Goal: Task Accomplishment & Management: Manage account settings

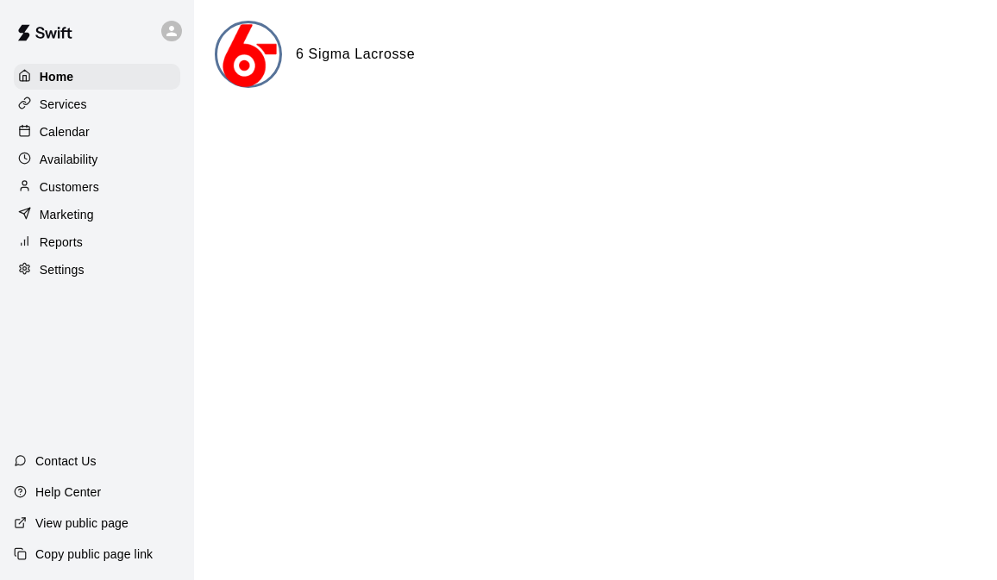
click at [99, 104] on div "Services" at bounding box center [97, 104] width 166 height 26
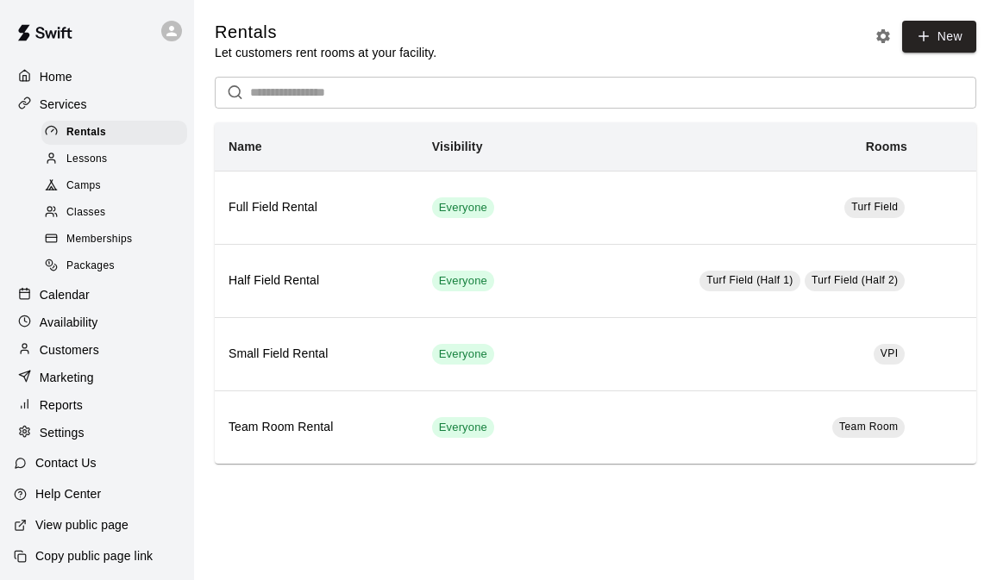
click at [109, 225] on link "Classes" at bounding box center [117, 213] width 153 height 27
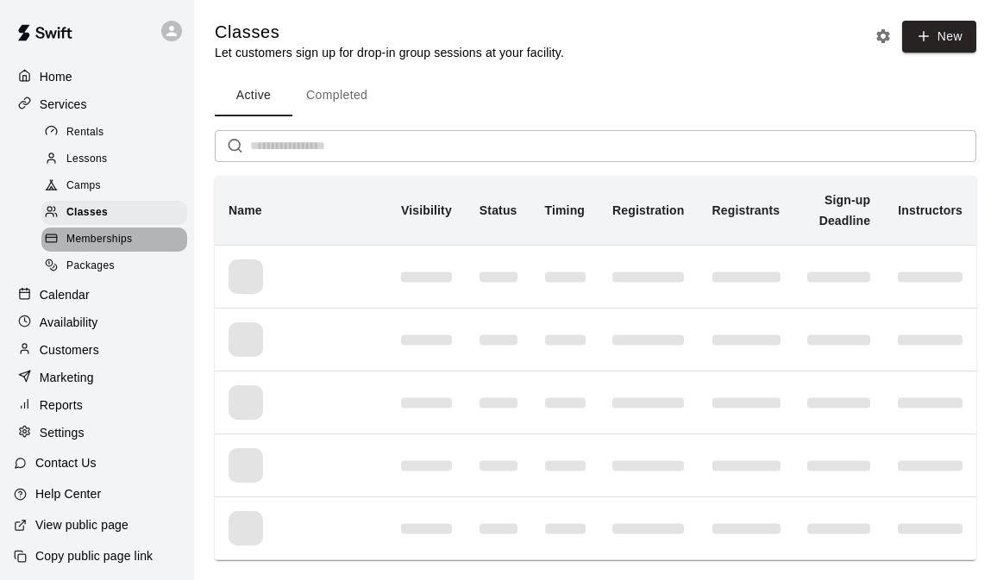
click at [118, 251] on div "Memberships" at bounding box center [114, 240] width 146 height 24
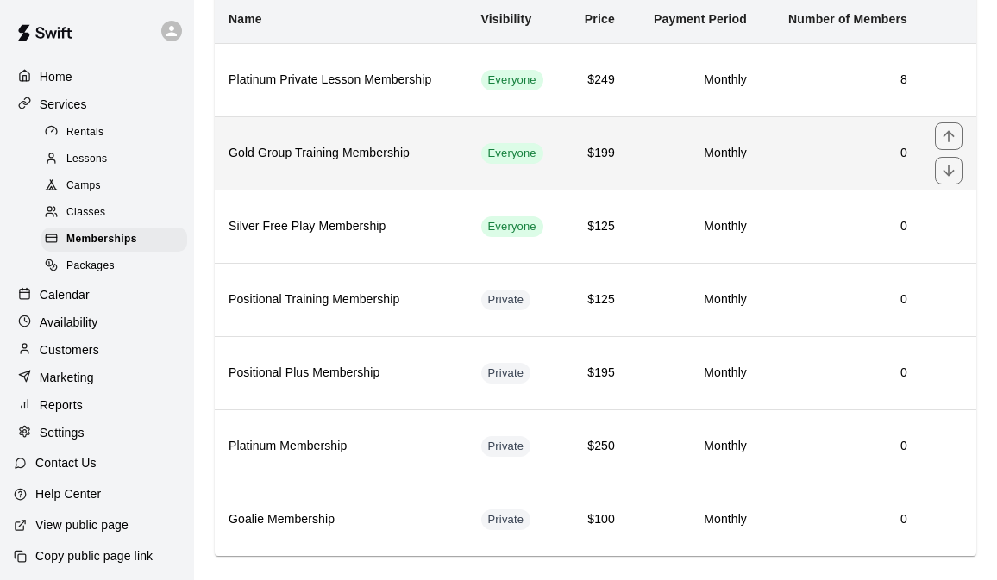
scroll to position [153, 0]
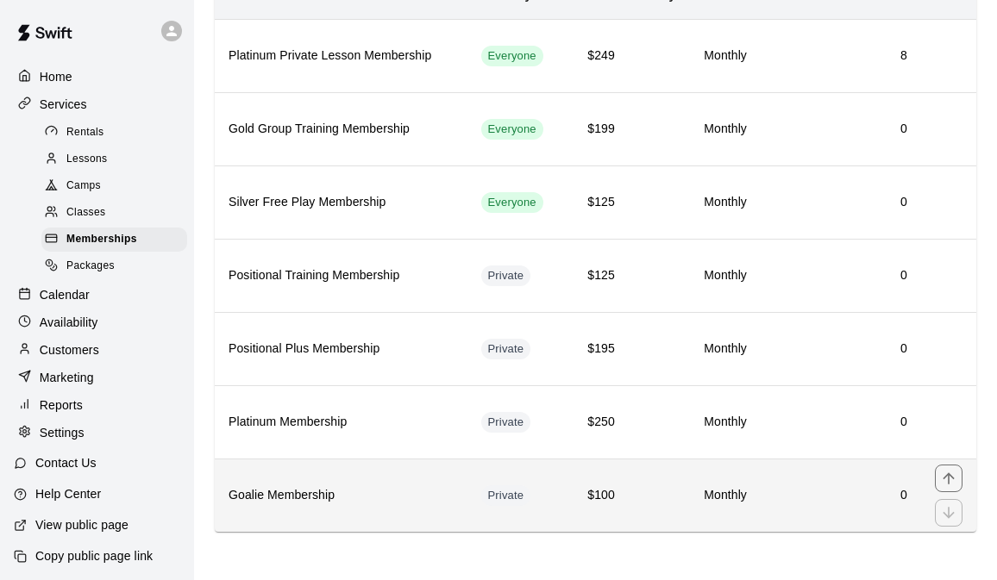
click at [705, 487] on h6 "Monthly" at bounding box center [695, 495] width 104 height 19
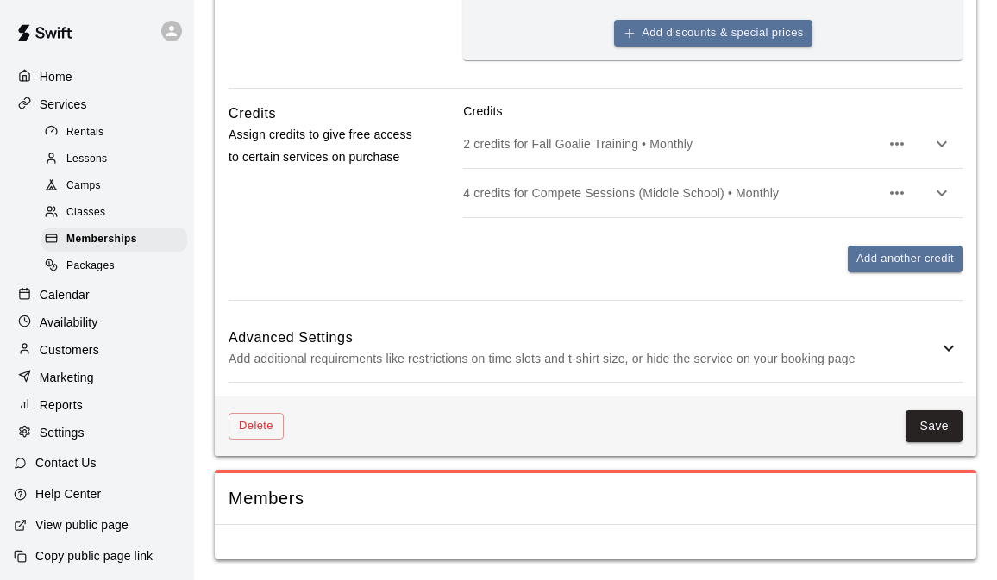
scroll to position [907, 0]
click at [636, 148] on p "2 credits for Fall Goalie Training • Monthly" at bounding box center [671, 143] width 417 height 17
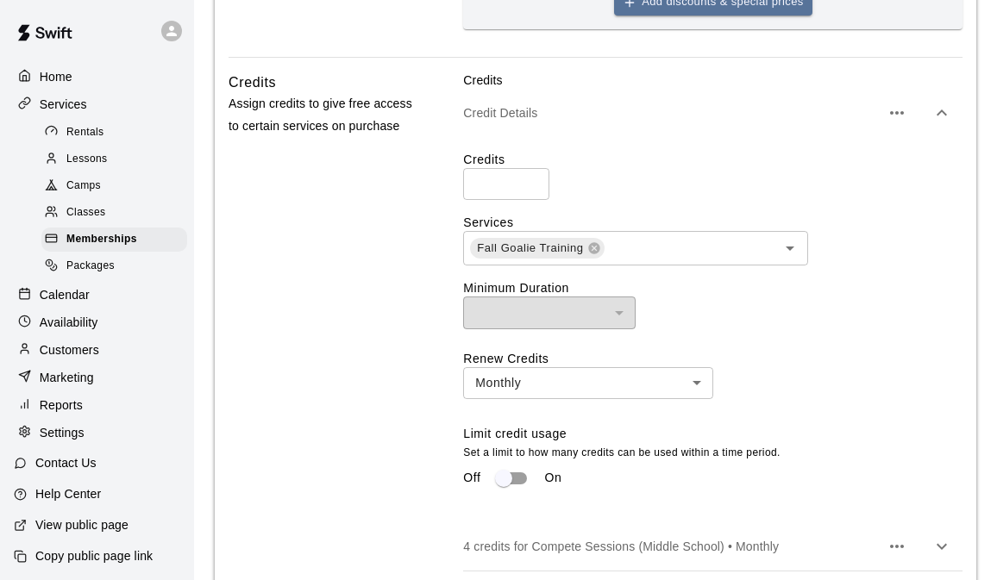
click at [630, 122] on p "Credit Details" at bounding box center [671, 112] width 417 height 17
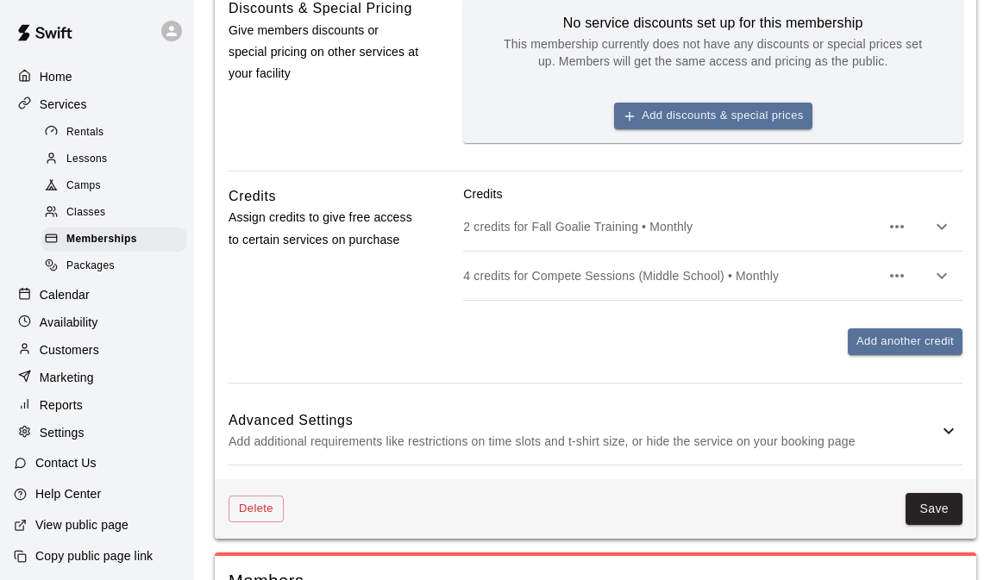
scroll to position [0, 0]
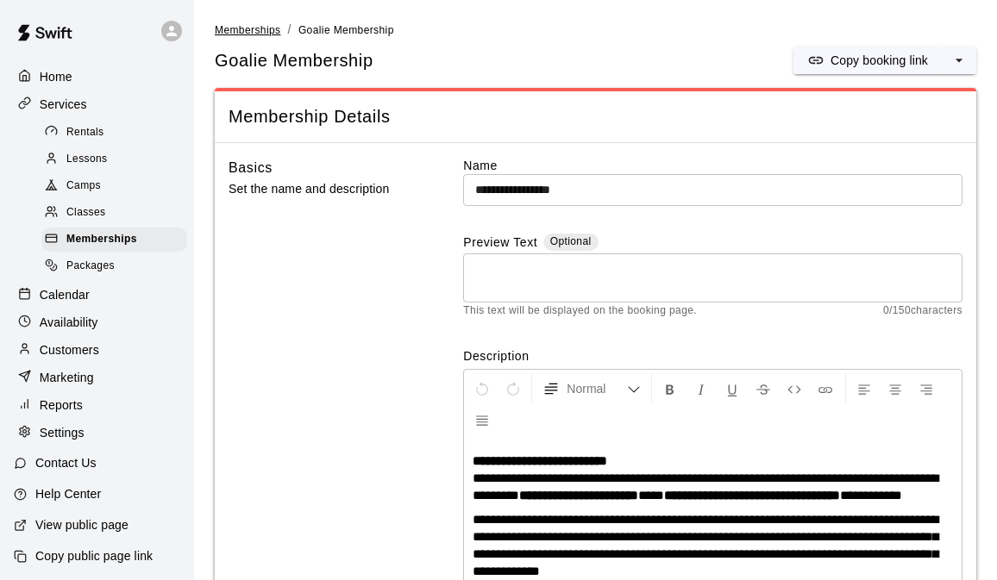
click at [267, 30] on span "Memberships" at bounding box center [248, 30] width 66 height 12
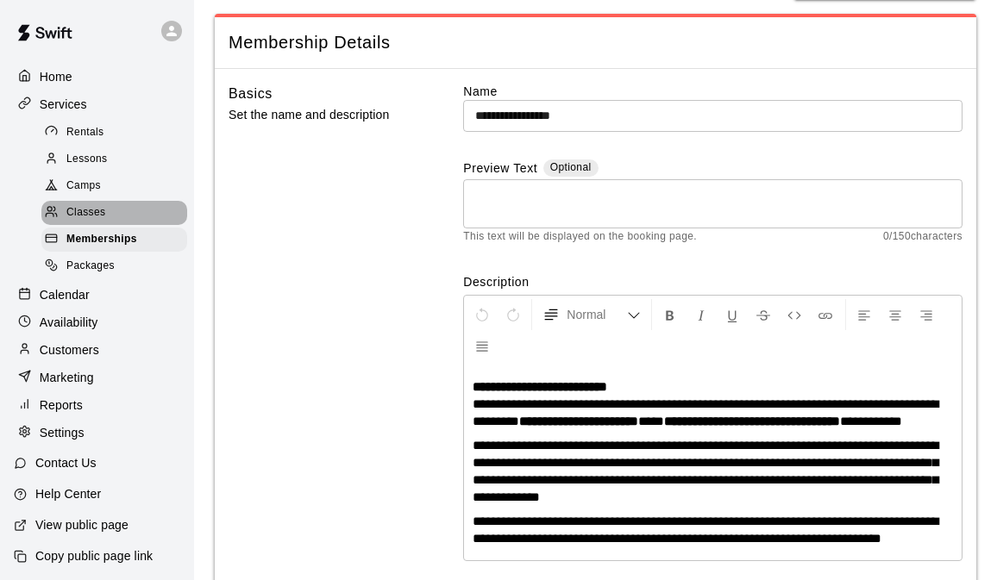
click at [105, 212] on div "Classes" at bounding box center [114, 213] width 146 height 24
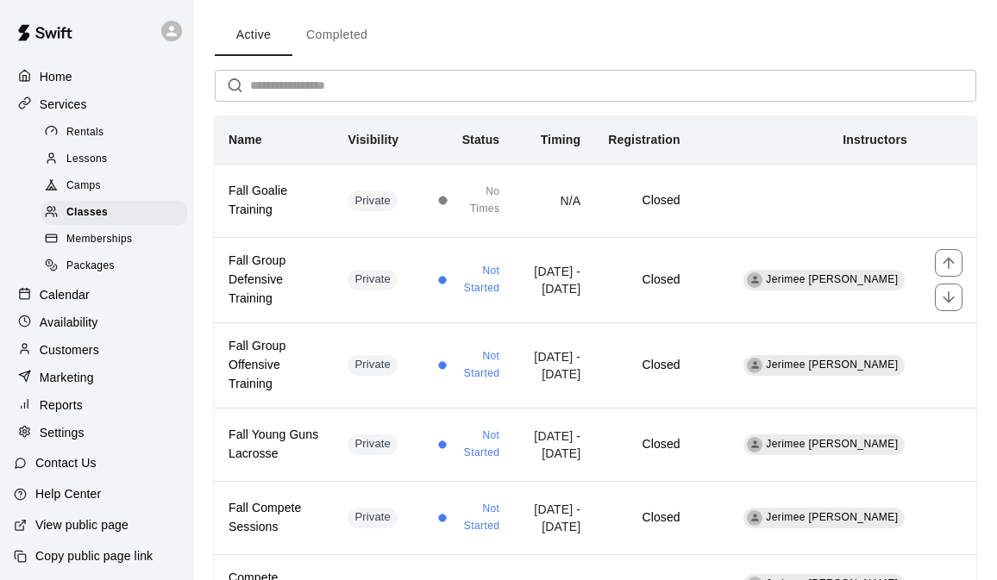
scroll to position [48, 0]
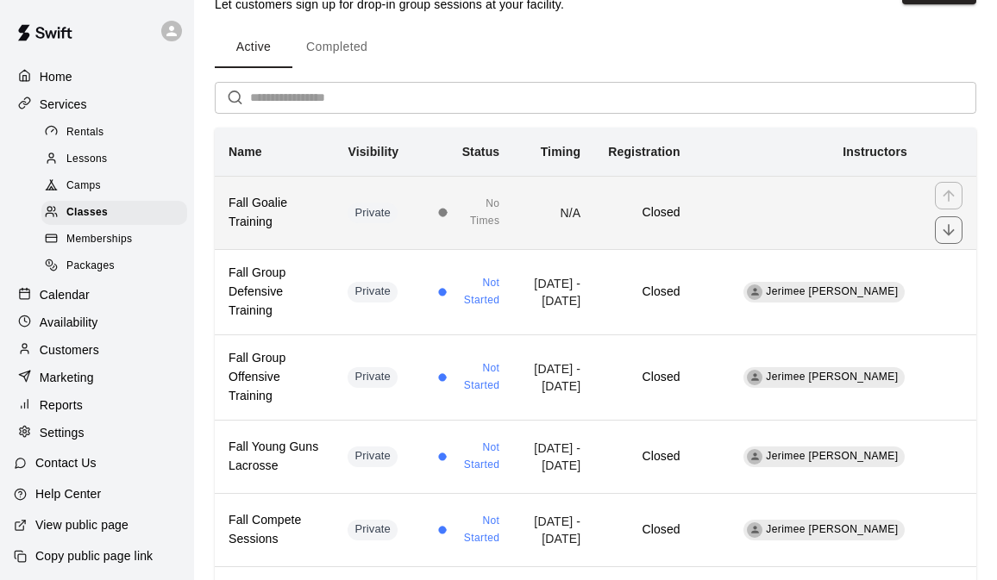
click at [641, 223] on td "Closed" at bounding box center [643, 212] width 99 height 73
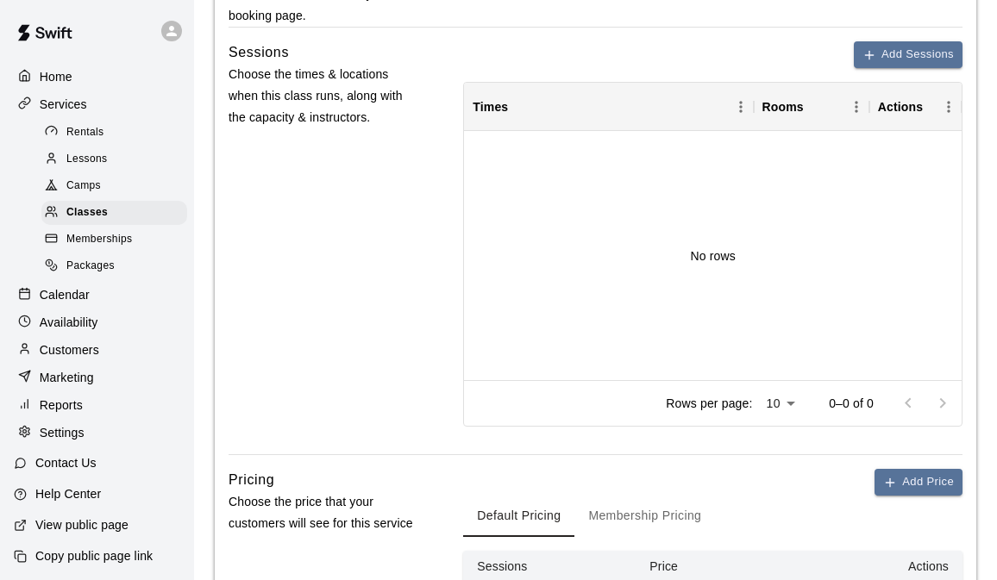
scroll to position [746, 0]
click at [929, 67] on button "Add Sessions" at bounding box center [908, 54] width 109 height 27
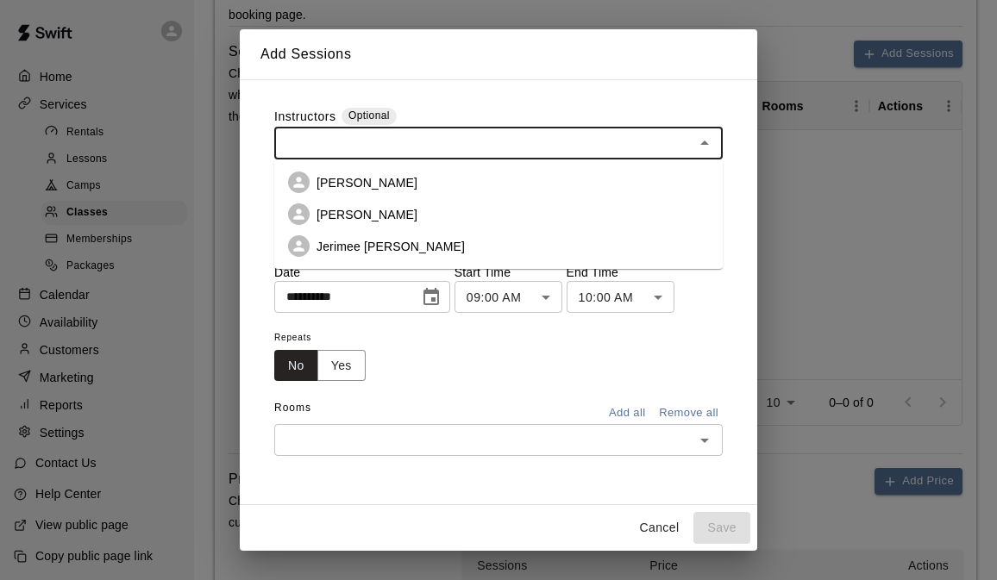
click at [434, 144] on input "text" at bounding box center [484, 144] width 410 height 22
click at [355, 256] on li "Jerimee [PERSON_NAME]" at bounding box center [498, 246] width 449 height 32
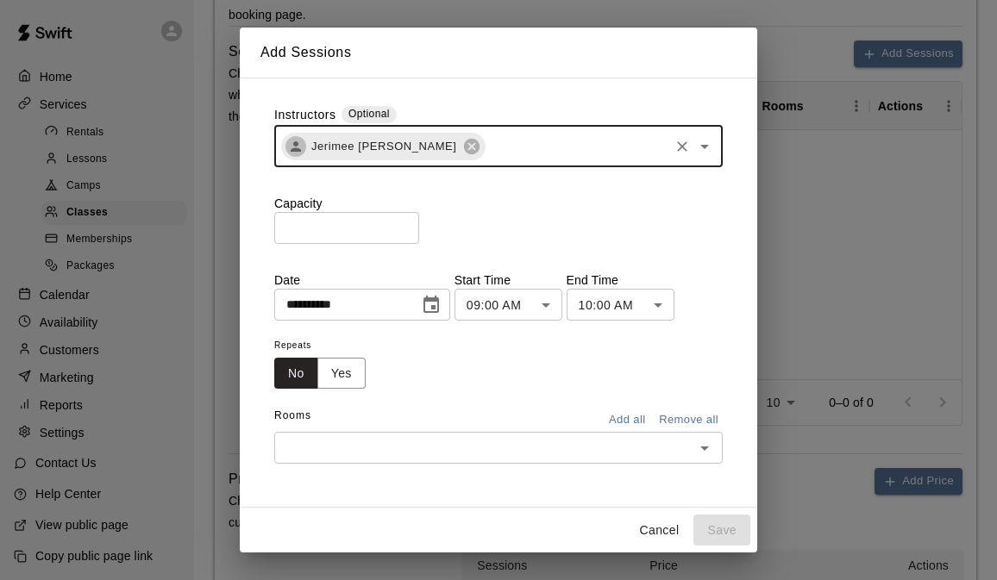
click at [326, 227] on input "*" at bounding box center [346, 228] width 145 height 32
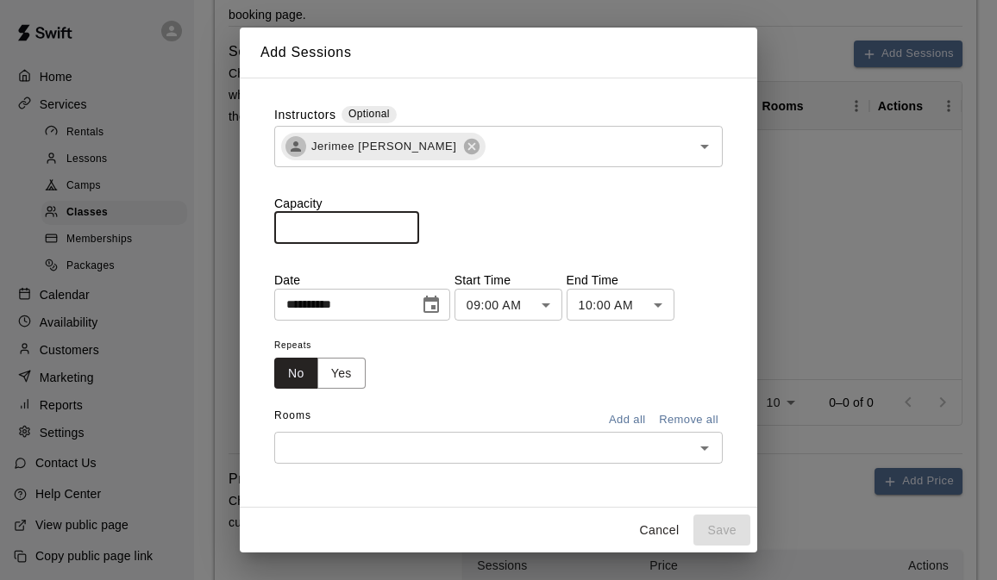
type input "*"
click at [538, 255] on div "**********" at bounding box center [498, 285] width 449 height 359
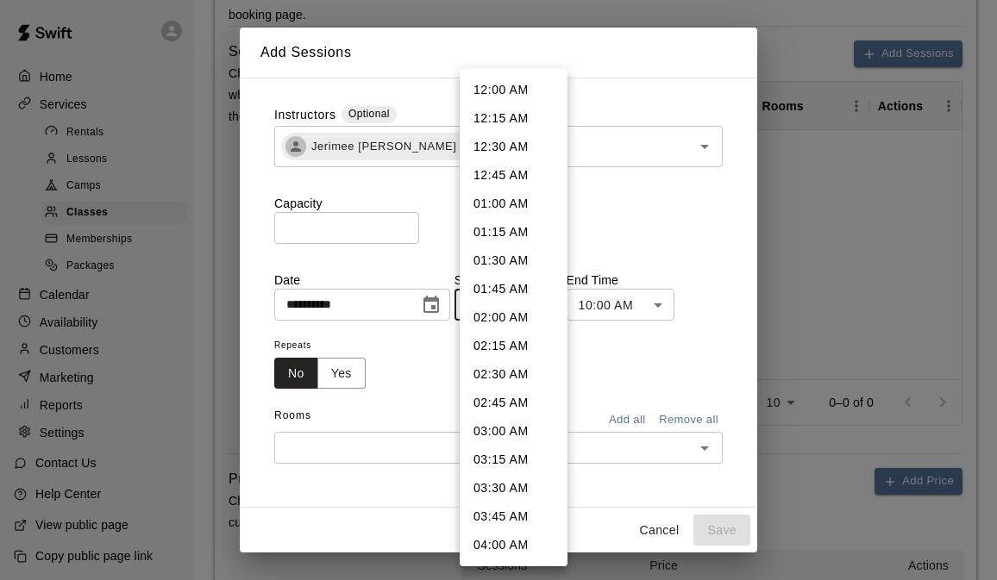
click at [535, 307] on body "**********" at bounding box center [498, 227] width 997 height 1947
click at [618, 229] on div at bounding box center [498, 290] width 997 height 580
click at [529, 294] on body "**********" at bounding box center [498, 227] width 997 height 1947
click at [645, 213] on div at bounding box center [498, 290] width 997 height 580
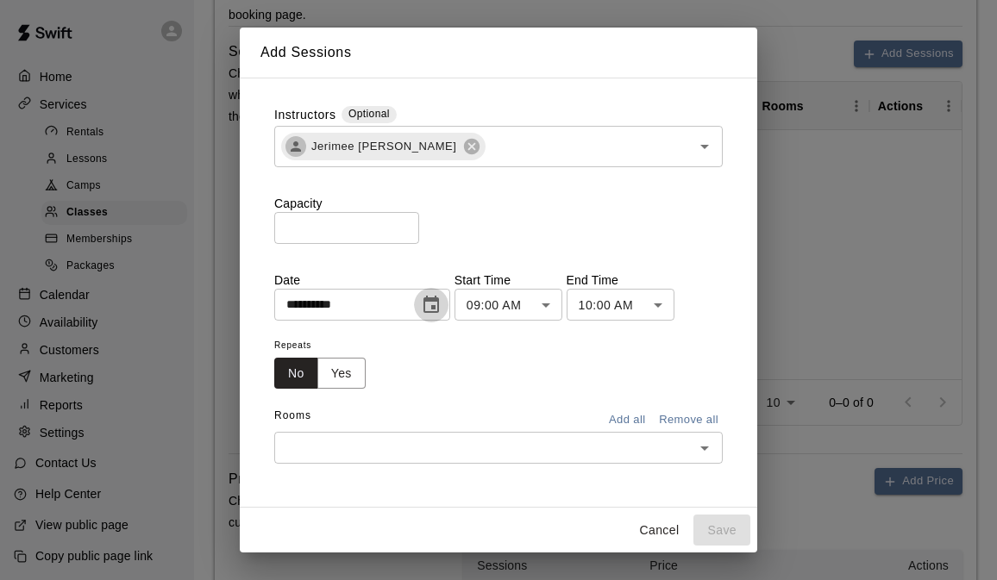
click at [439, 300] on icon "Choose date, selected date is Aug 19, 2025" at bounding box center [432, 304] width 16 height 17
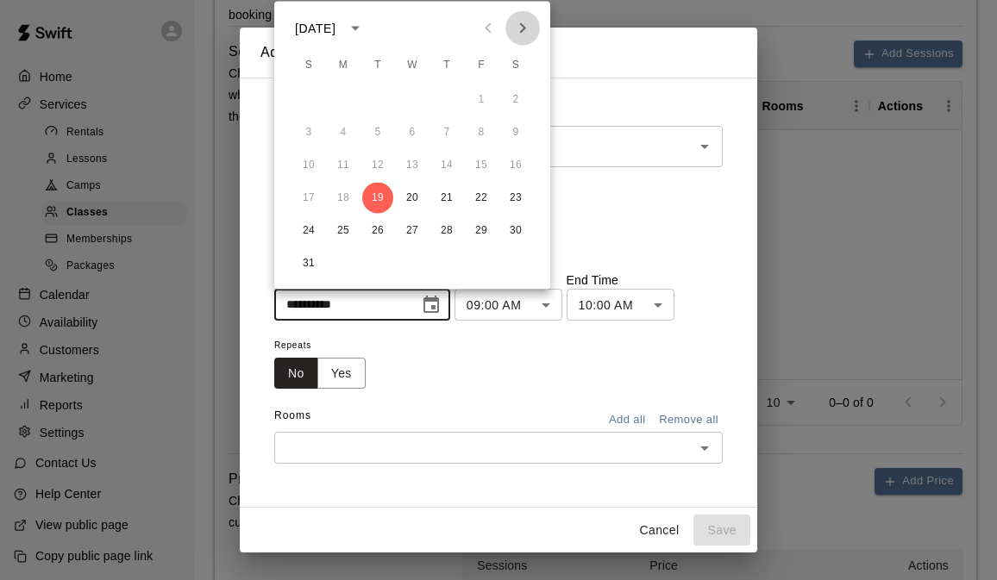
click at [520, 30] on icon "Next month" at bounding box center [522, 28] width 21 height 21
click at [308, 164] on button "14" at bounding box center [308, 165] width 31 height 31
type input "**********"
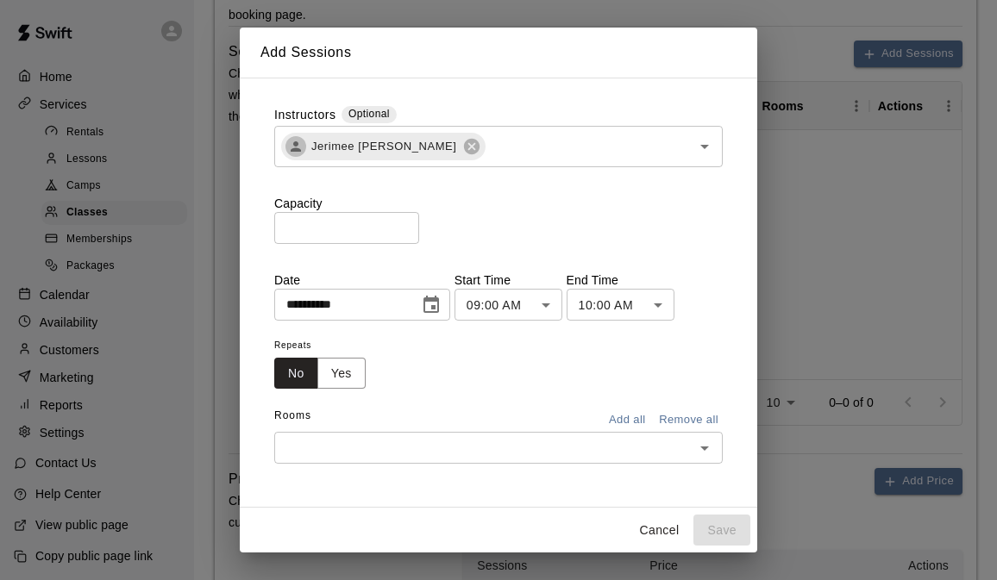
click at [539, 305] on body "**********" at bounding box center [498, 227] width 997 height 1947
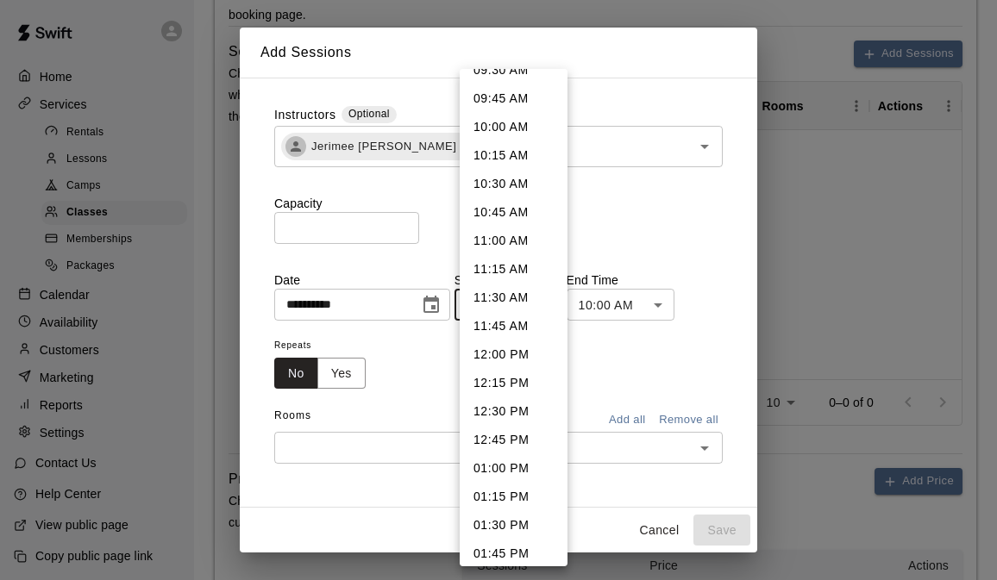
scroll to position [1189, 0]
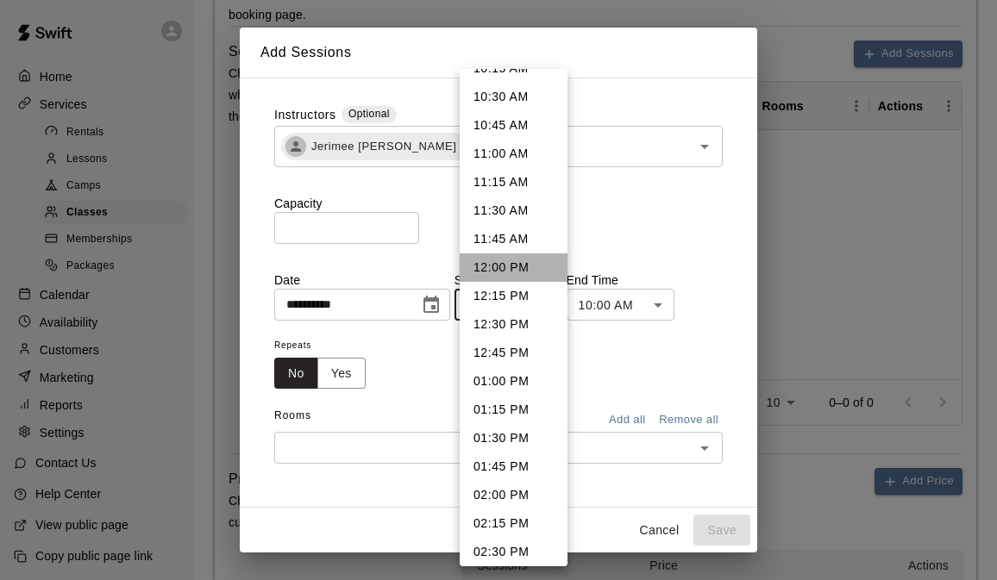
click at [524, 274] on li "12:00 PM" at bounding box center [514, 268] width 108 height 28
type input "********"
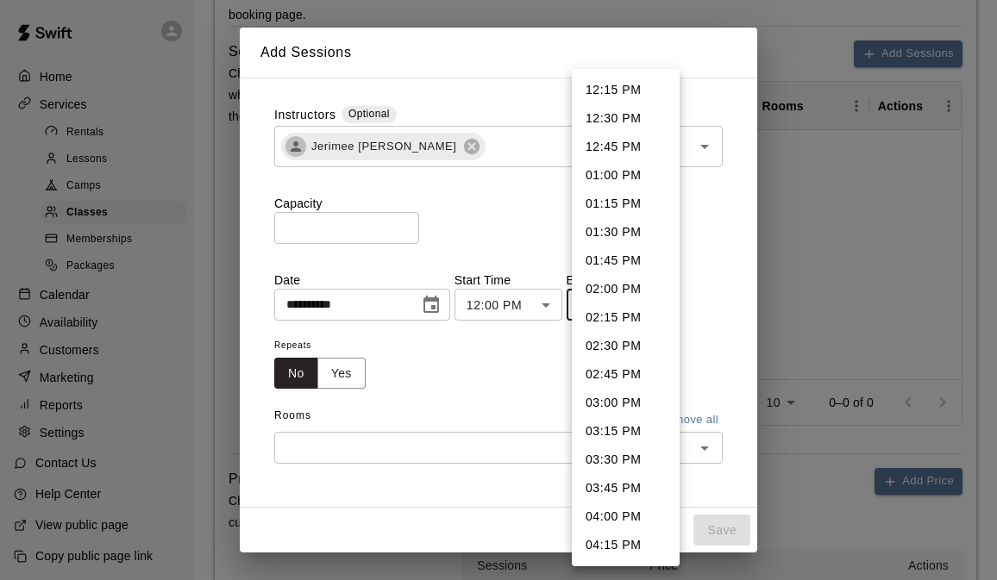
click at [641, 302] on body "**********" at bounding box center [498, 227] width 997 height 1947
click at [626, 179] on li "01:00 PM" at bounding box center [626, 175] width 108 height 28
type input "********"
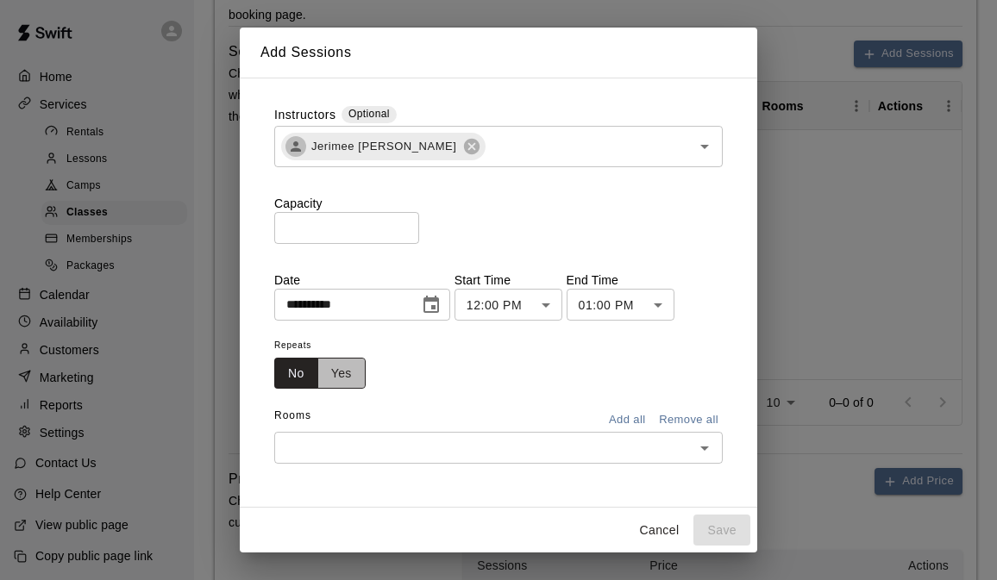
click at [351, 379] on button "Yes" at bounding box center [341, 374] width 48 height 32
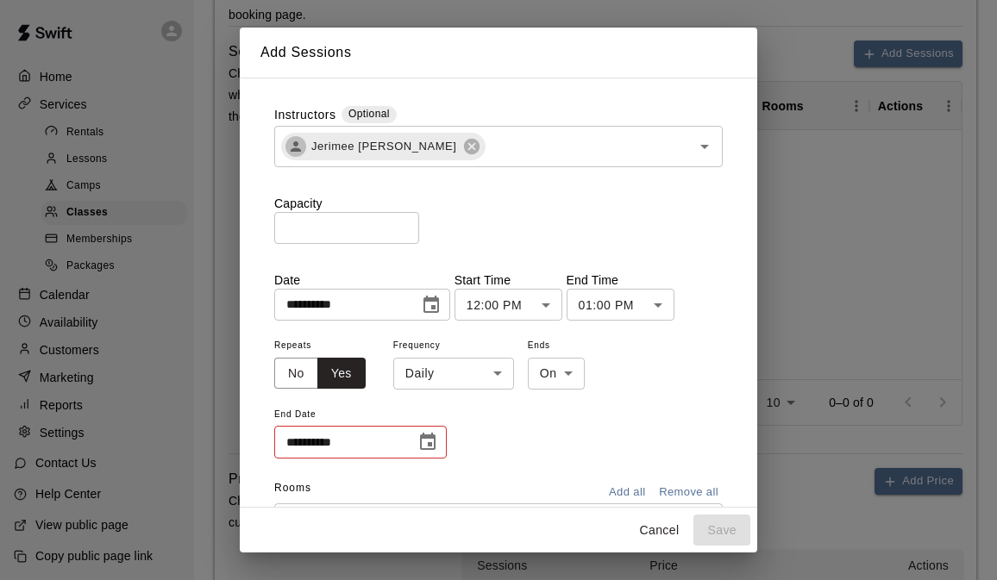
click at [472, 381] on body "**********" at bounding box center [498, 227] width 997 height 1947
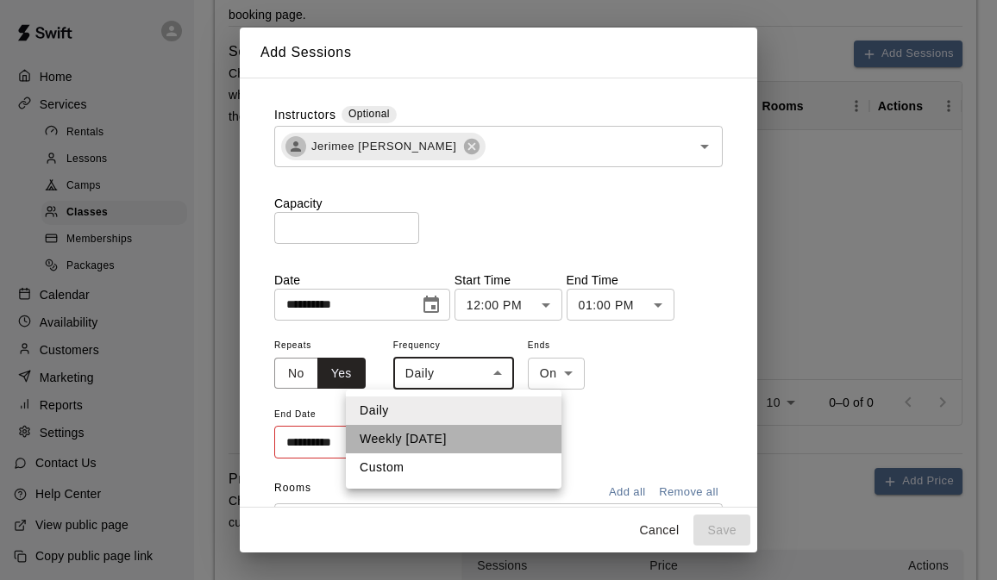
click at [436, 450] on li "Weekly on Sunday" at bounding box center [454, 439] width 216 height 28
type input "******"
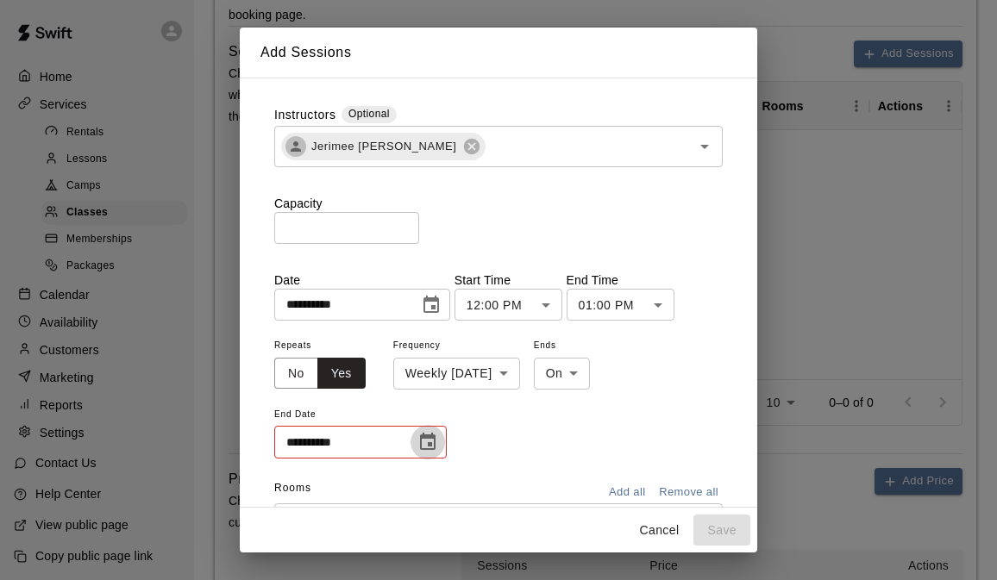
click at [423, 446] on icon "Choose date" at bounding box center [427, 442] width 21 height 21
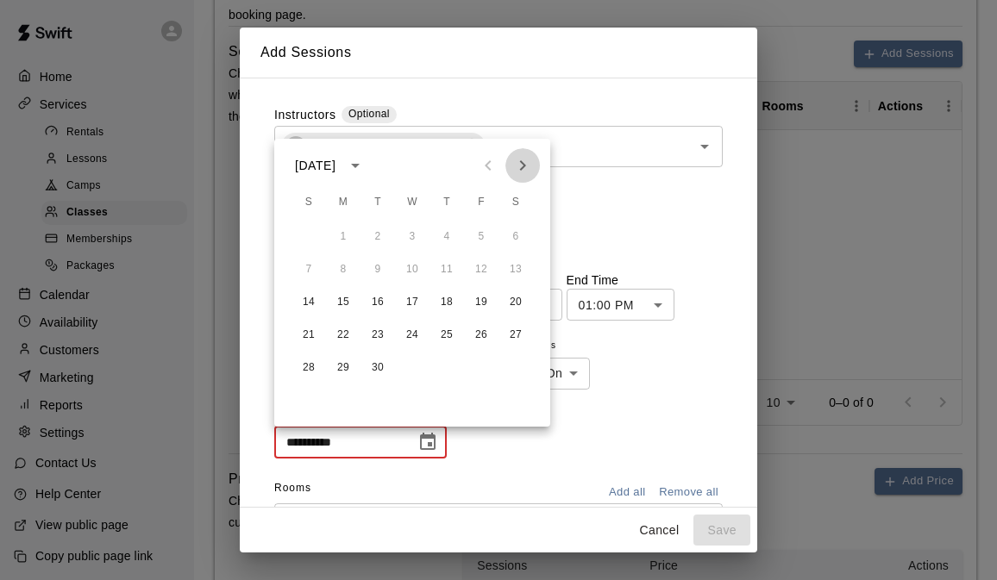
click at [524, 170] on icon "Next month" at bounding box center [522, 165] width 21 height 21
click at [495, 160] on icon "Previous month" at bounding box center [488, 165] width 21 height 21
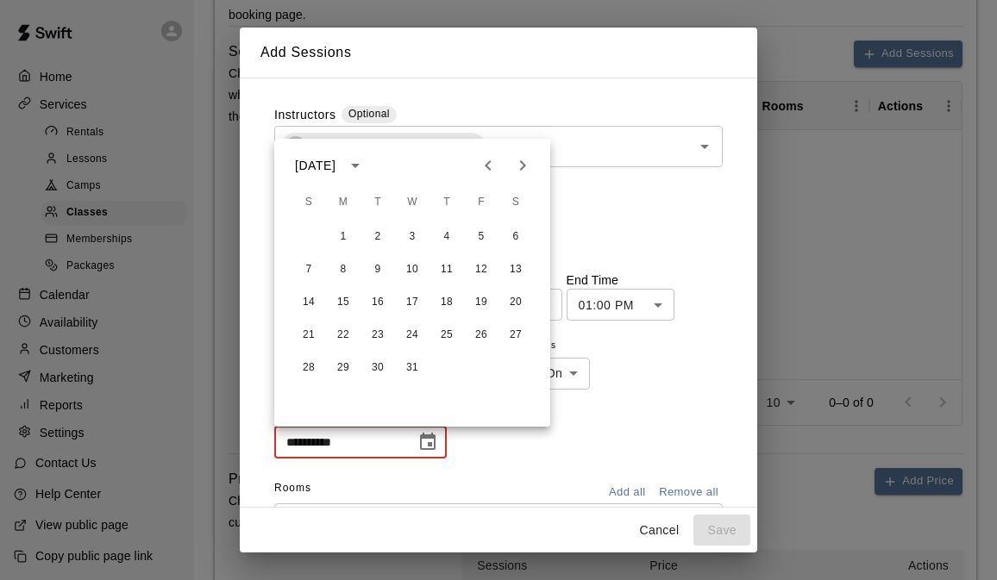
click at [489, 159] on icon "Previous month" at bounding box center [488, 165] width 21 height 21
click at [514, 168] on icon "Next month" at bounding box center [522, 165] width 21 height 21
click at [310, 275] on button "7" at bounding box center [308, 269] width 31 height 31
type input "**********"
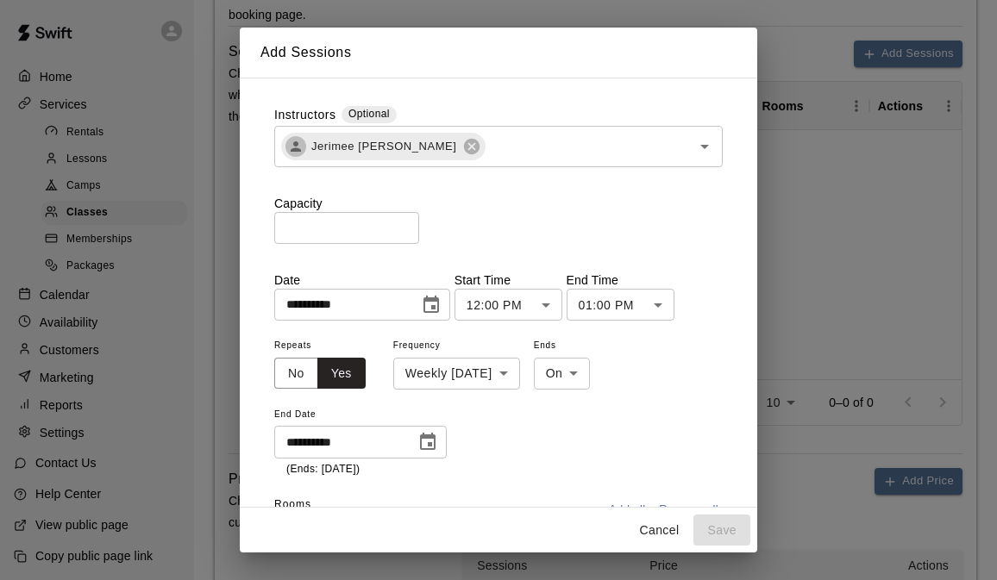
click at [510, 374] on body "**********" at bounding box center [498, 227] width 997 height 1947
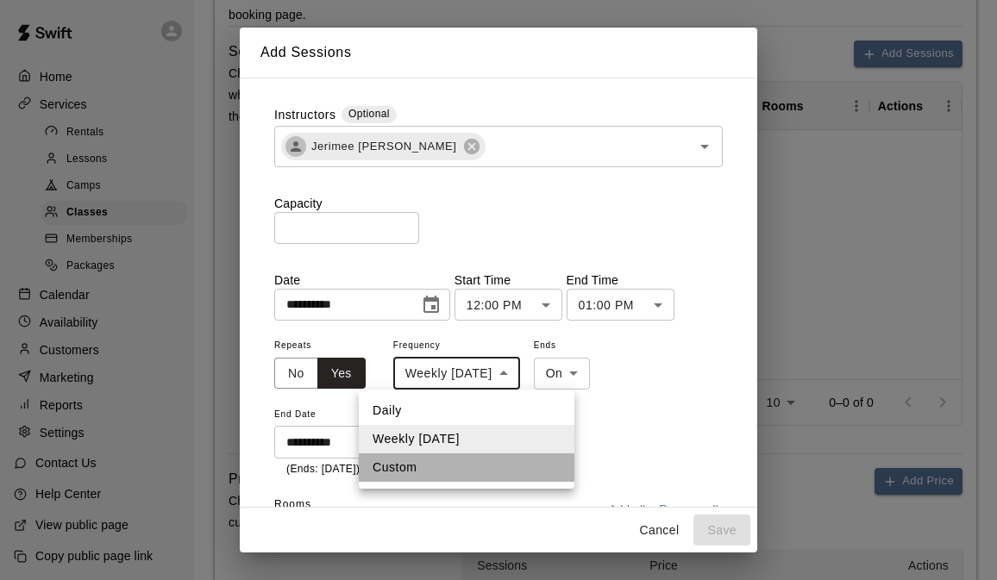
click at [440, 462] on li "Custom" at bounding box center [467, 468] width 216 height 28
type input "******"
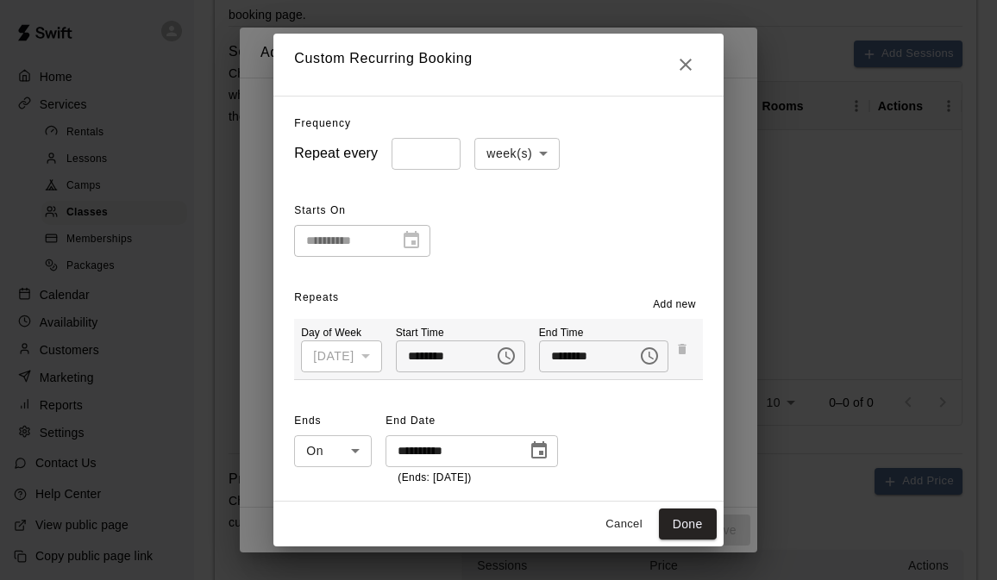
click at [453, 154] on input "*" at bounding box center [426, 154] width 69 height 32
click at [433, 149] on input "*" at bounding box center [426, 154] width 69 height 32
type input "*"
click at [438, 149] on input "*" at bounding box center [426, 154] width 69 height 32
click at [510, 210] on div "**********" at bounding box center [498, 228] width 408 height 60
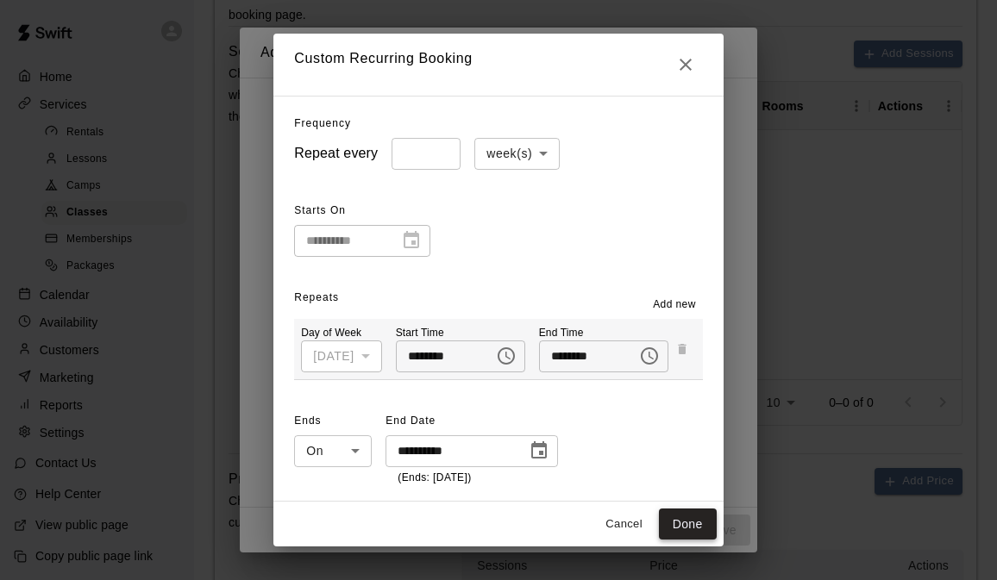
click at [691, 521] on button "Done" at bounding box center [688, 525] width 58 height 32
type input "**********"
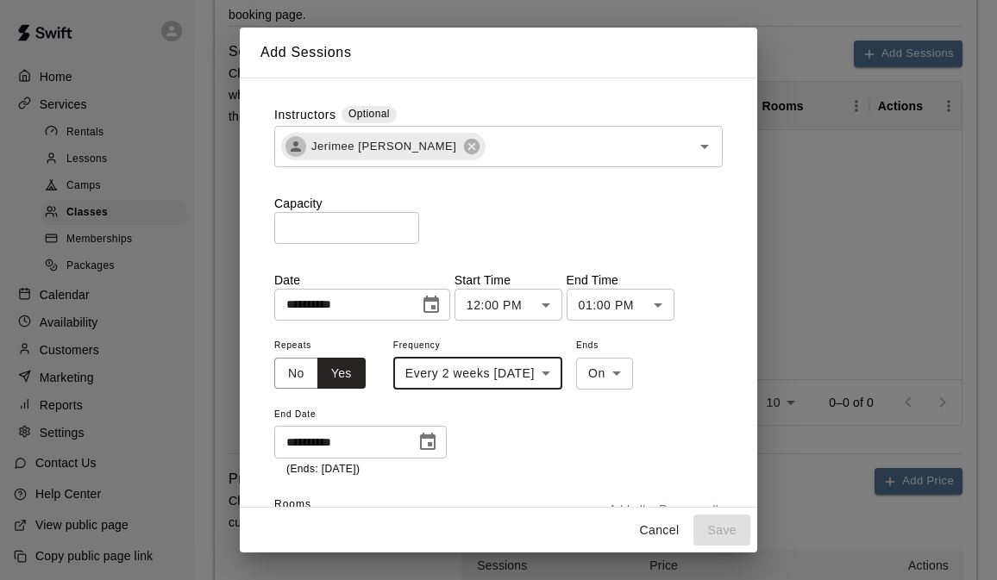
scroll to position [95, 0]
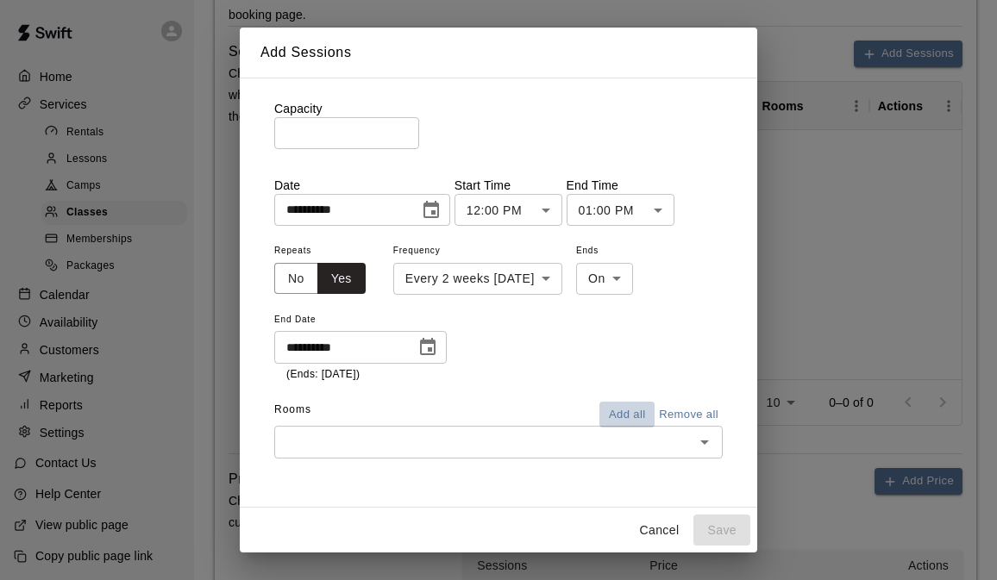
click at [637, 412] on button "Add all" at bounding box center [626, 415] width 55 height 27
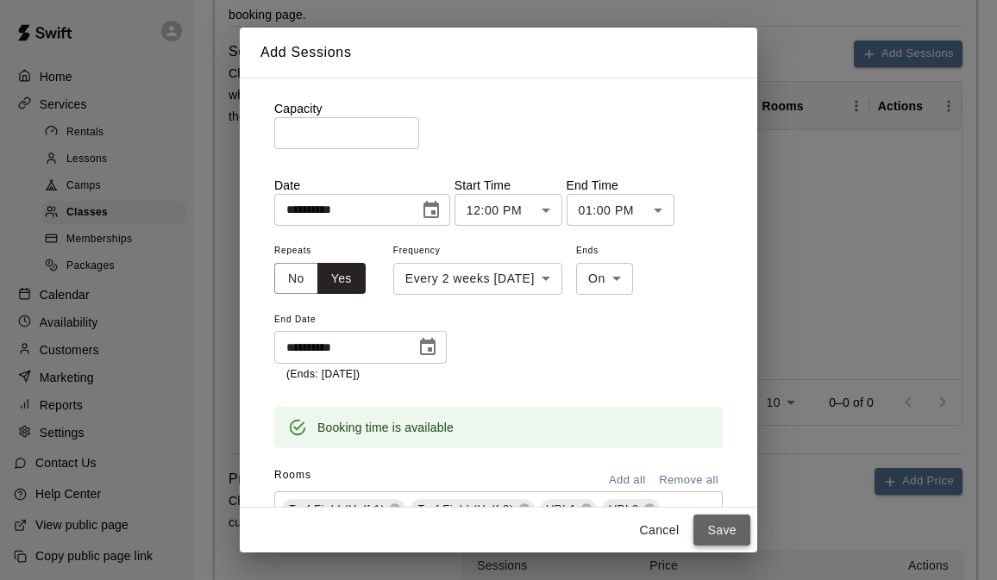
click at [726, 525] on button "Save" at bounding box center [721, 531] width 57 height 32
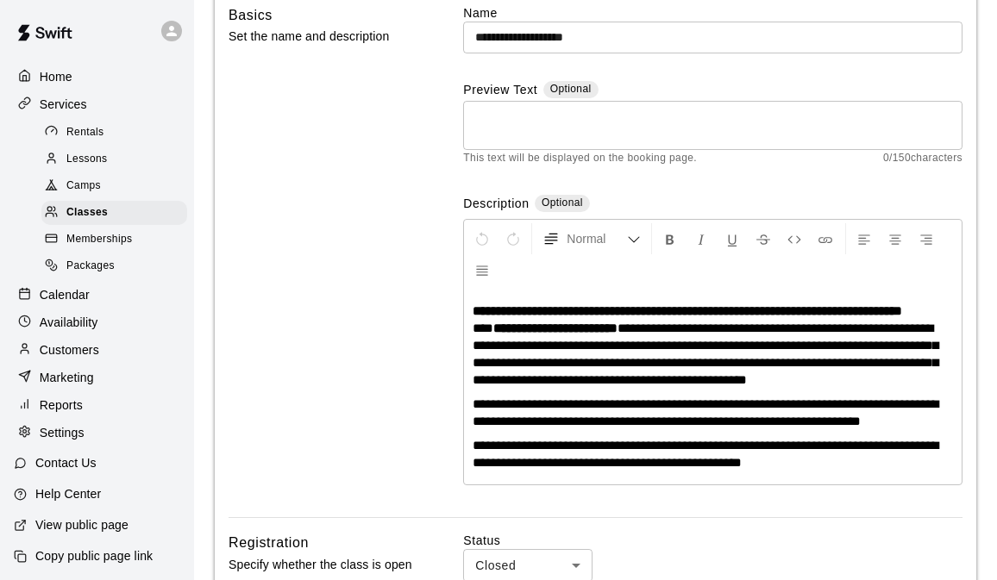
scroll to position [0, 0]
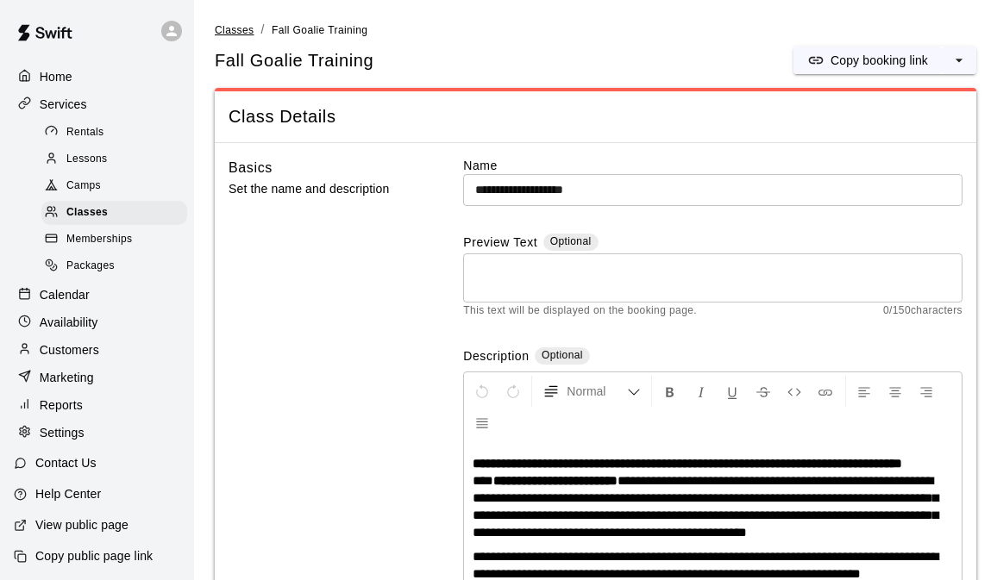
click at [249, 34] on span "Classes" at bounding box center [234, 30] width 39 height 12
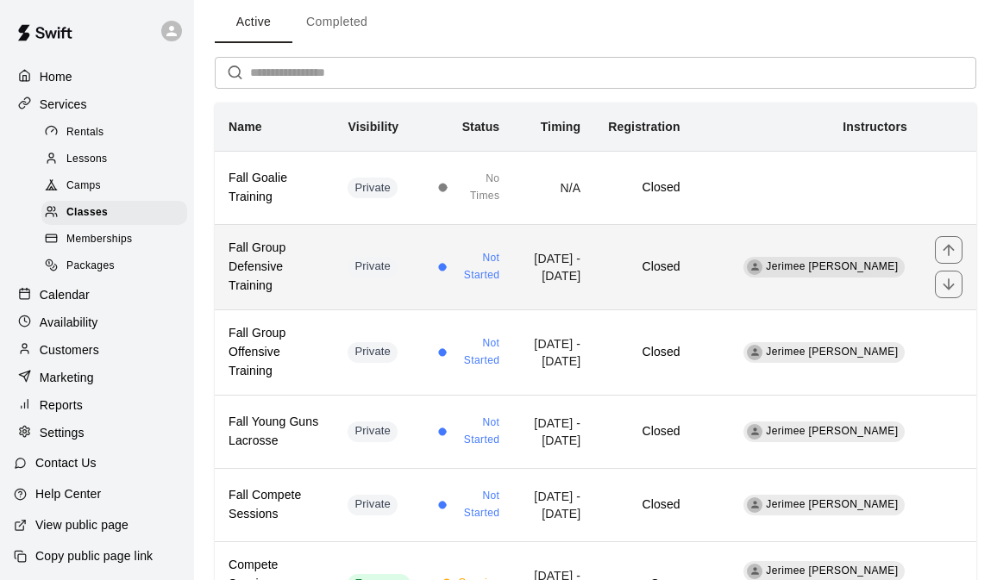
scroll to position [78, 0]
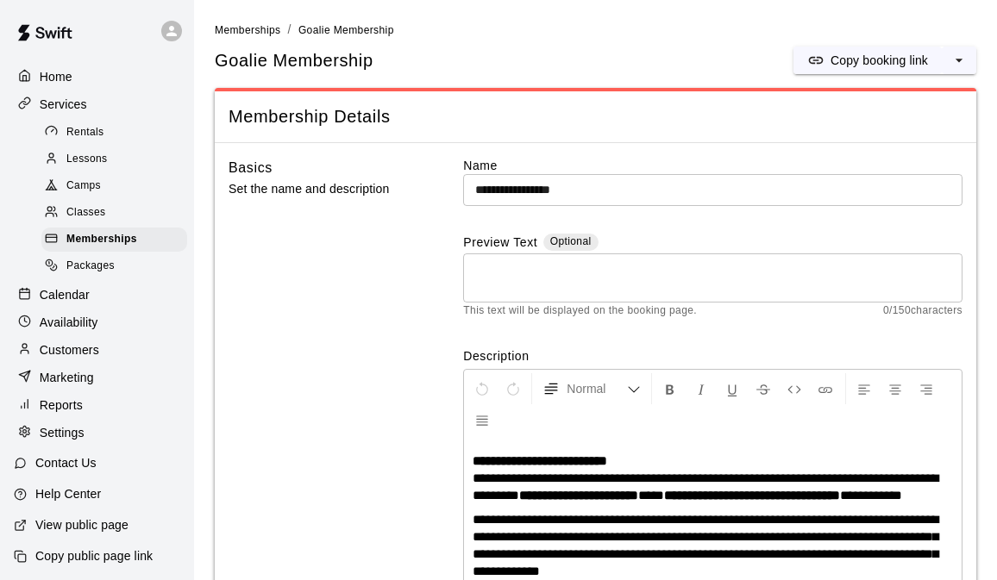
scroll to position [74, 0]
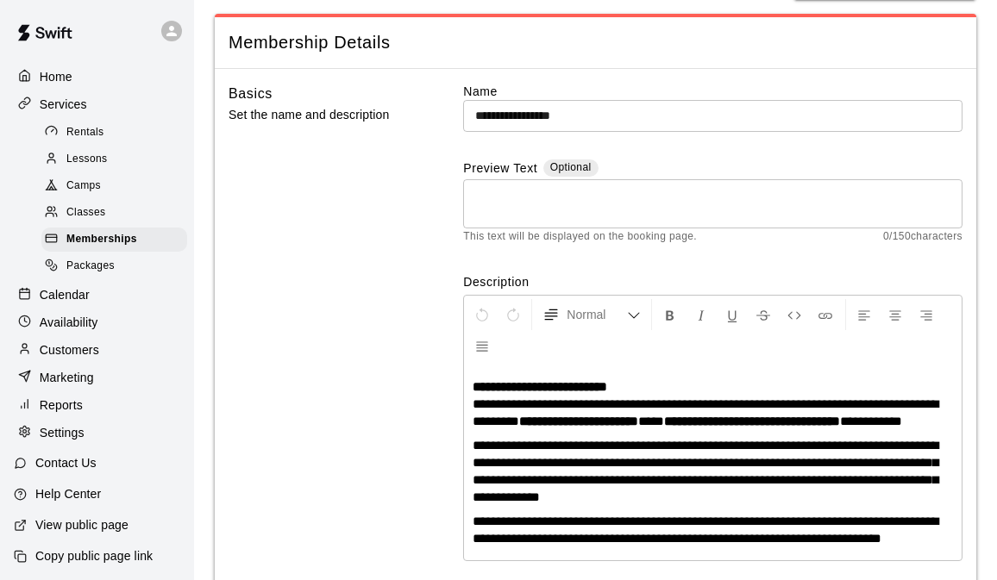
click at [79, 286] on p "Calendar" at bounding box center [65, 294] width 50 height 17
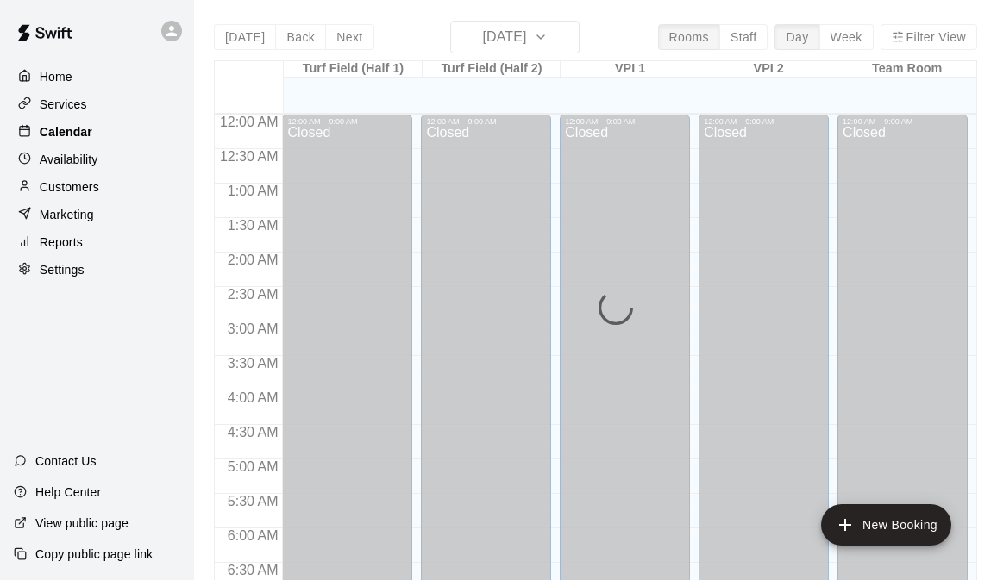
scroll to position [686, 0]
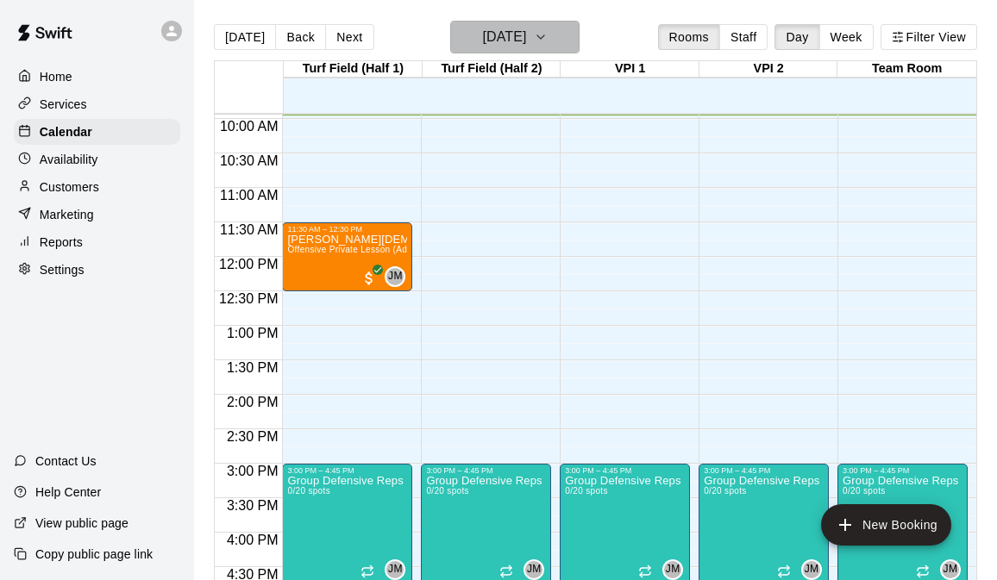
click at [555, 28] on button "[DATE]" at bounding box center [514, 37] width 129 height 33
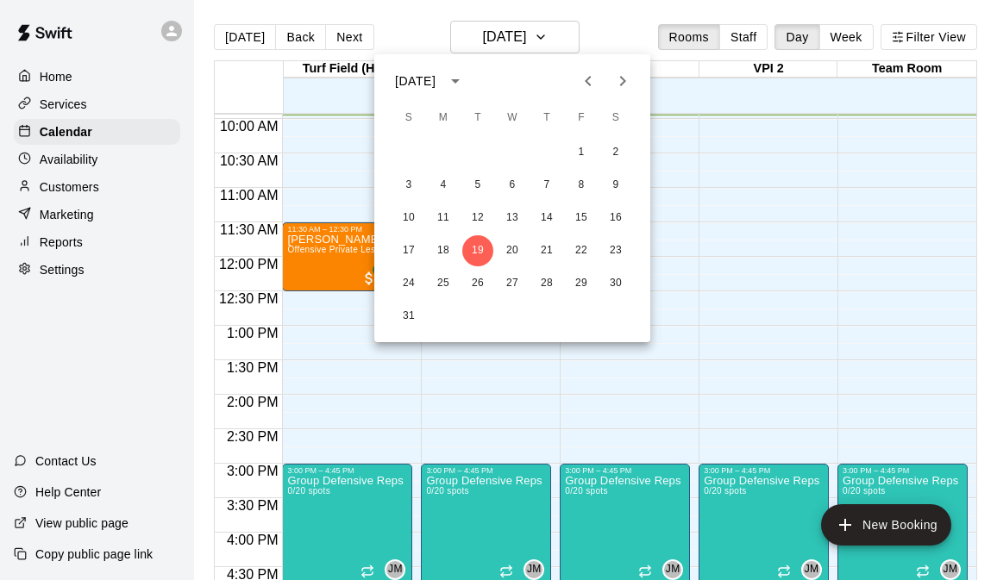
click at [616, 78] on icon "Next month" at bounding box center [622, 81] width 21 height 21
click at [442, 192] on button "8" at bounding box center [443, 185] width 31 height 31
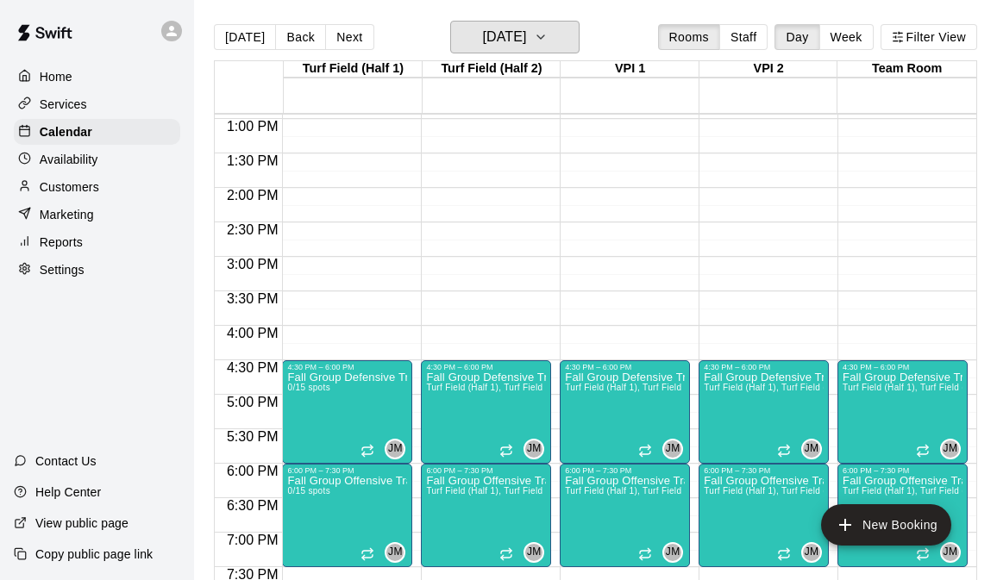
scroll to position [898, 0]
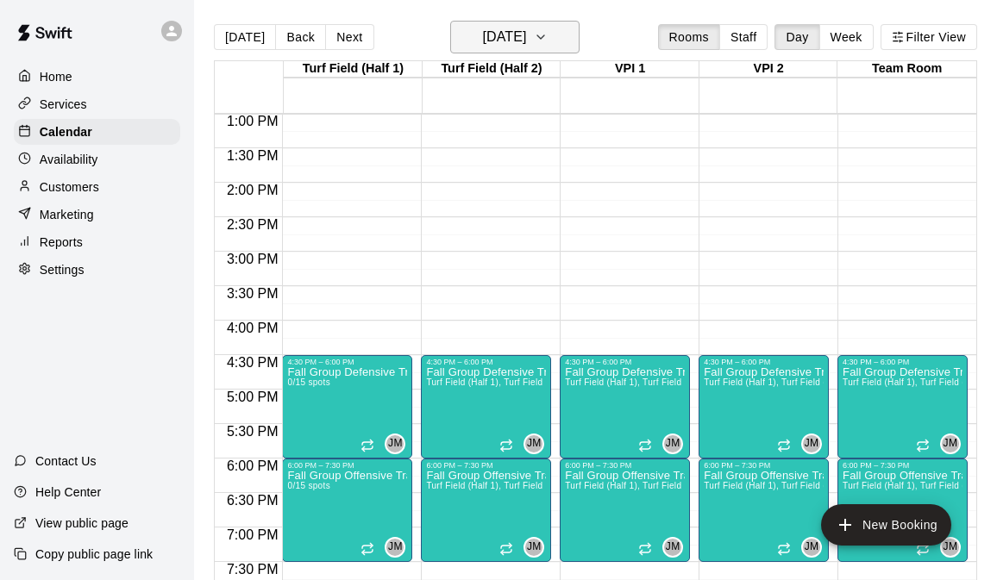
click at [526, 29] on h6 "Monday Sep 08" at bounding box center [504, 37] width 44 height 24
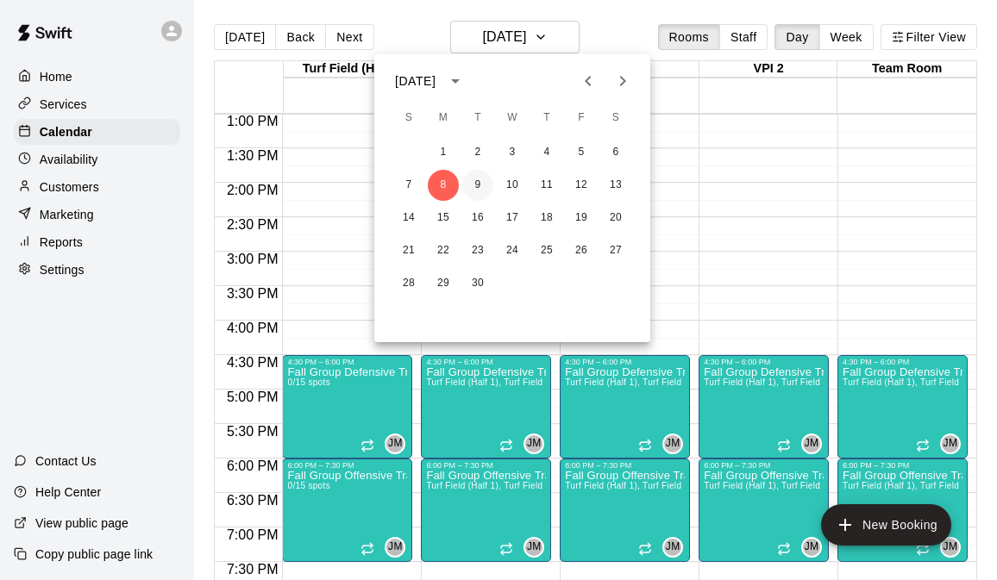
click at [476, 178] on button "9" at bounding box center [477, 185] width 31 height 31
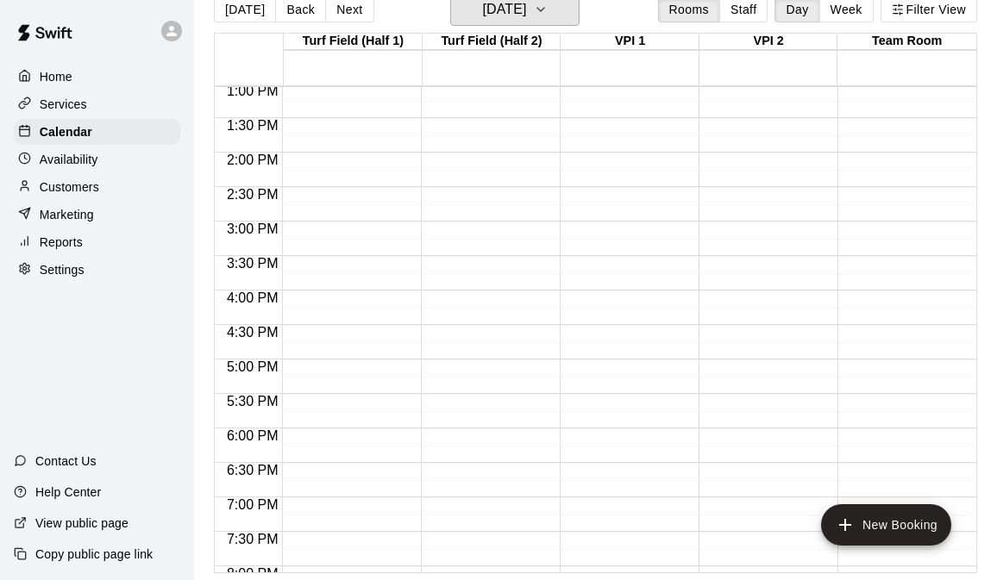
scroll to position [902, 0]
click at [526, 4] on h6 "Tuesday Sep 09" at bounding box center [504, 9] width 44 height 24
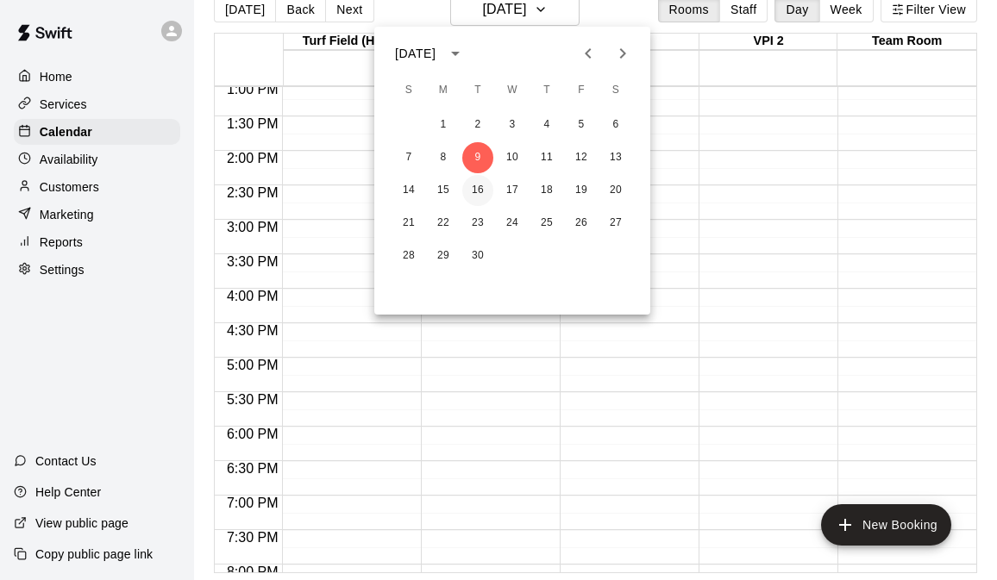
click at [474, 179] on button "16" at bounding box center [477, 190] width 31 height 31
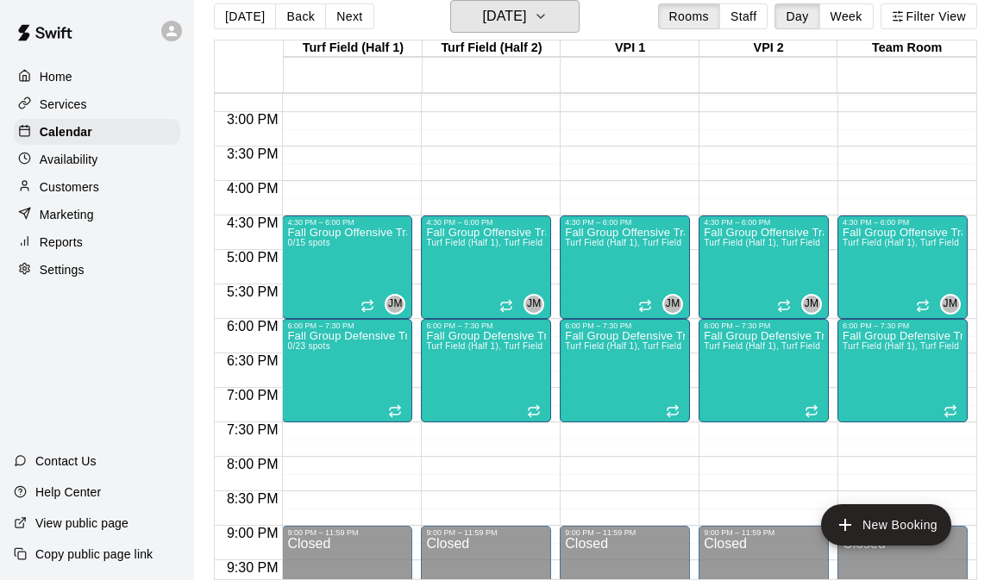
scroll to position [1018, 0]
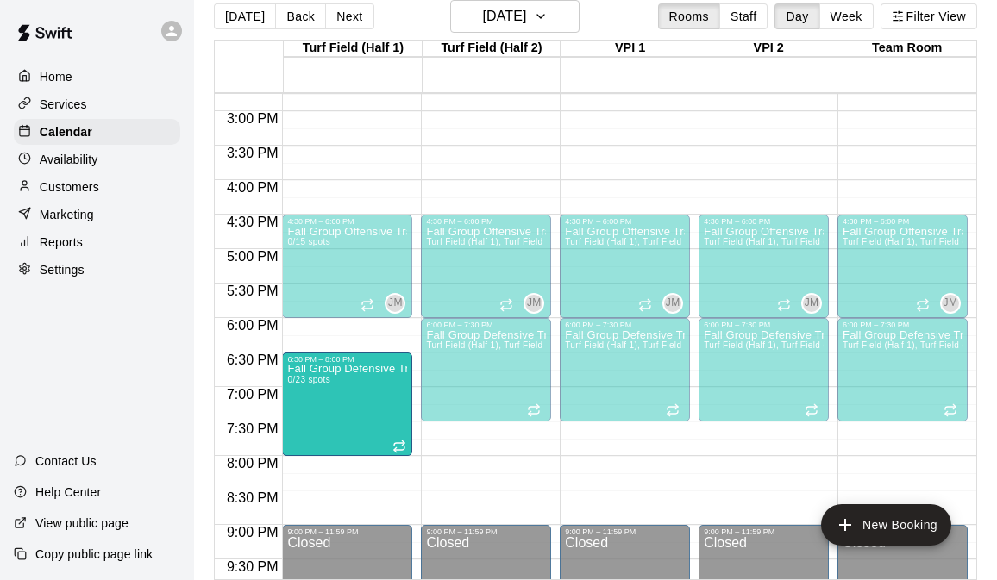
drag, startPoint x: 343, startPoint y: 361, endPoint x: 342, endPoint y: 403, distance: 41.4
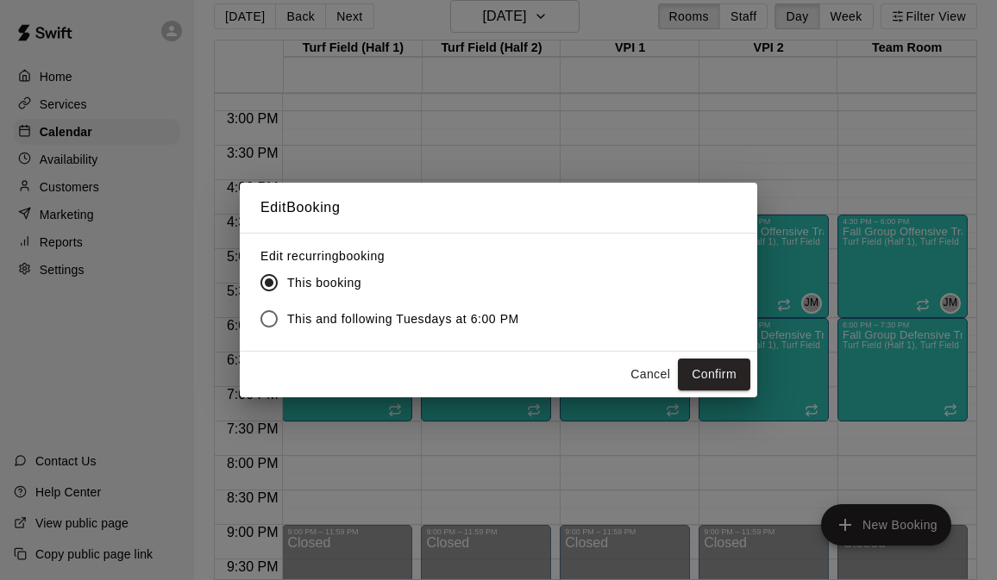
click at [429, 323] on span "This and following Tuesdays at 6:00 PM" at bounding box center [403, 320] width 232 height 18
click at [723, 367] on button "Confirm" at bounding box center [714, 375] width 72 height 32
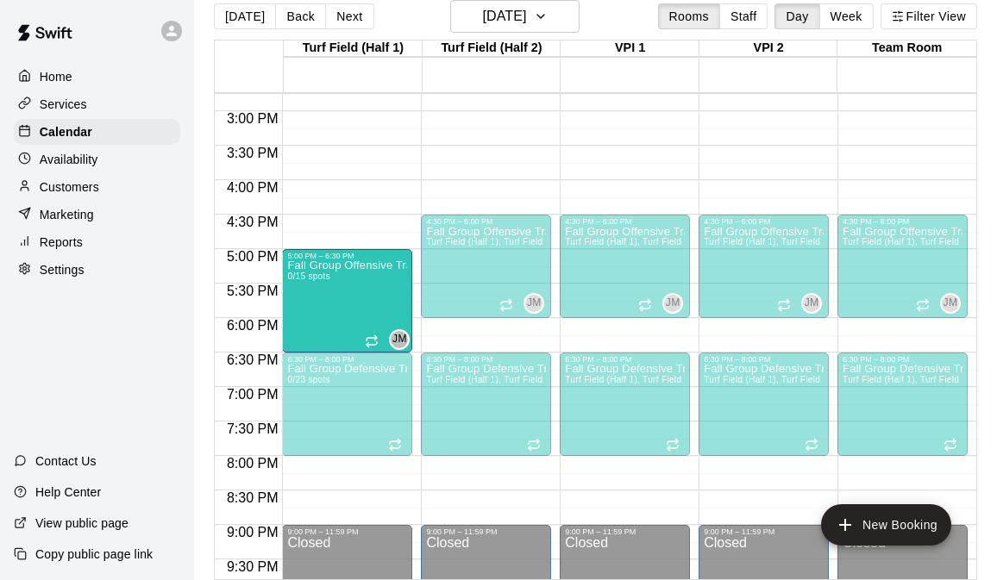
drag, startPoint x: 341, startPoint y: 262, endPoint x: 336, endPoint y: 304, distance: 42.6
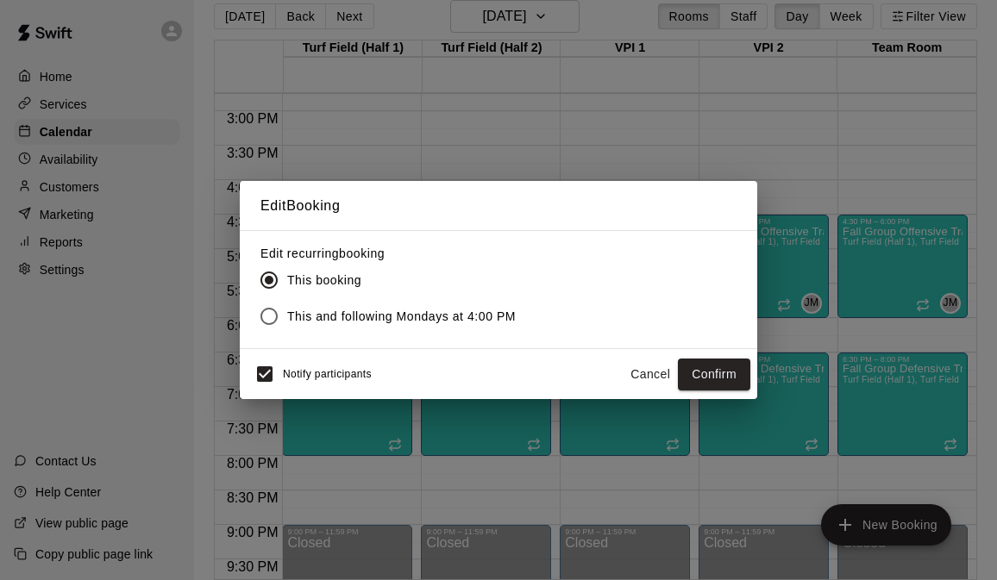
click at [390, 319] on span "This and following Mondays at 4:00 PM" at bounding box center [401, 317] width 229 height 18
click at [700, 373] on button "Confirm" at bounding box center [714, 375] width 72 height 32
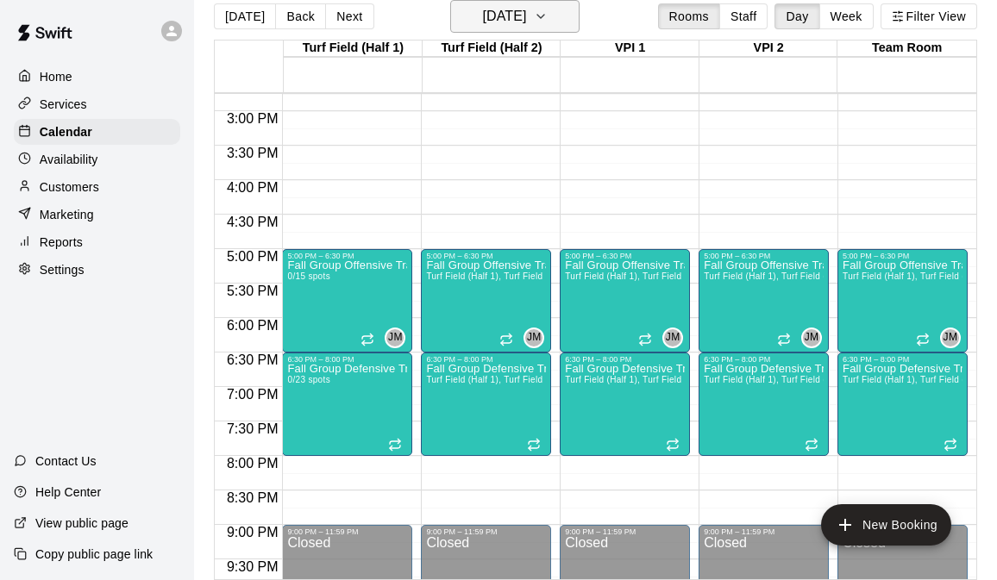
click at [554, 5] on button "Tuesday Sep 16" at bounding box center [514, 16] width 129 height 33
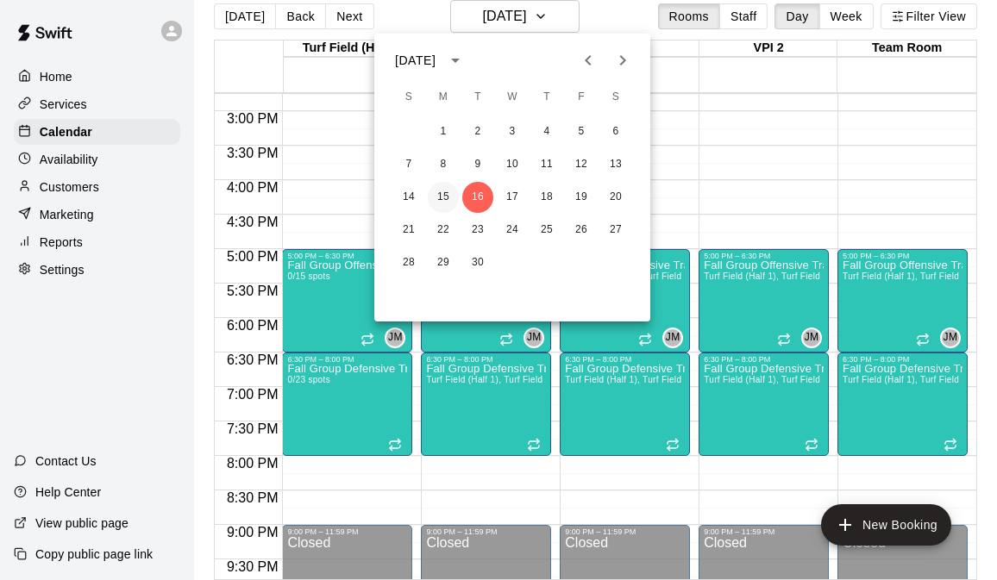
click at [450, 195] on button "15" at bounding box center [443, 197] width 31 height 31
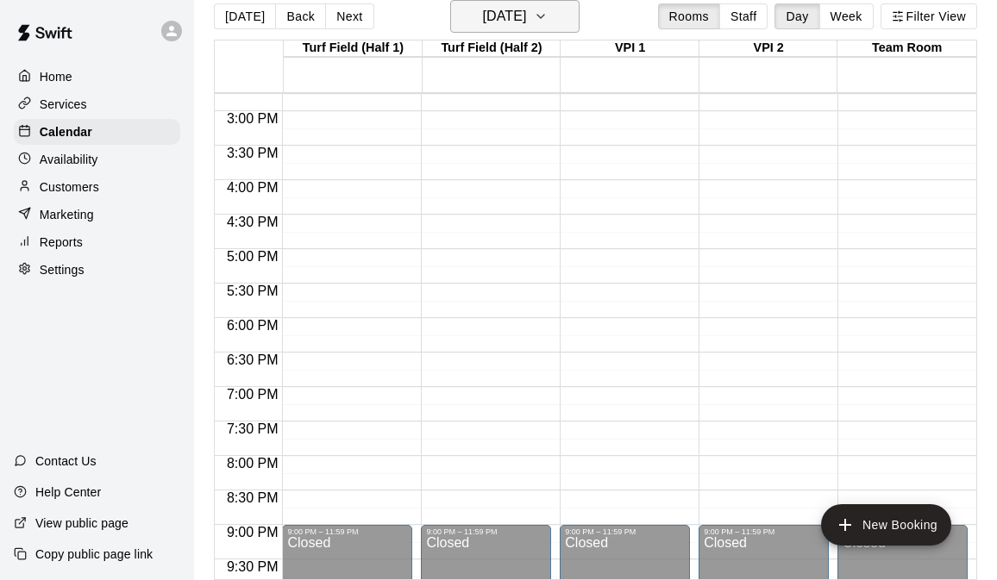
click at [526, 18] on h6 "Monday Sep 15" at bounding box center [504, 16] width 44 height 24
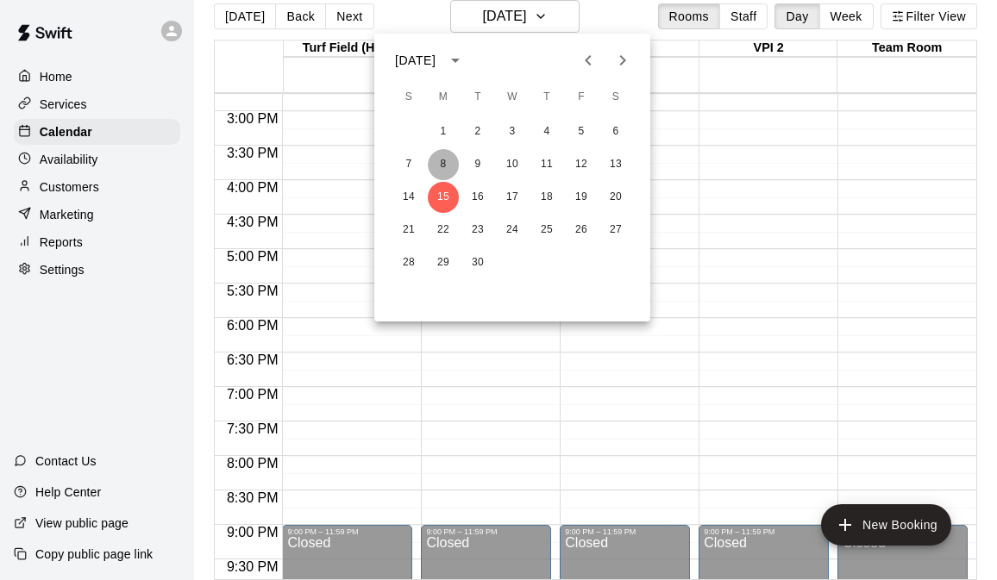
click at [444, 159] on button "8" at bounding box center [443, 164] width 31 height 31
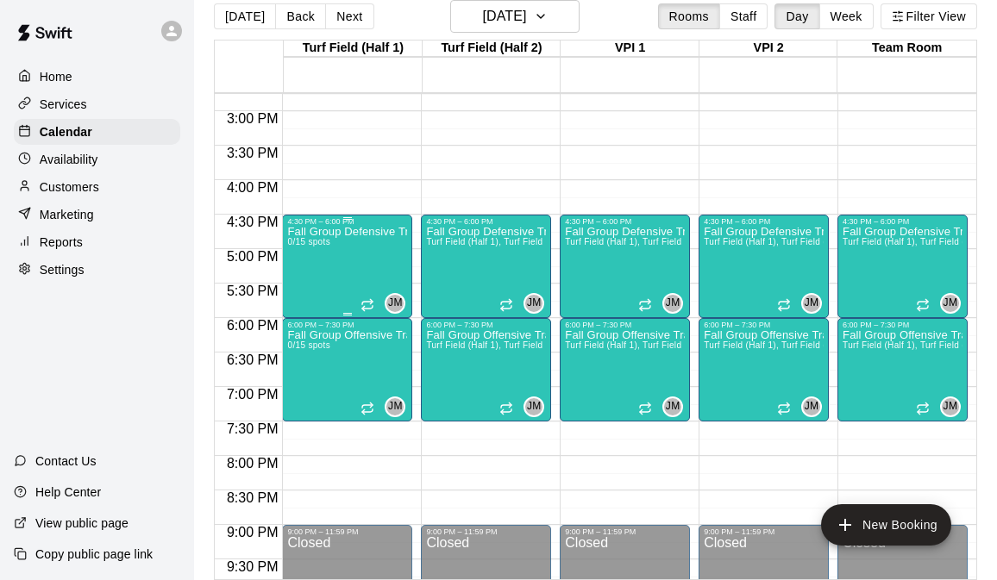
click at [345, 260] on div "Fall Group Defensive Training 0/15 spots" at bounding box center [347, 516] width 120 height 580
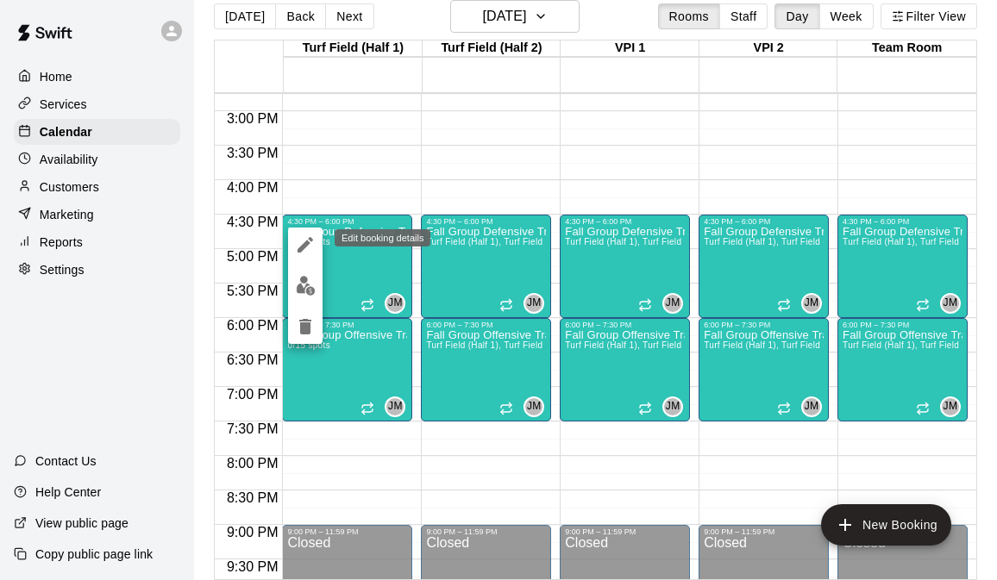
click at [308, 233] on button "edit" at bounding box center [305, 245] width 35 height 35
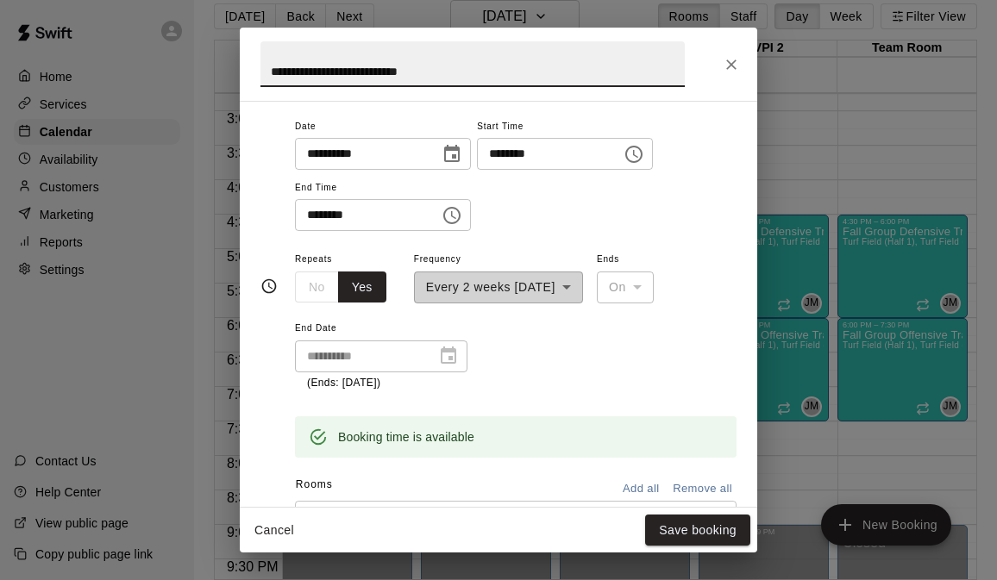
scroll to position [234, 0]
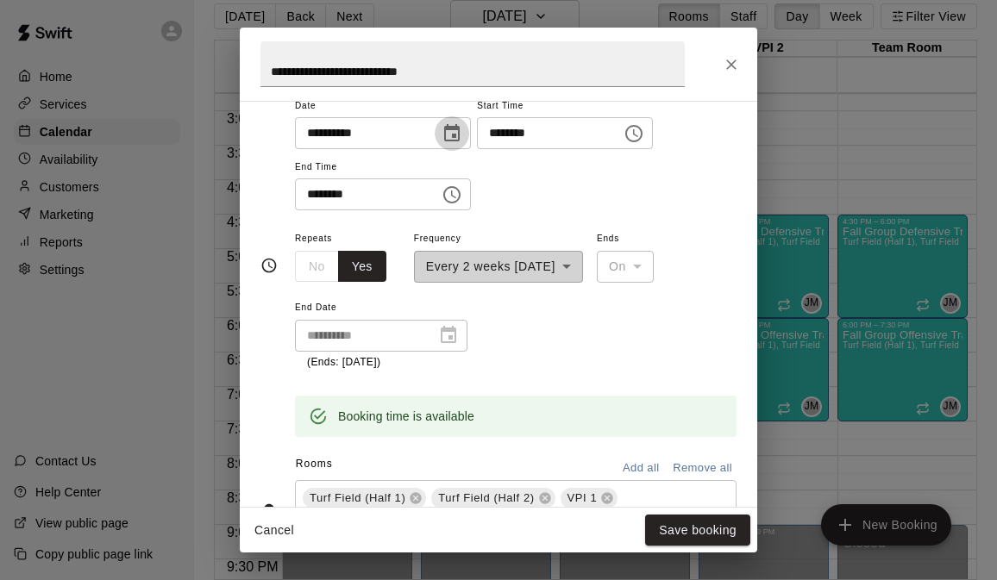
click at [454, 137] on icon "Choose date, selected date is Sep 8, 2025" at bounding box center [452, 133] width 21 height 21
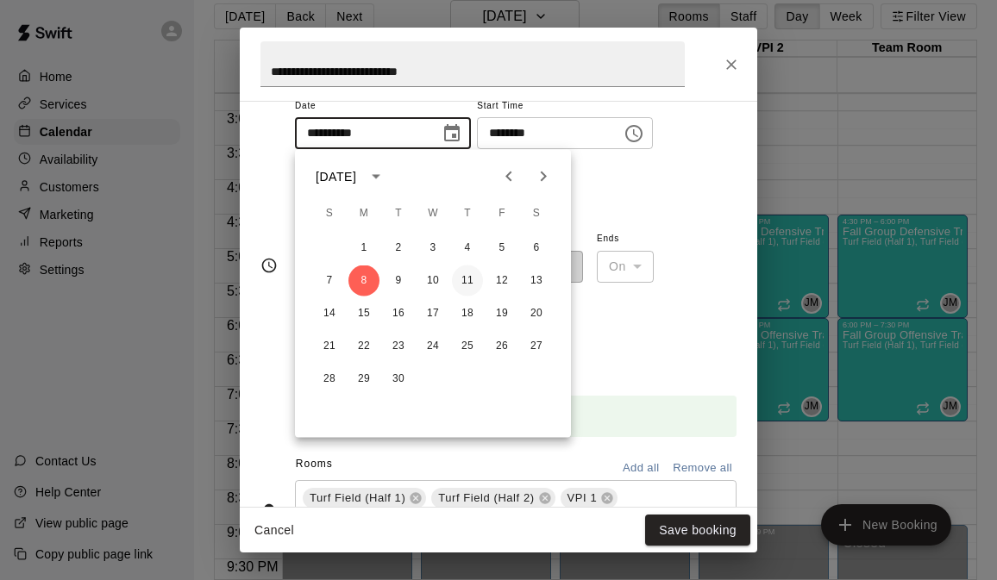
click at [469, 278] on button "11" at bounding box center [467, 281] width 31 height 31
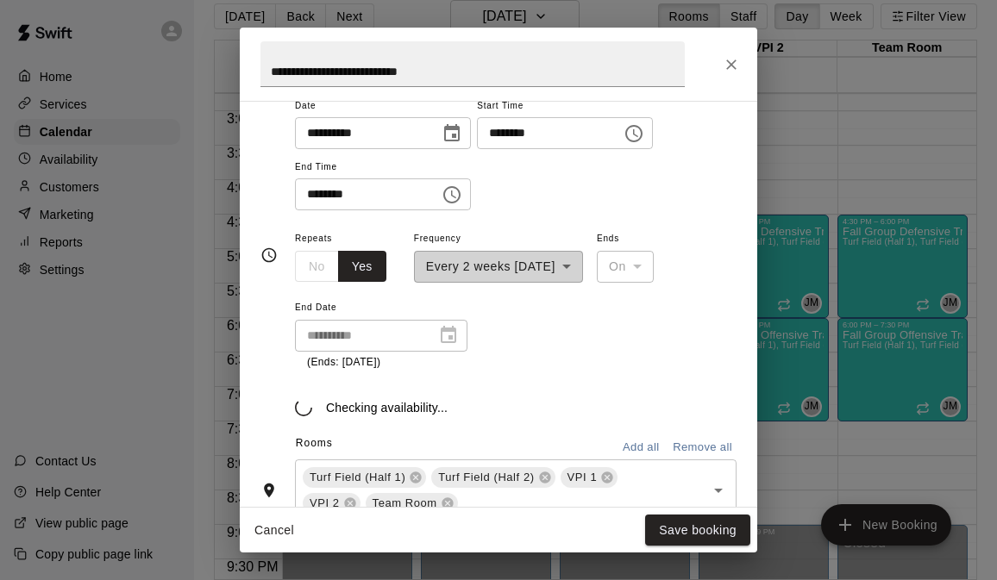
type input "**********"
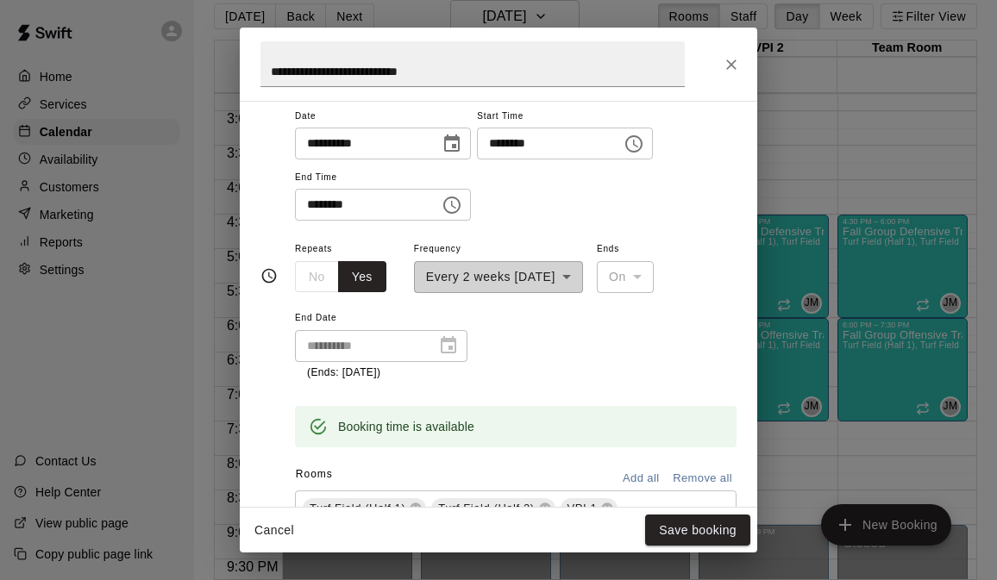
click at [540, 274] on div "**********" at bounding box center [498, 265] width 169 height 55
click at [448, 280] on div "**********" at bounding box center [498, 265] width 169 height 55
click at [313, 276] on div "No Yes" at bounding box center [340, 277] width 91 height 32
click at [345, 277] on button "Yes" at bounding box center [362, 277] width 48 height 32
click at [692, 533] on button "Save booking" at bounding box center [697, 531] width 105 height 32
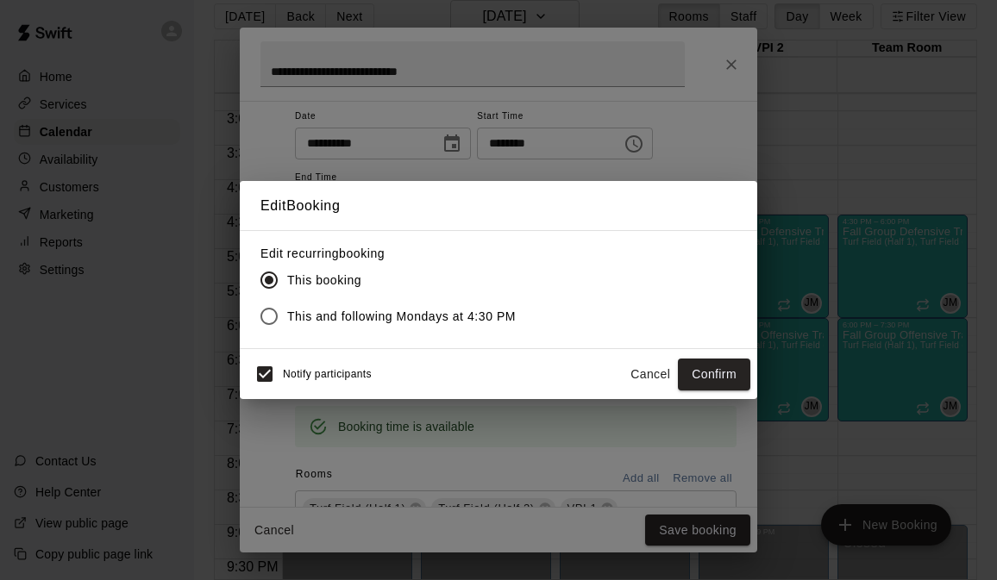
click at [437, 321] on span "This and following Mondays at 4:30 PM" at bounding box center [401, 317] width 229 height 18
click at [716, 377] on button "Confirm" at bounding box center [714, 375] width 72 height 32
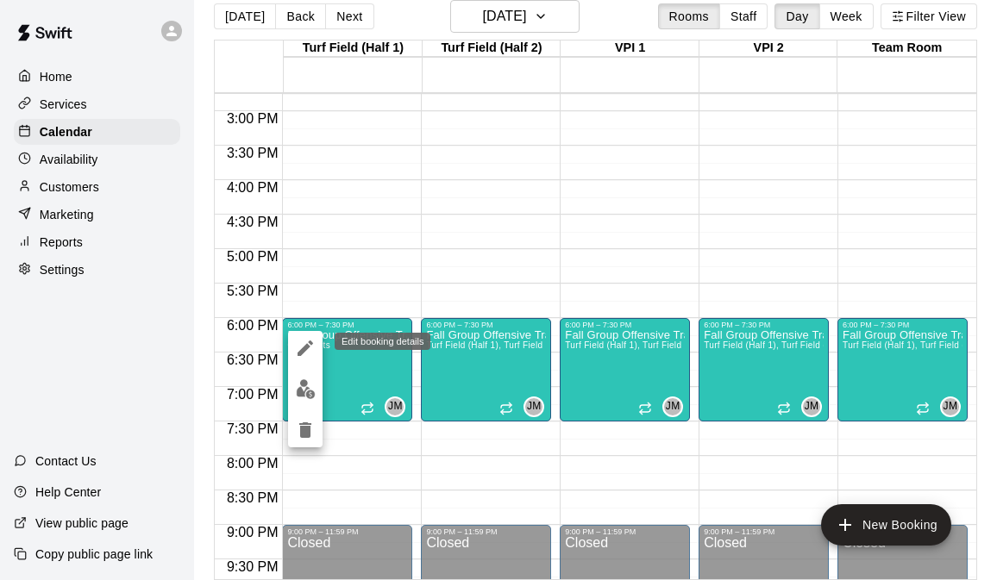
click at [306, 348] on icon "edit" at bounding box center [306, 349] width 16 height 16
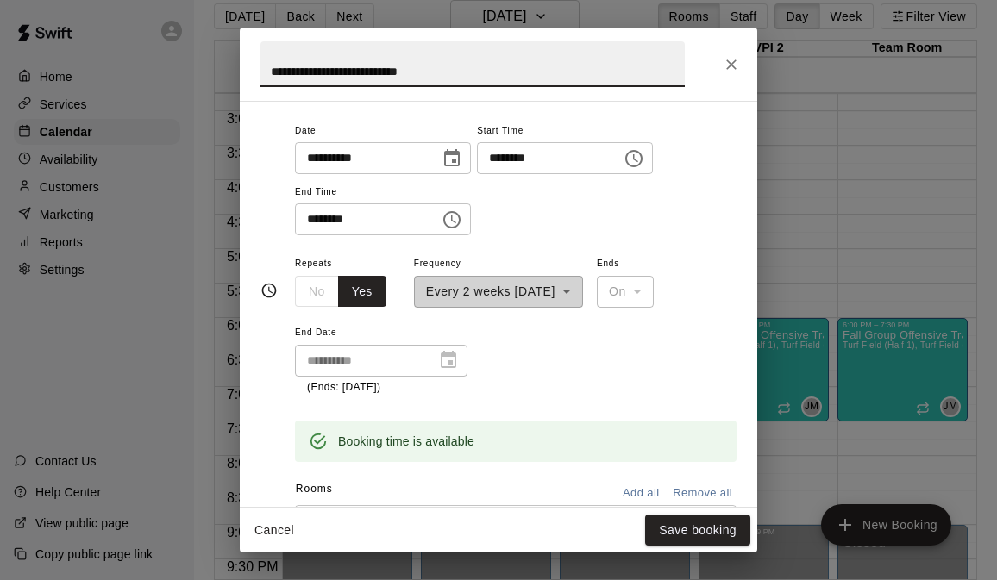
scroll to position [220, 0]
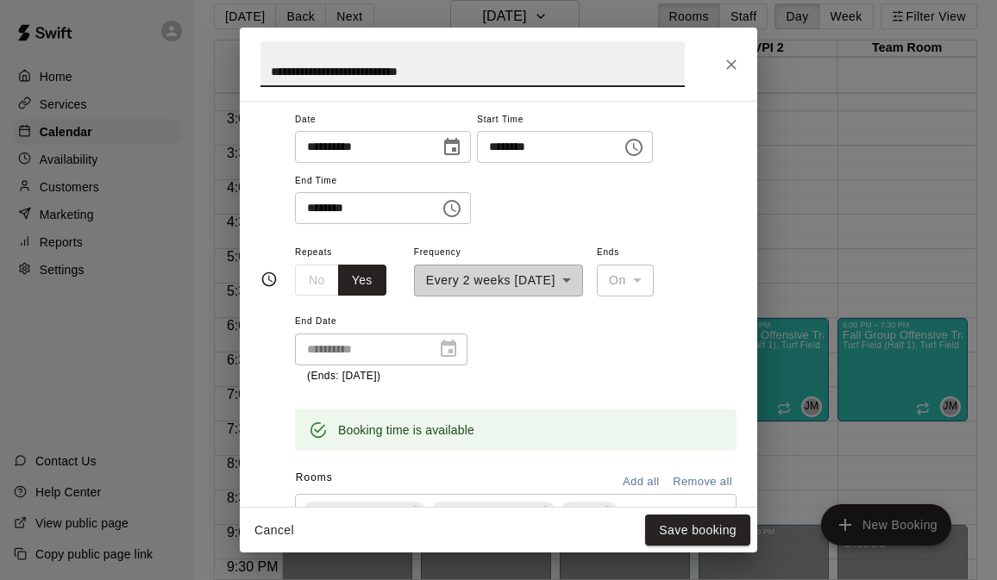
click at [455, 145] on icon "Choose date, selected date is Sep 8, 2025" at bounding box center [452, 147] width 21 height 21
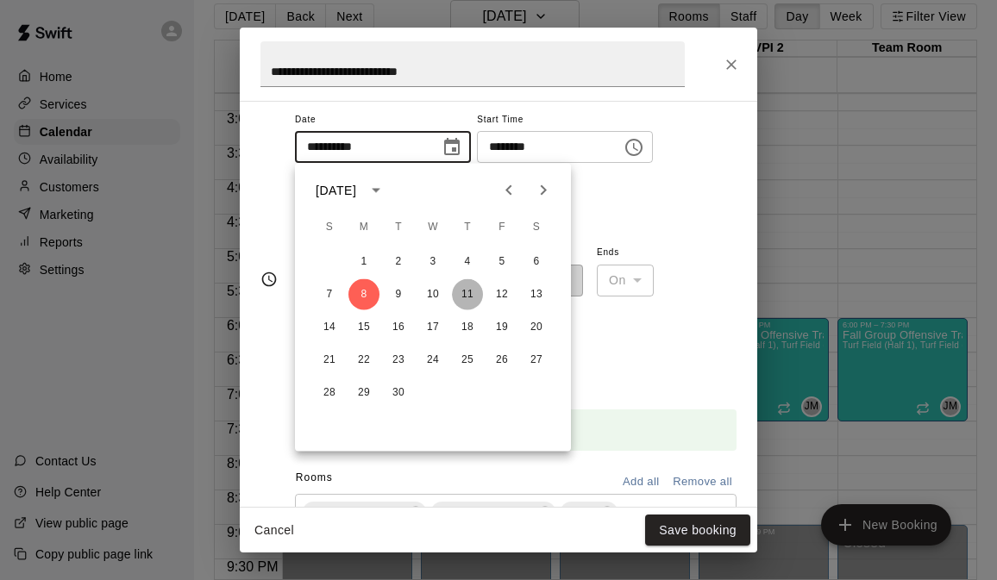
click at [473, 296] on button "11" at bounding box center [467, 294] width 31 height 31
type input "**********"
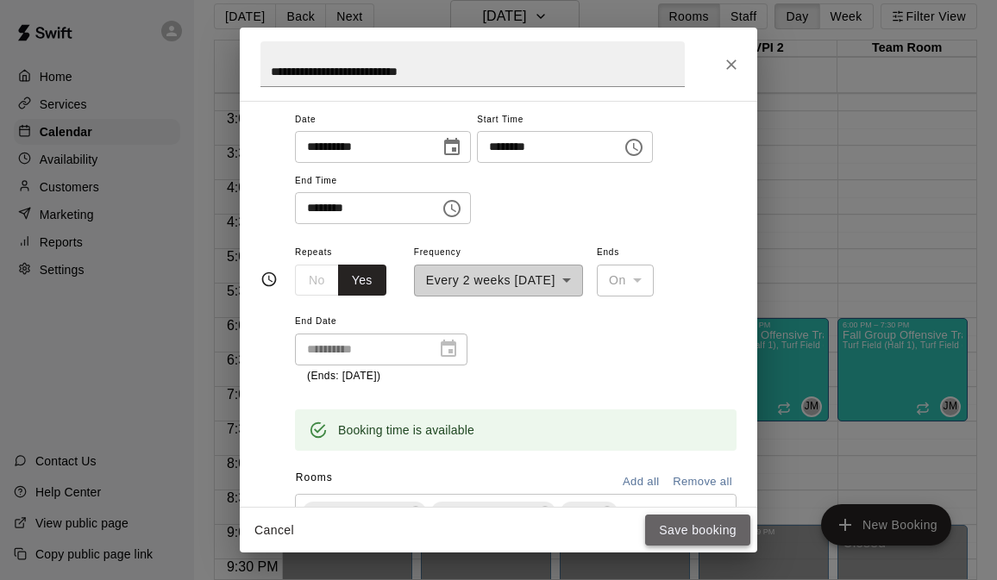
click at [718, 535] on button "Save booking" at bounding box center [697, 531] width 105 height 32
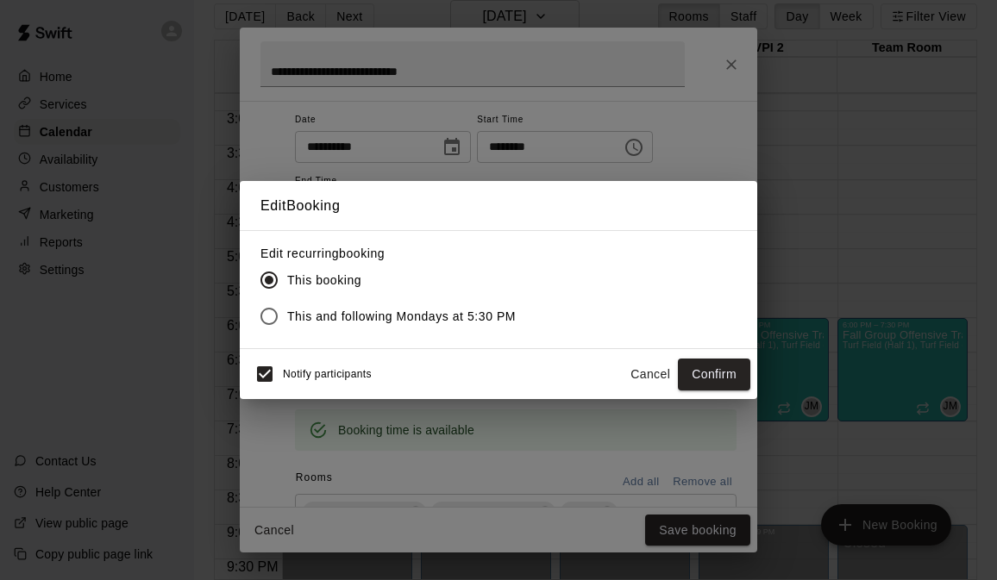
click at [468, 312] on span "This and following Mondays at 5:30 PM" at bounding box center [401, 317] width 229 height 18
click at [724, 371] on button "Confirm" at bounding box center [714, 375] width 72 height 32
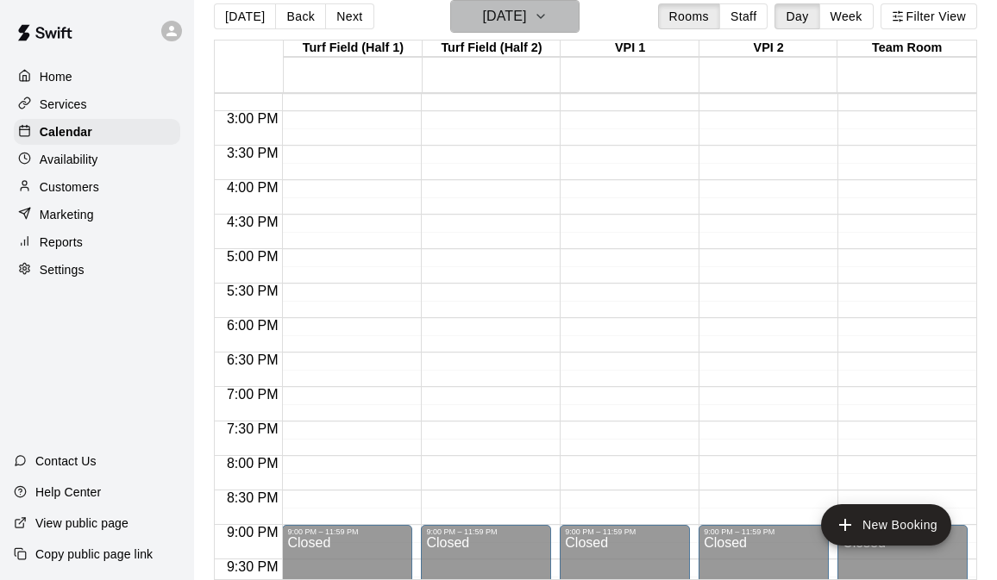
click at [526, 13] on h6 "Monday Sep 08" at bounding box center [504, 16] width 44 height 24
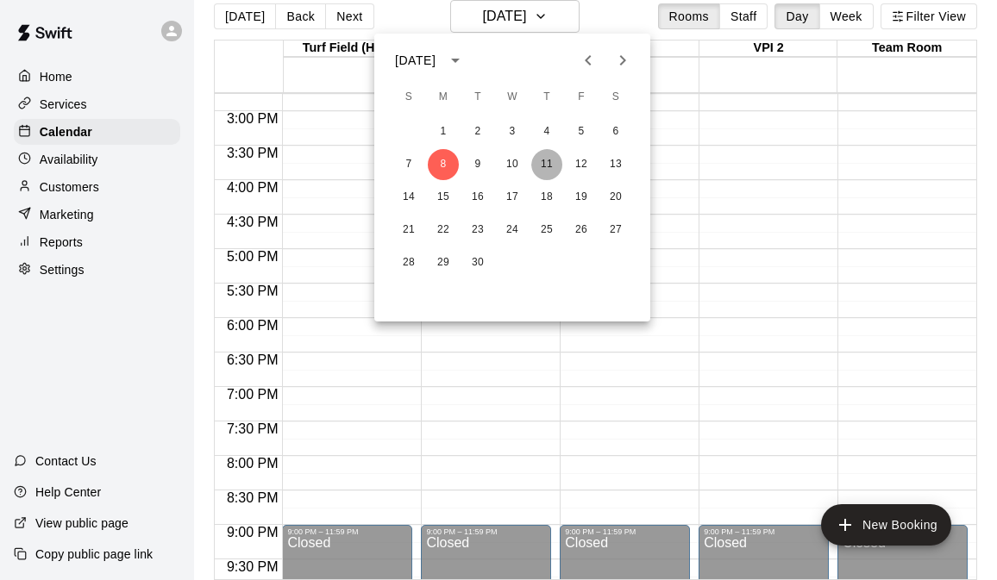
click at [543, 160] on button "11" at bounding box center [546, 164] width 31 height 31
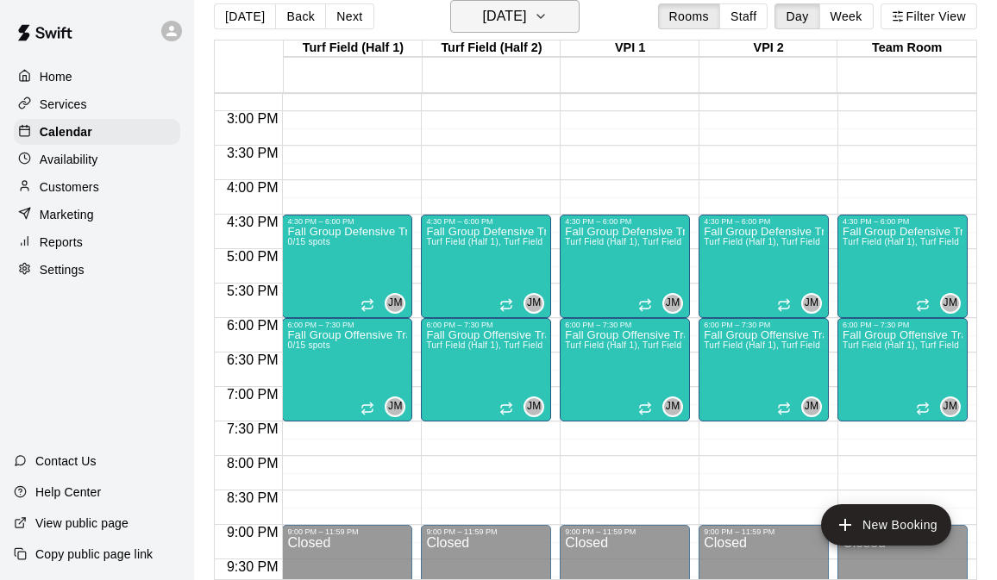
click at [523, 11] on h6 "Thursday Sep 11" at bounding box center [504, 16] width 44 height 24
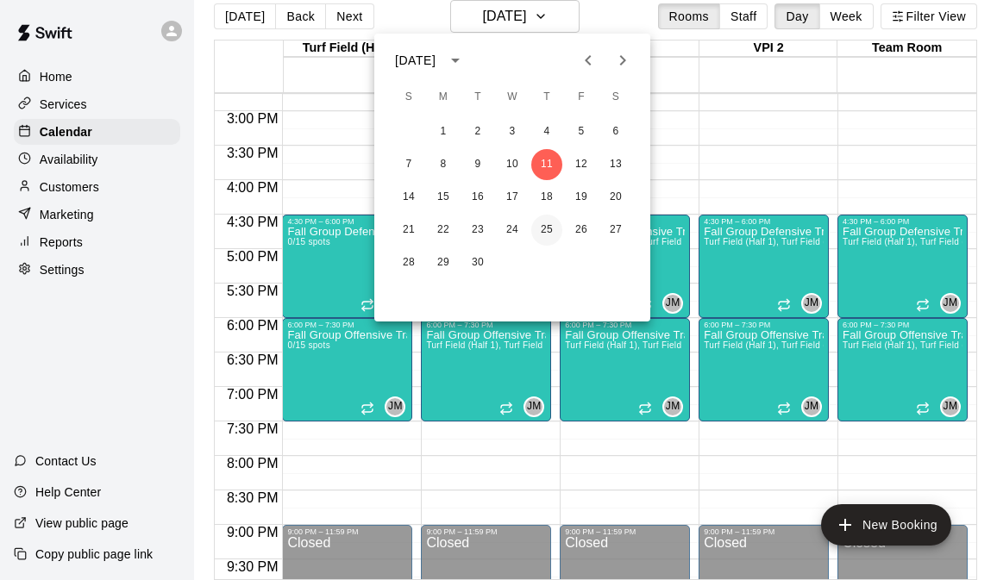
click at [547, 227] on button "25" at bounding box center [546, 230] width 31 height 31
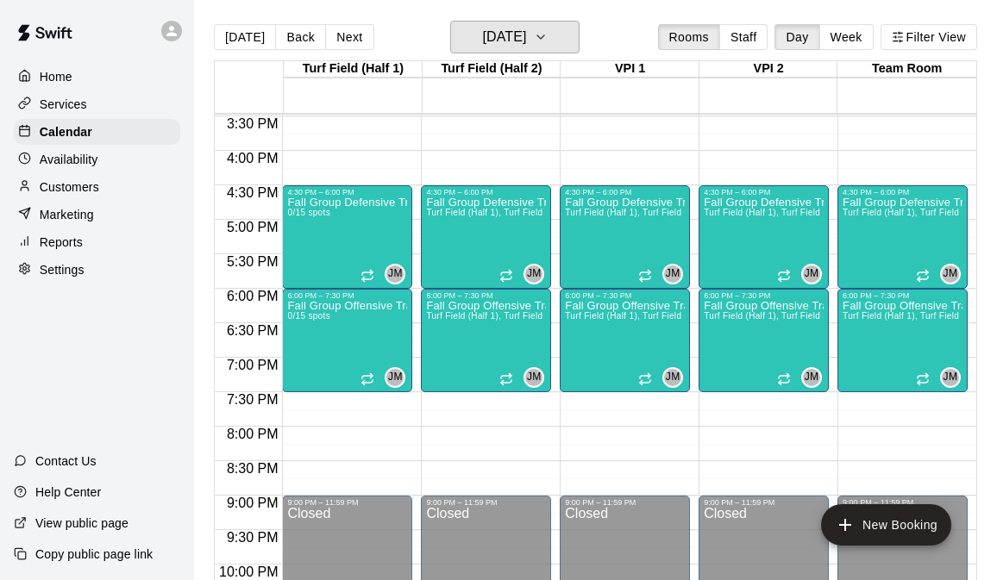
scroll to position [1067, 0]
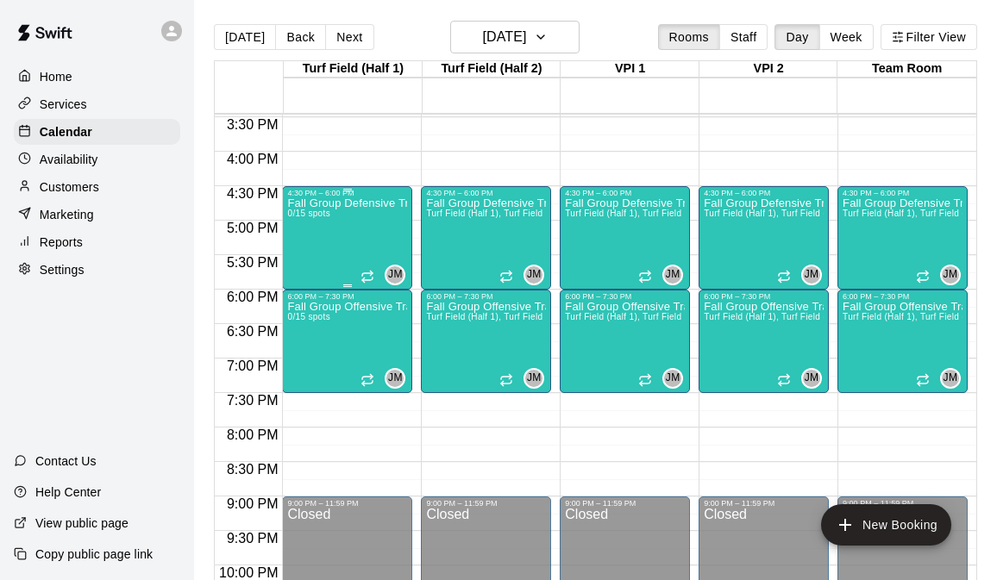
click at [329, 214] on span "0/15 spots" at bounding box center [308, 213] width 42 height 9
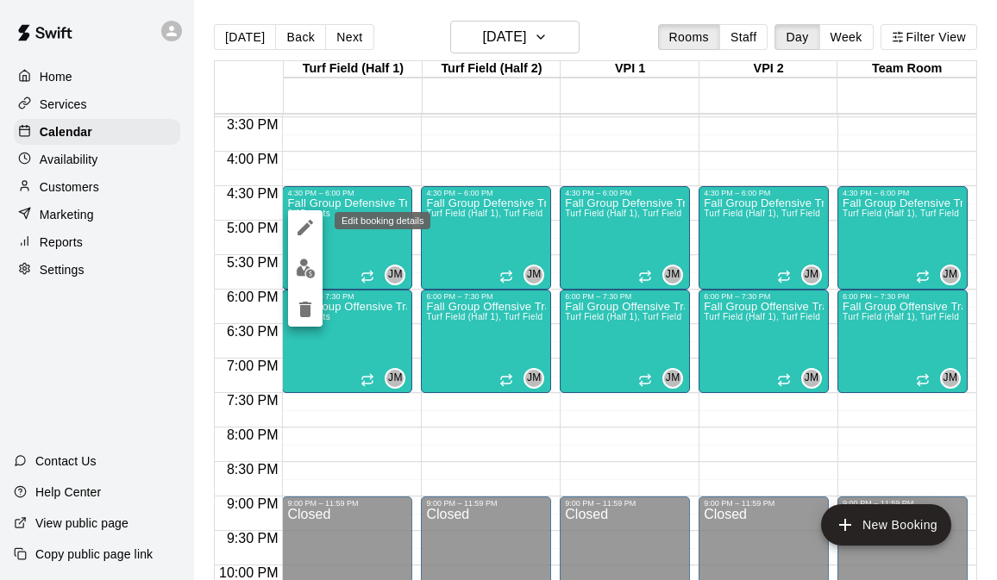
click at [304, 225] on icon "edit" at bounding box center [305, 227] width 21 height 21
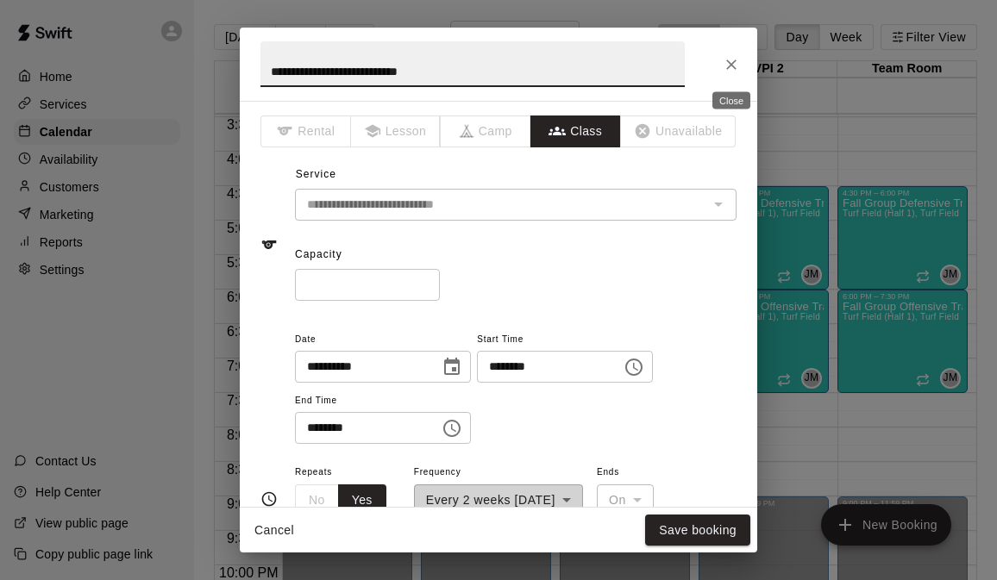
click at [736, 66] on icon "Close" at bounding box center [731, 64] width 17 height 17
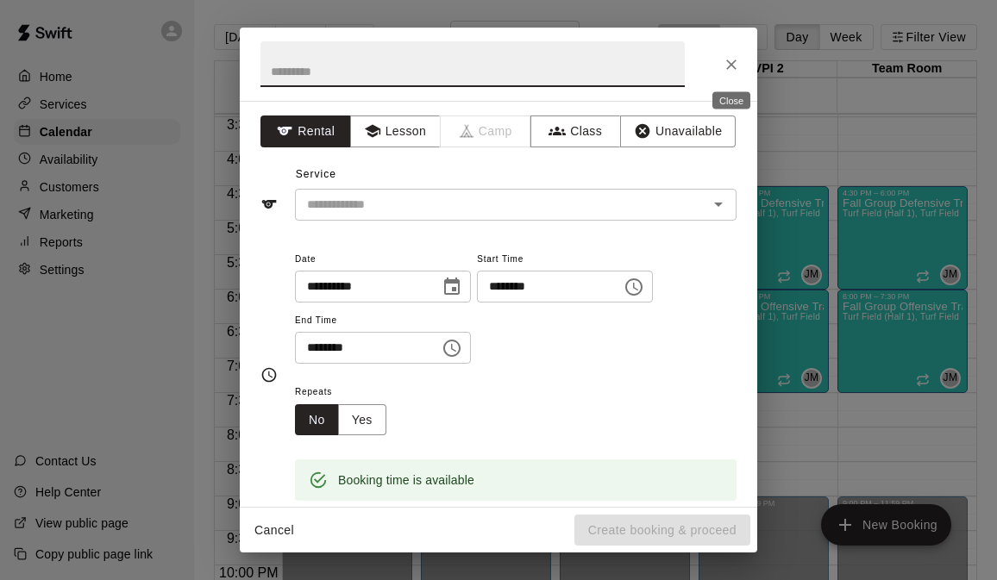
click at [731, 65] on icon "Close" at bounding box center [731, 65] width 10 height 10
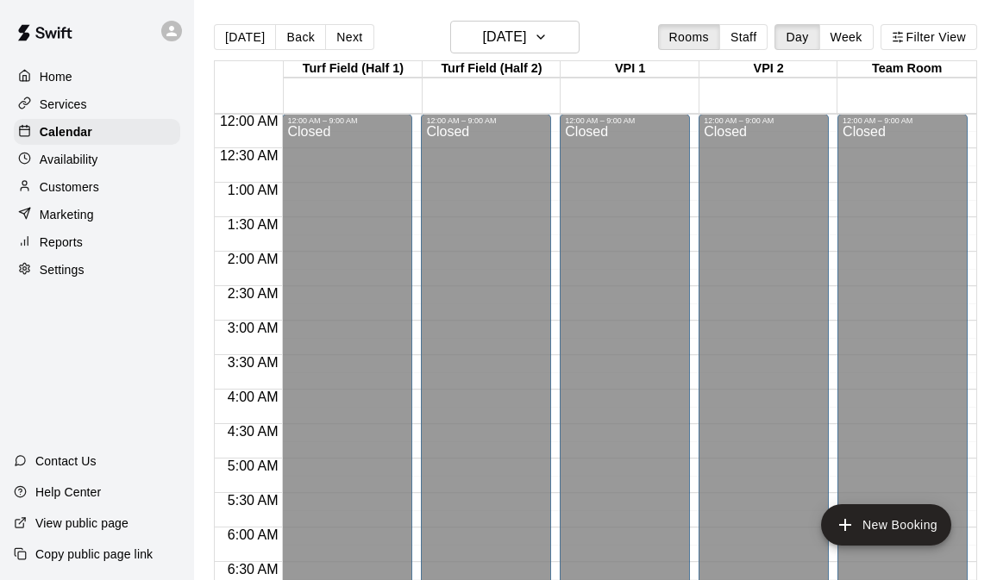
scroll to position [0, 0]
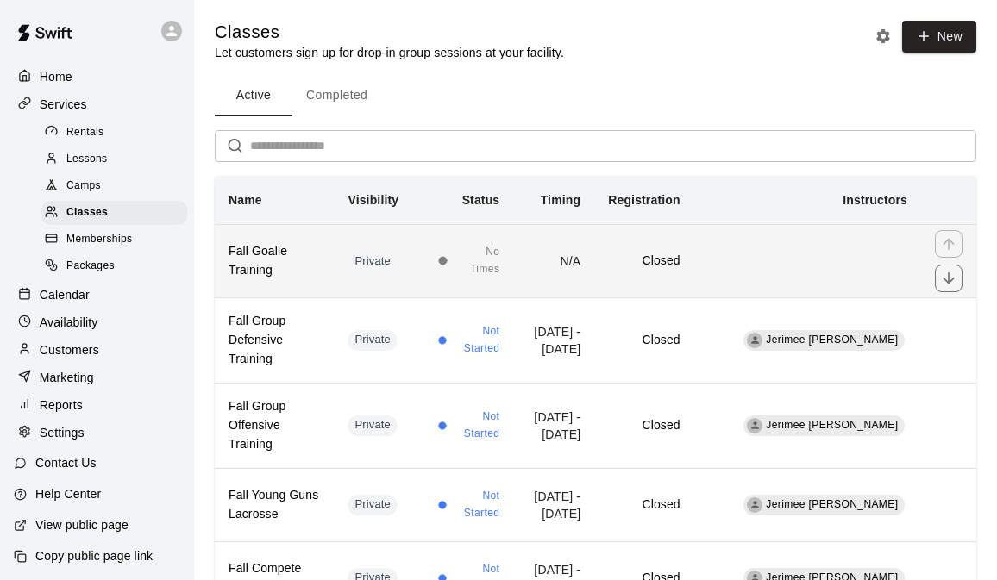
click at [594, 242] on td "N/A" at bounding box center [553, 260] width 81 height 73
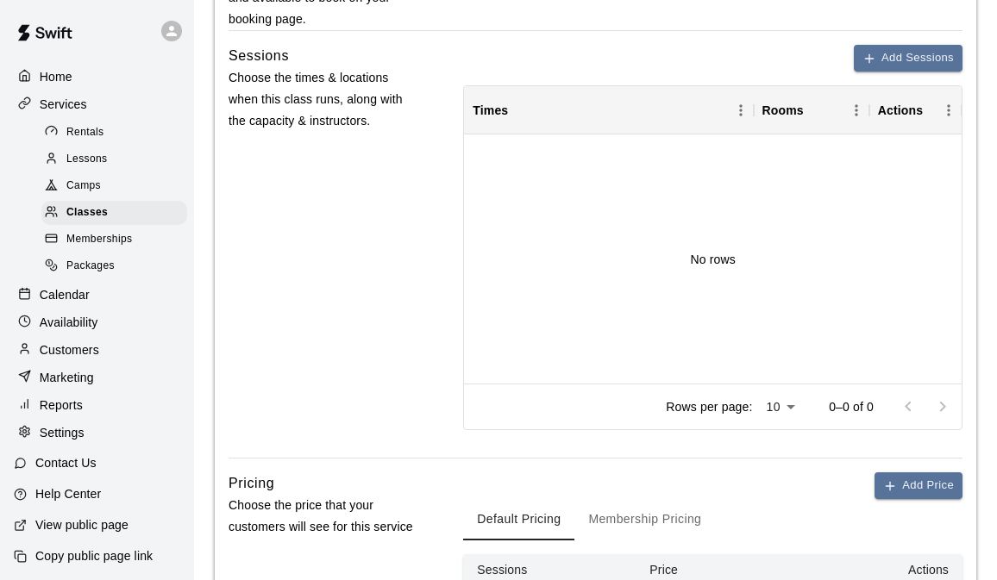
scroll to position [739, 0]
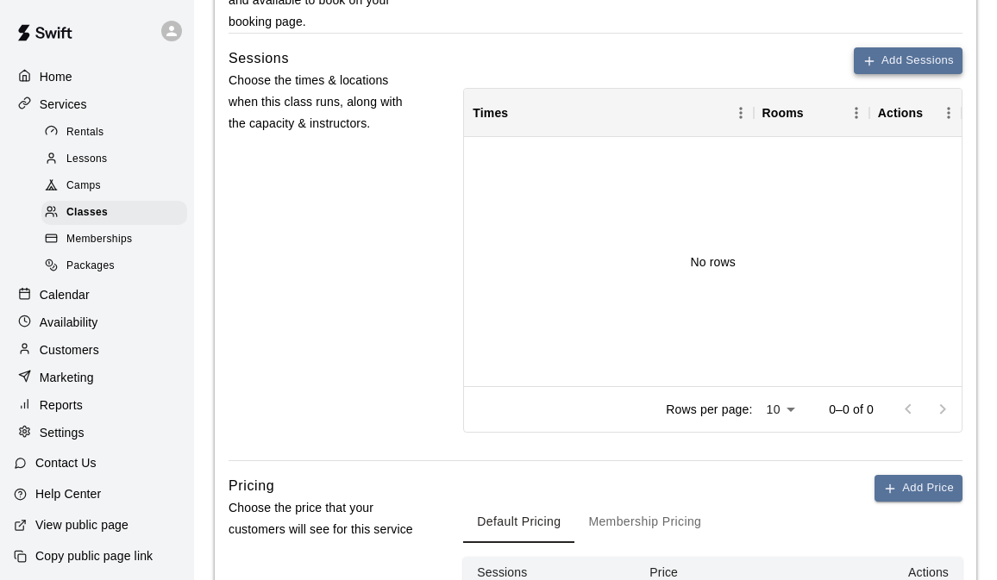
click at [897, 74] on button "Add Sessions" at bounding box center [908, 60] width 109 height 27
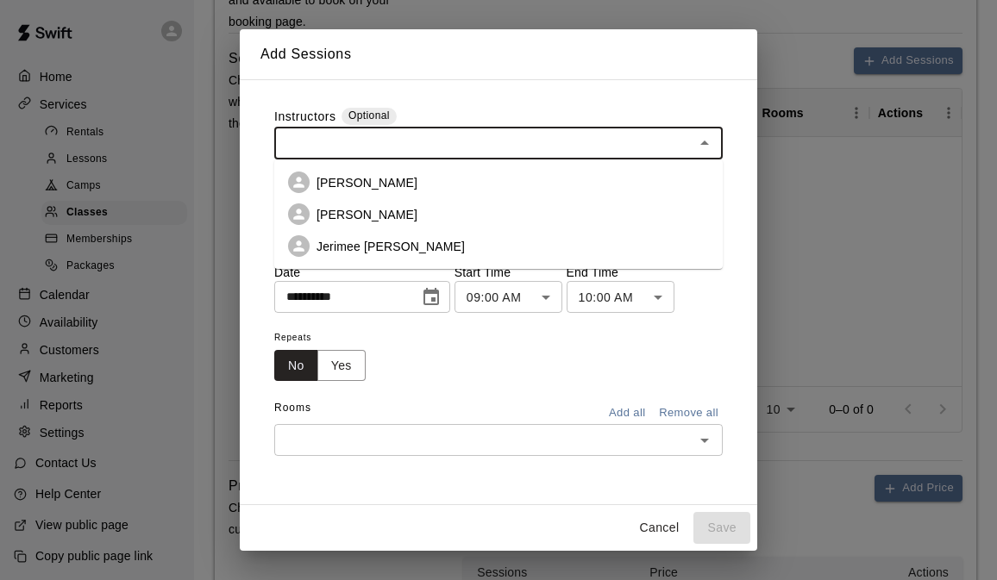
click at [486, 150] on input "text" at bounding box center [484, 144] width 410 height 22
click at [381, 236] on li "Jerimee [PERSON_NAME]" at bounding box center [498, 246] width 449 height 32
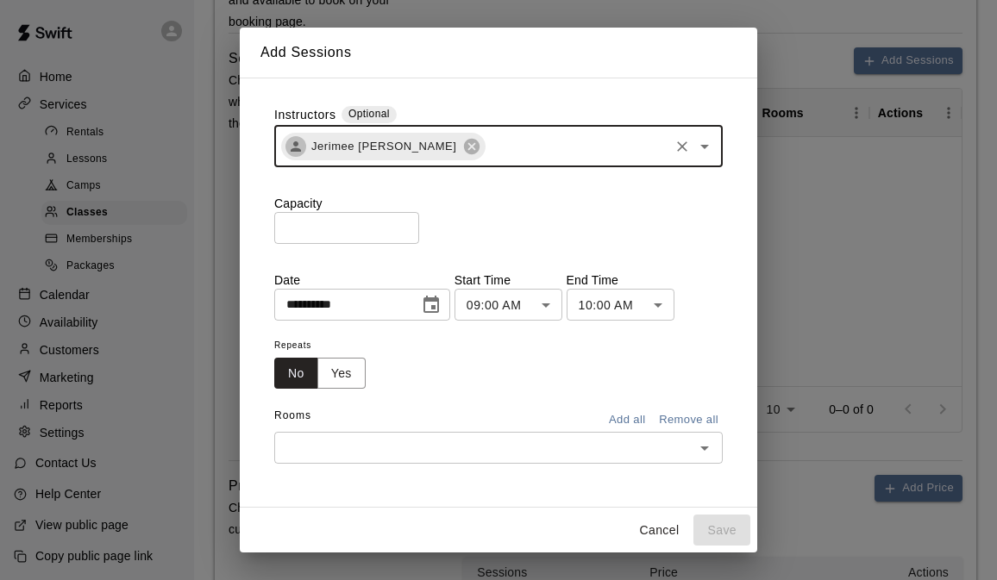
click at [405, 226] on input "*" at bounding box center [346, 228] width 145 height 32
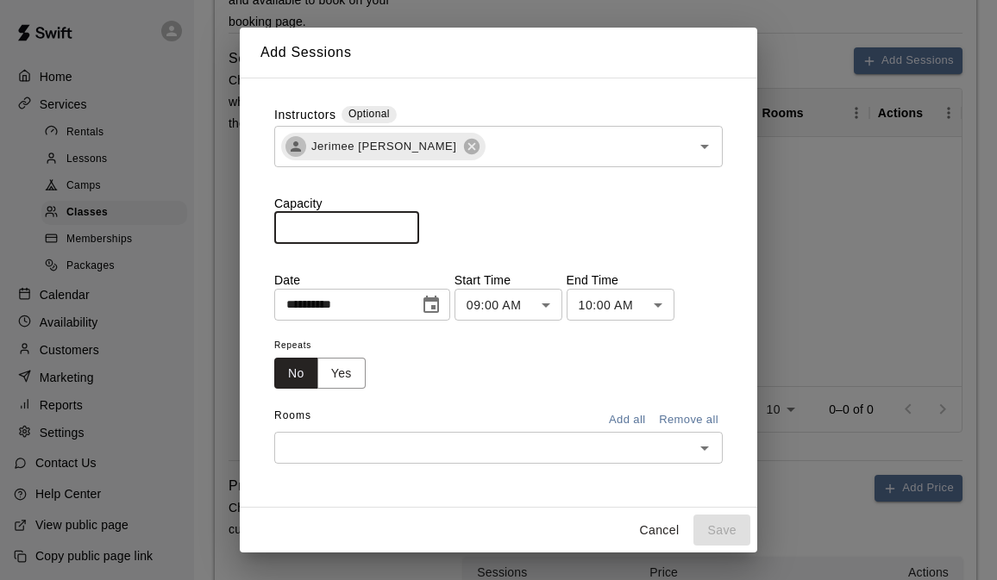
click at [407, 220] on input "*" at bounding box center [346, 228] width 145 height 32
click at [407, 221] on input "*" at bounding box center [346, 228] width 145 height 32
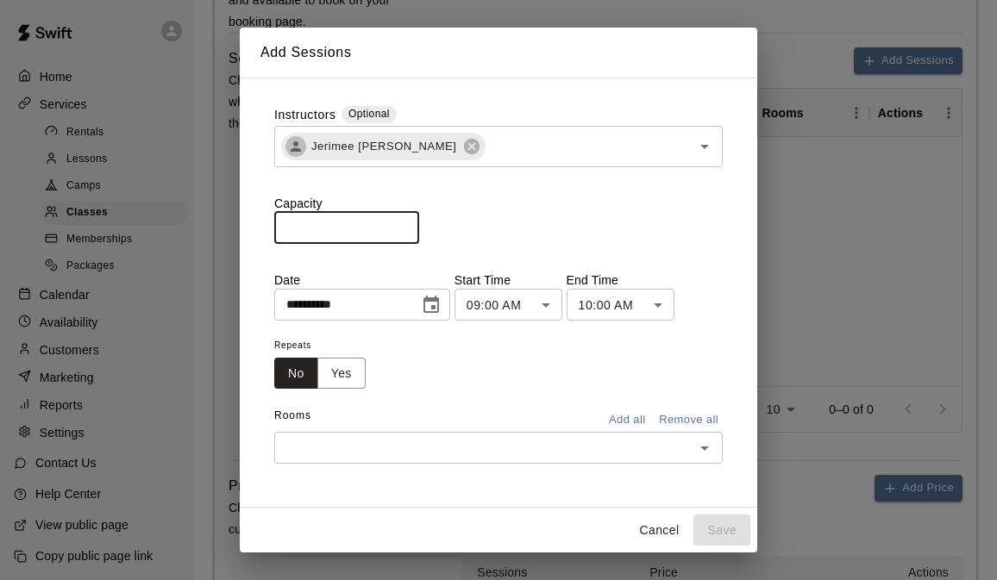
click at [407, 221] on input "*" at bounding box center [346, 228] width 145 height 32
type input "*"
click at [408, 228] on input "*" at bounding box center [346, 228] width 145 height 32
click at [514, 173] on div "Instructors Optional [PERSON_NAME] ​" at bounding box center [498, 150] width 449 height 89
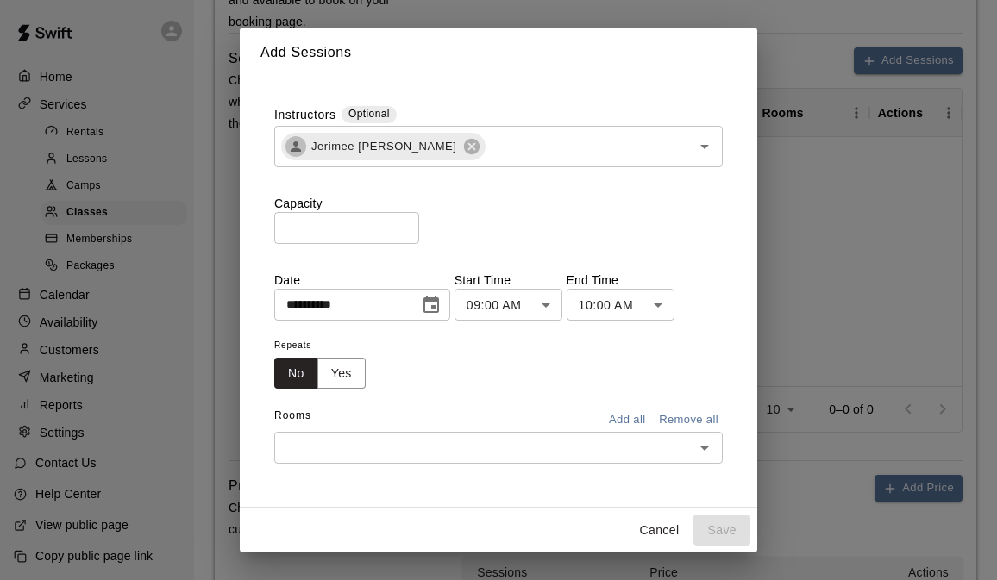
click at [435, 304] on icon "Choose date, selected date is Aug 19, 2025" at bounding box center [431, 305] width 21 height 21
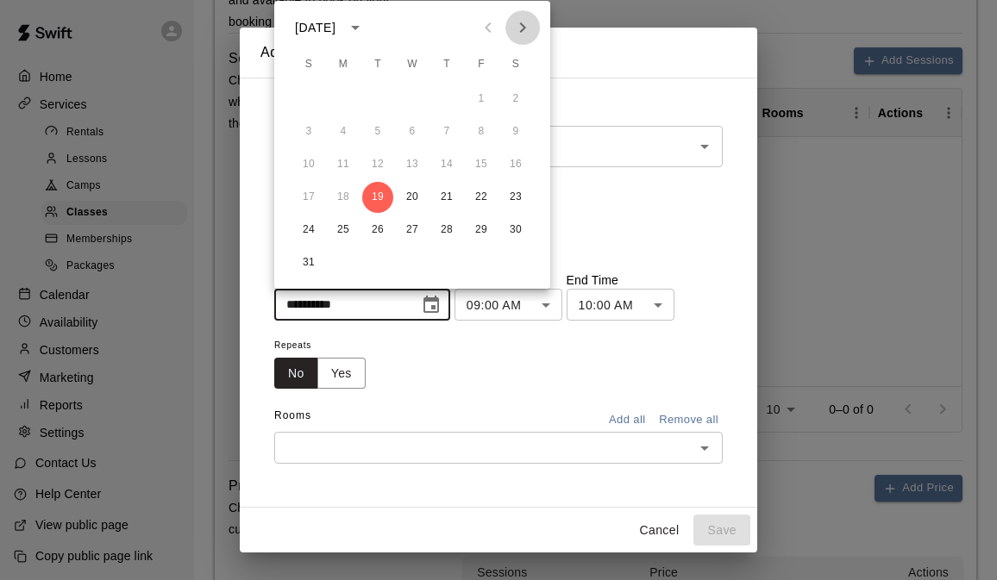
click at [527, 31] on icon "Next month" at bounding box center [522, 27] width 21 height 21
click at [304, 166] on button "14" at bounding box center [308, 164] width 31 height 31
type input "**********"
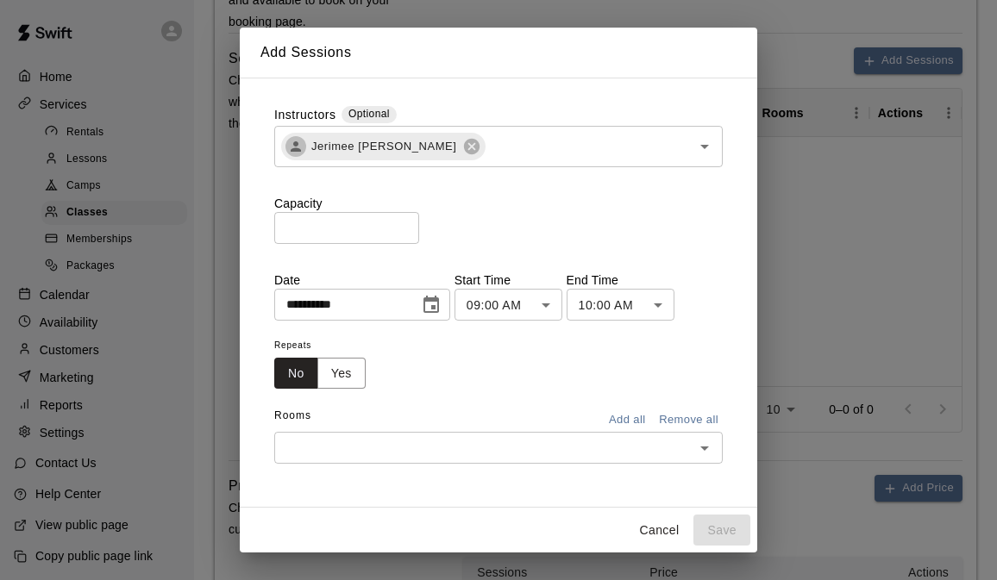
click at [543, 316] on body "**********" at bounding box center [498, 234] width 997 height 1947
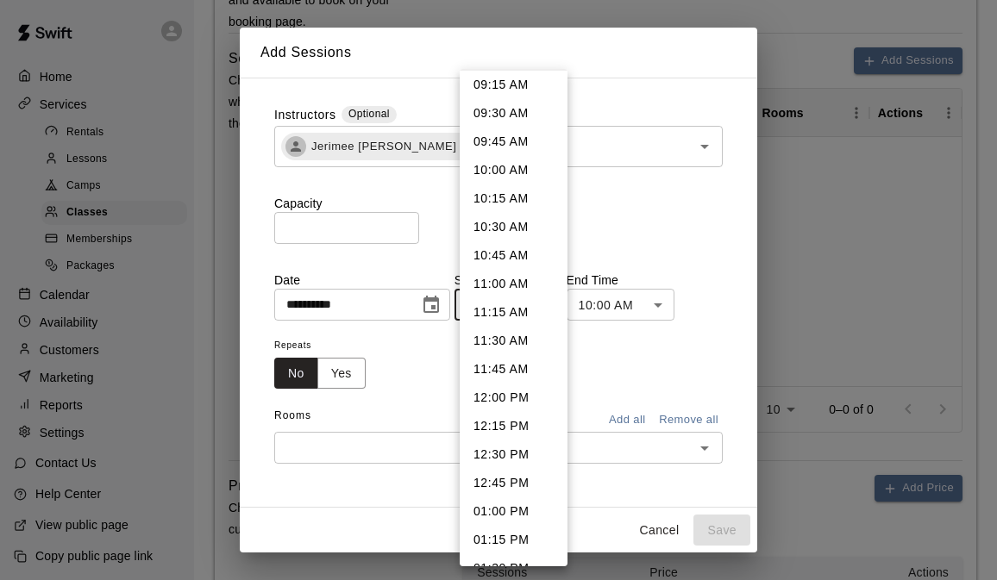
scroll to position [1077, 0]
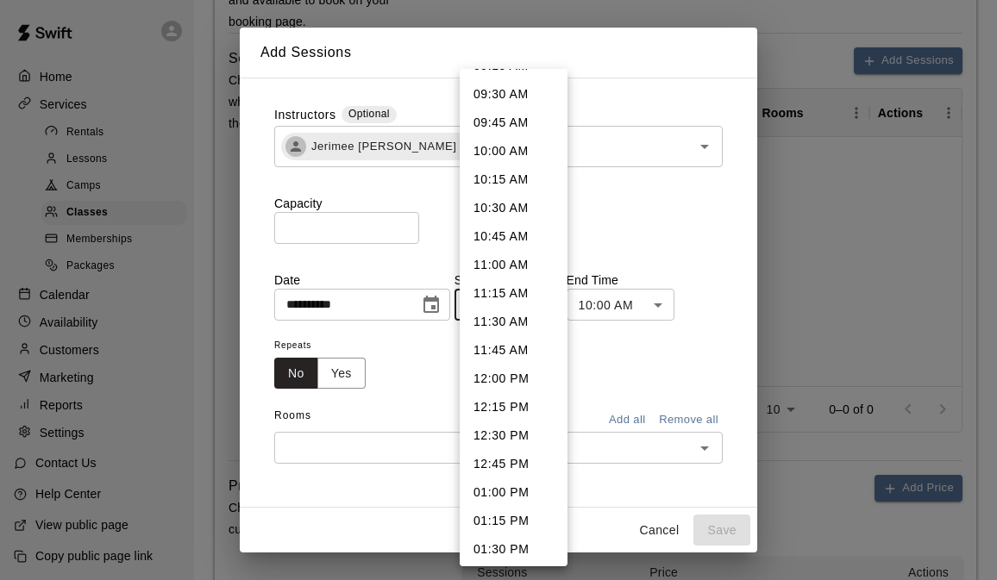
click at [518, 382] on li "12:00 PM" at bounding box center [514, 379] width 108 height 28
type input "********"
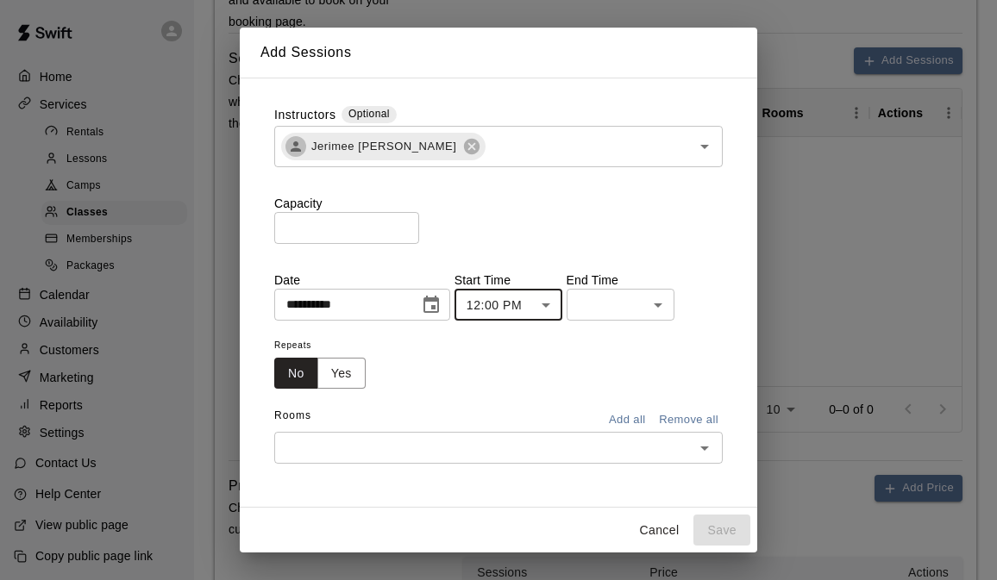
click at [617, 314] on body "**********" at bounding box center [498, 234] width 997 height 1947
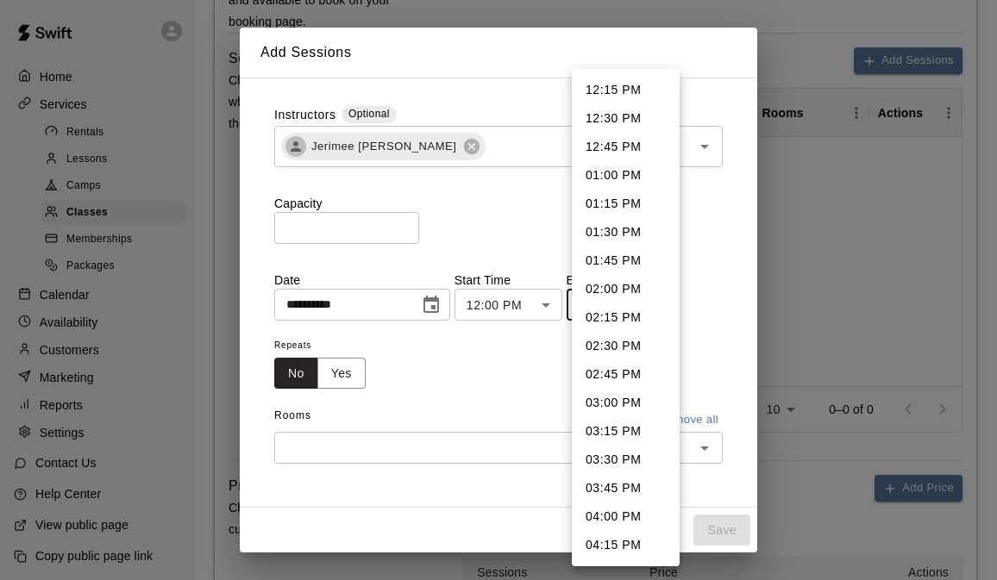
click at [654, 173] on li "01:00 PM" at bounding box center [626, 175] width 108 height 28
type input "********"
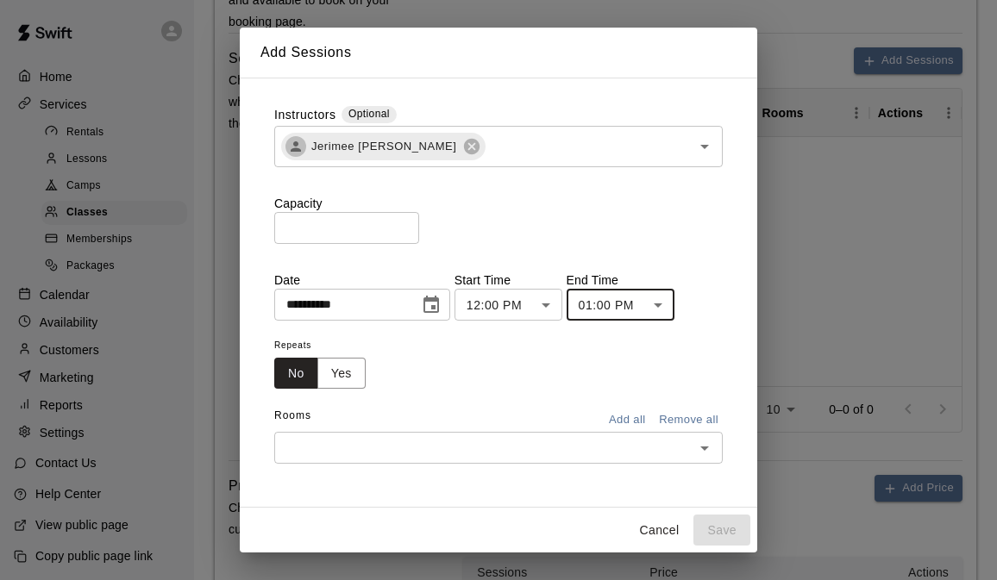
click at [470, 377] on div "Repeats No Yes" at bounding box center [498, 362] width 449 height 54
click at [357, 380] on button "Yes" at bounding box center [341, 374] width 48 height 32
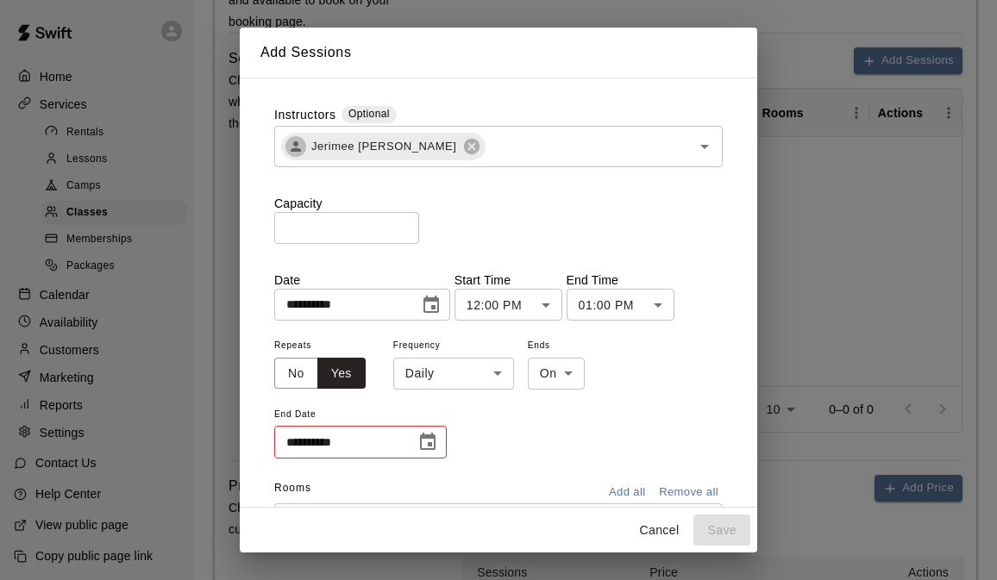
click at [493, 366] on body "**********" at bounding box center [498, 234] width 997 height 1947
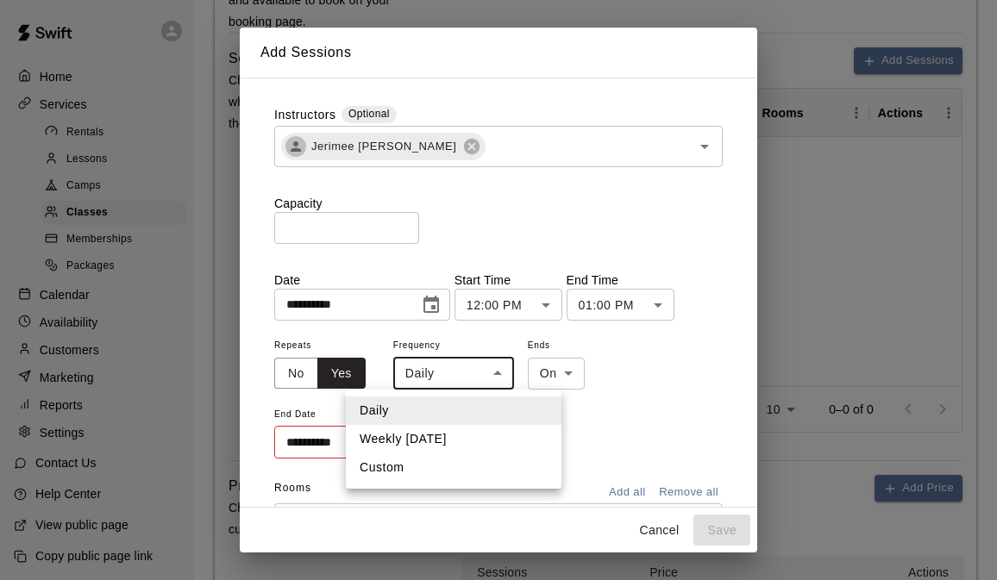
click at [437, 471] on li "Custom" at bounding box center [454, 468] width 216 height 28
type input "******"
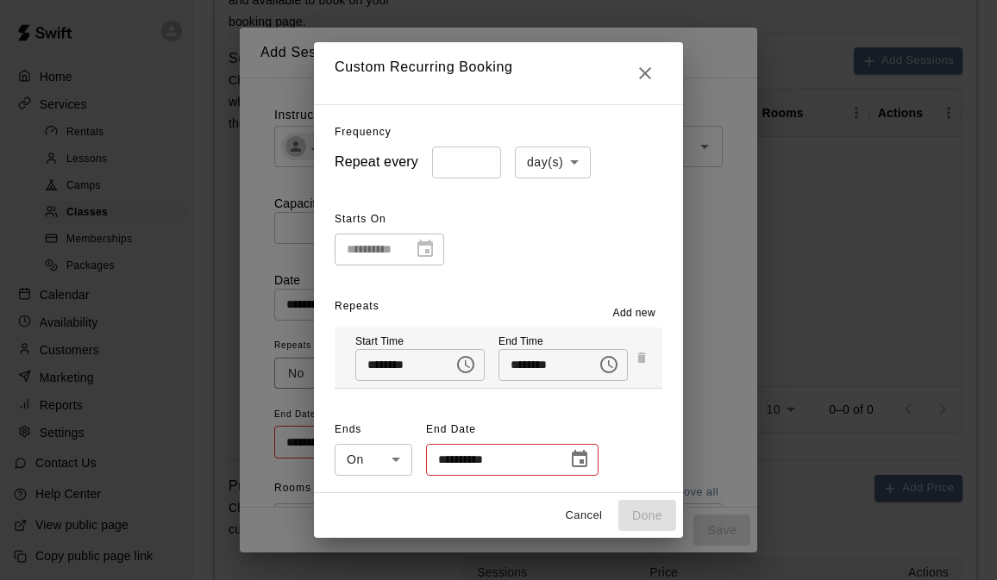
type input "*"
click at [486, 157] on input "*" at bounding box center [466, 163] width 69 height 32
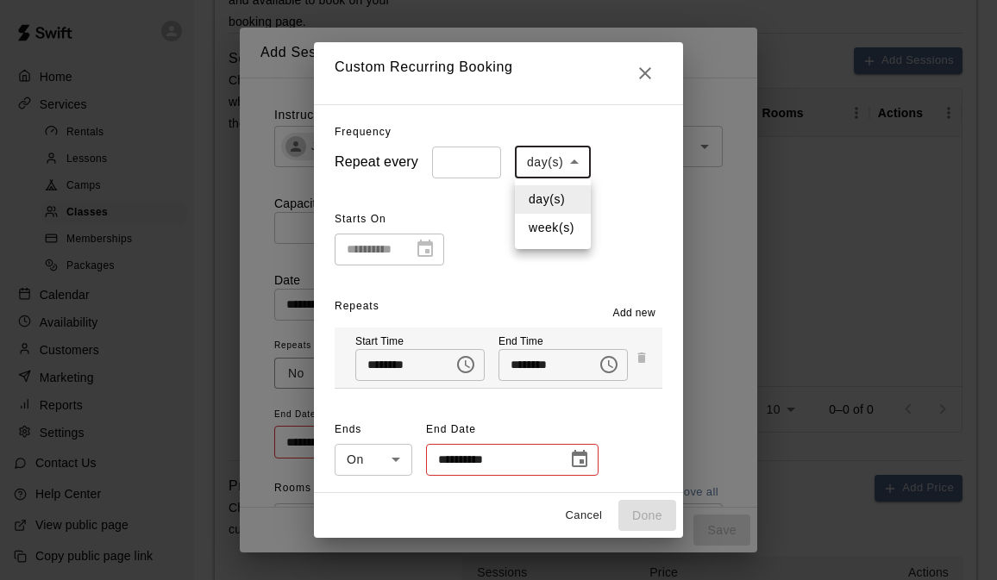
click at [573, 156] on body "**********" at bounding box center [498, 234] width 997 height 1947
click at [555, 233] on li "week(s)" at bounding box center [553, 228] width 76 height 28
type input "******"
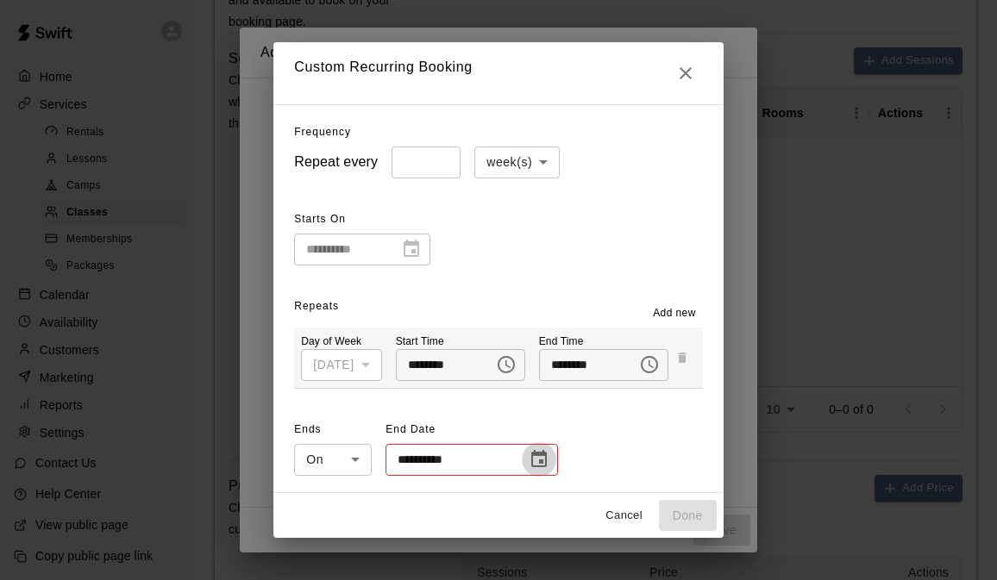
click at [540, 449] on button "Choose date" at bounding box center [539, 459] width 35 height 35
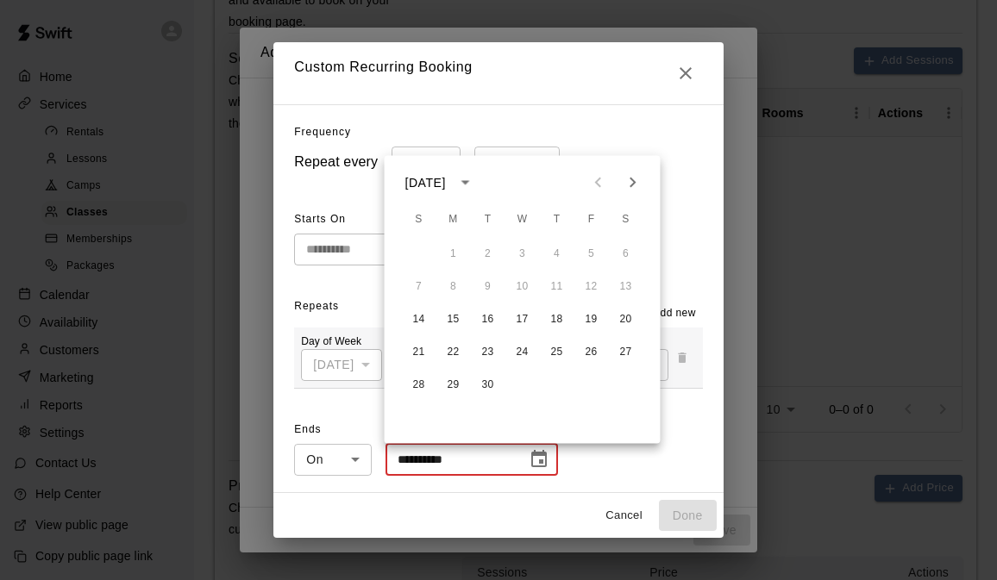
click at [631, 184] on icon "Next month" at bounding box center [633, 183] width 21 height 21
click at [416, 283] on button "7" at bounding box center [419, 287] width 31 height 31
type input "**********"
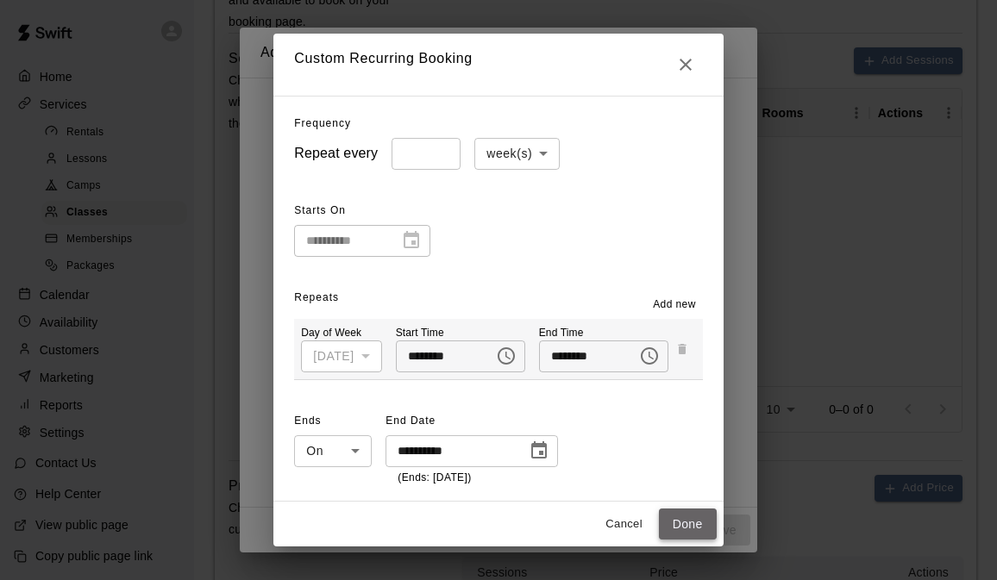
click at [686, 517] on button "Done" at bounding box center [688, 525] width 58 height 32
type input "**********"
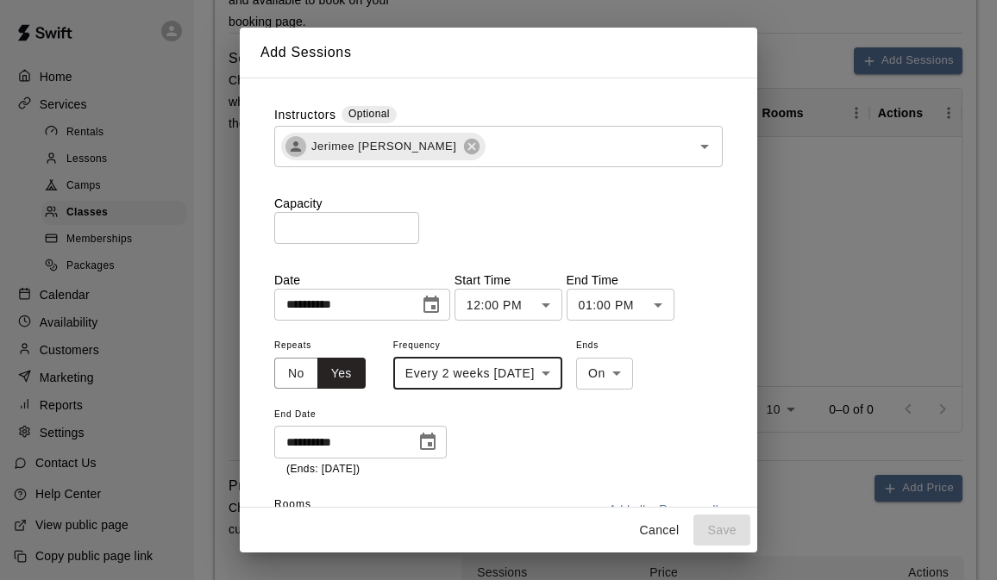
scroll to position [95, 0]
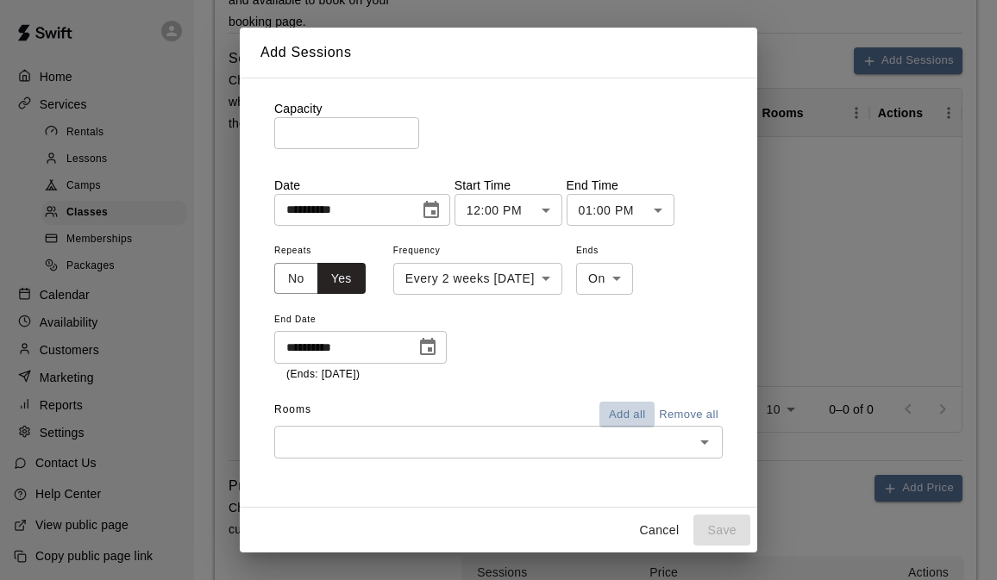
click at [637, 410] on button "Add all" at bounding box center [626, 415] width 55 height 27
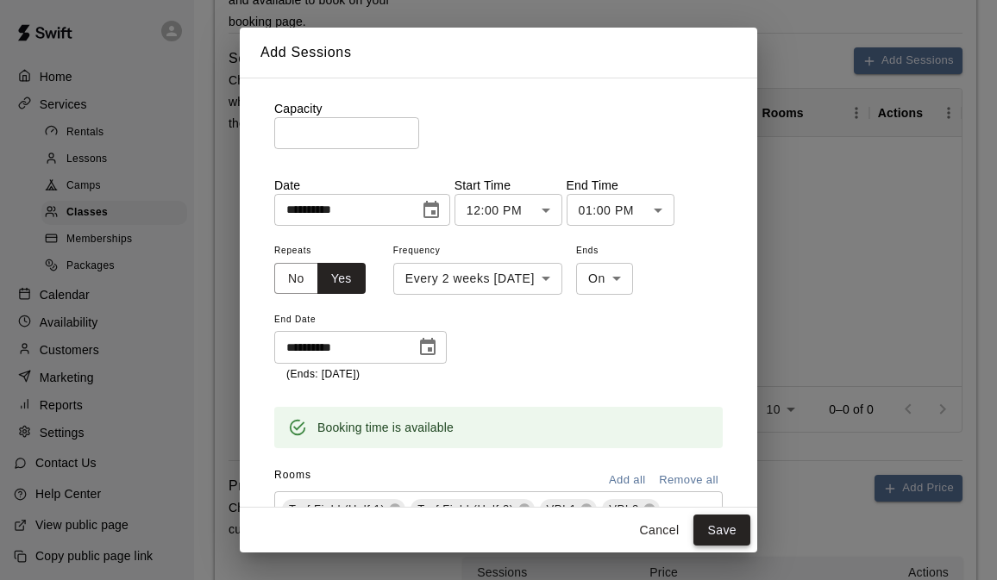
click at [721, 528] on button "Save" at bounding box center [721, 531] width 57 height 32
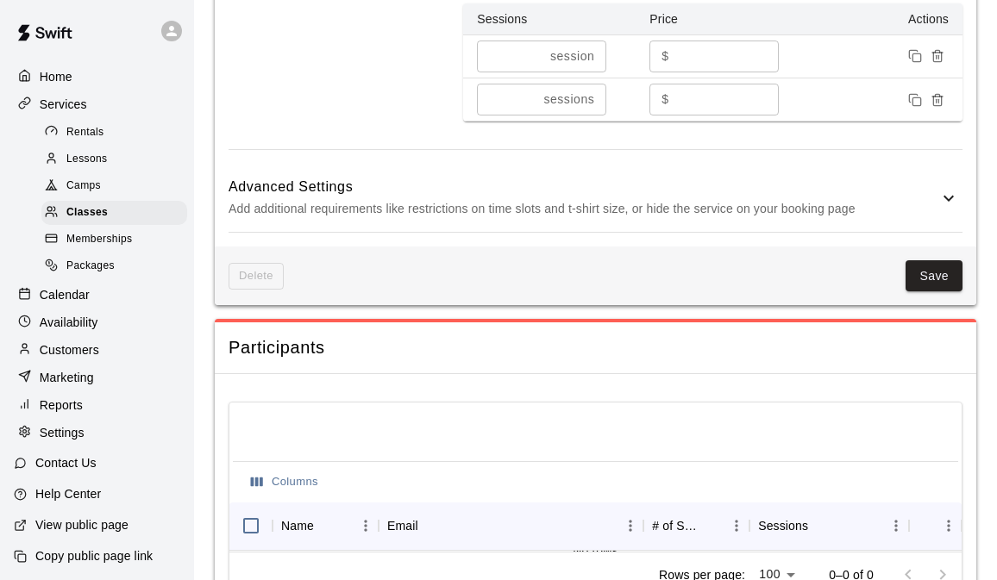
scroll to position [1302, 0]
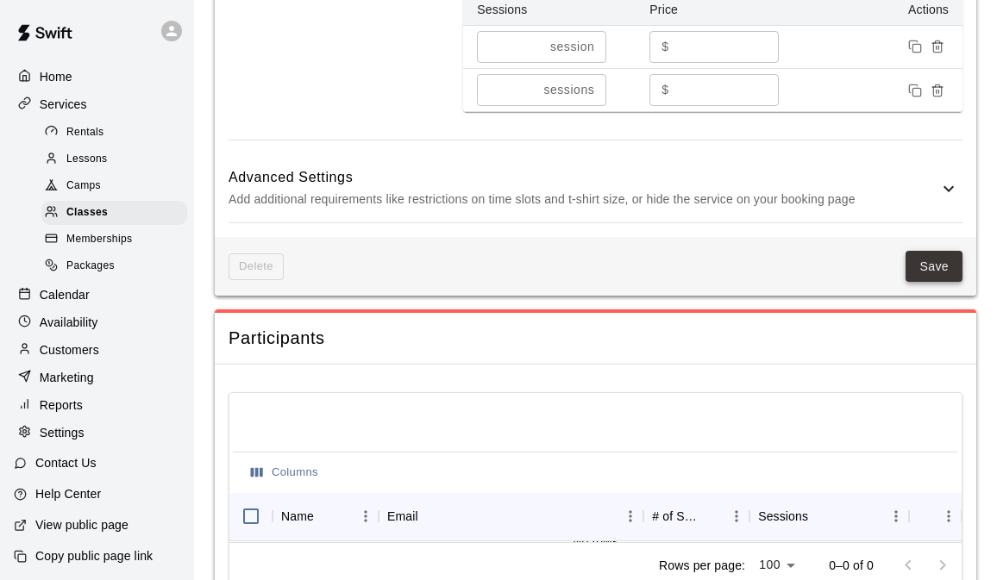
click at [946, 283] on button "Save" at bounding box center [934, 267] width 57 height 32
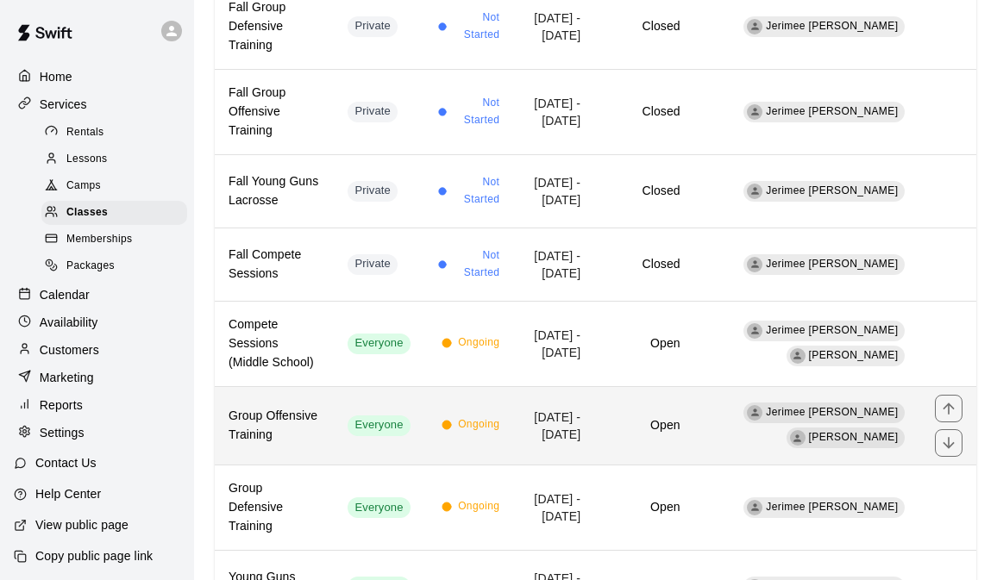
scroll to position [509, 0]
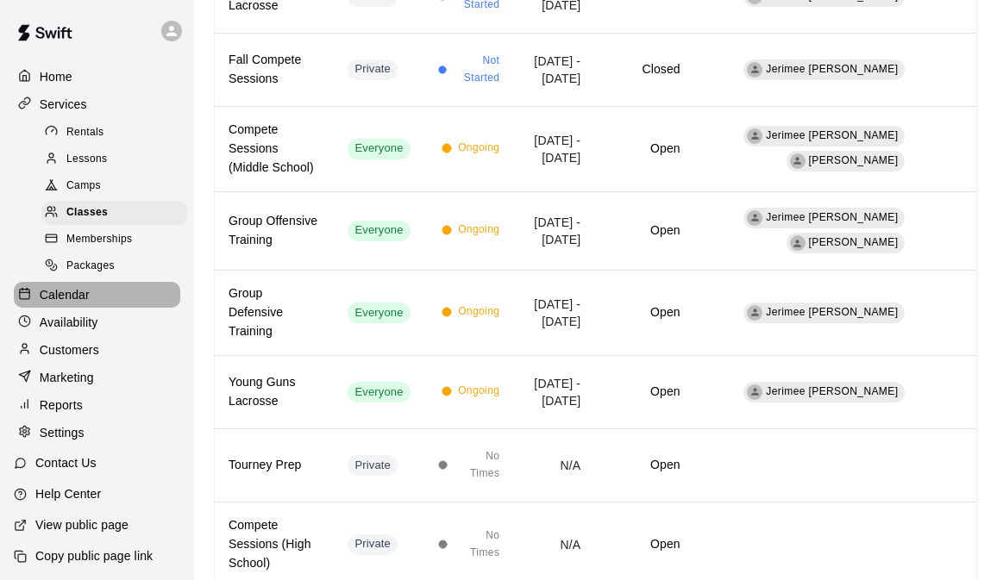
click at [51, 298] on p "Calendar" at bounding box center [65, 294] width 50 height 17
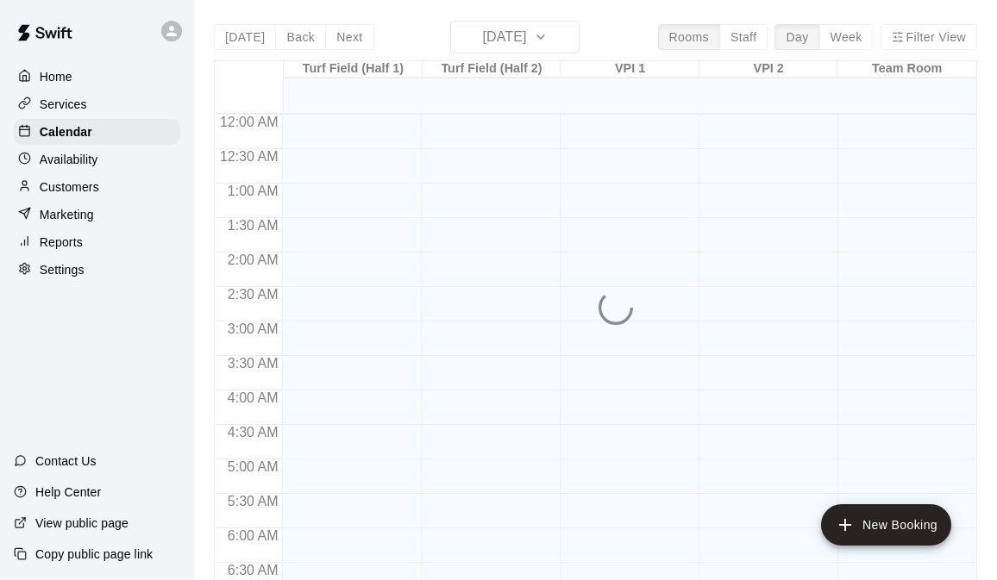
scroll to position [727, 0]
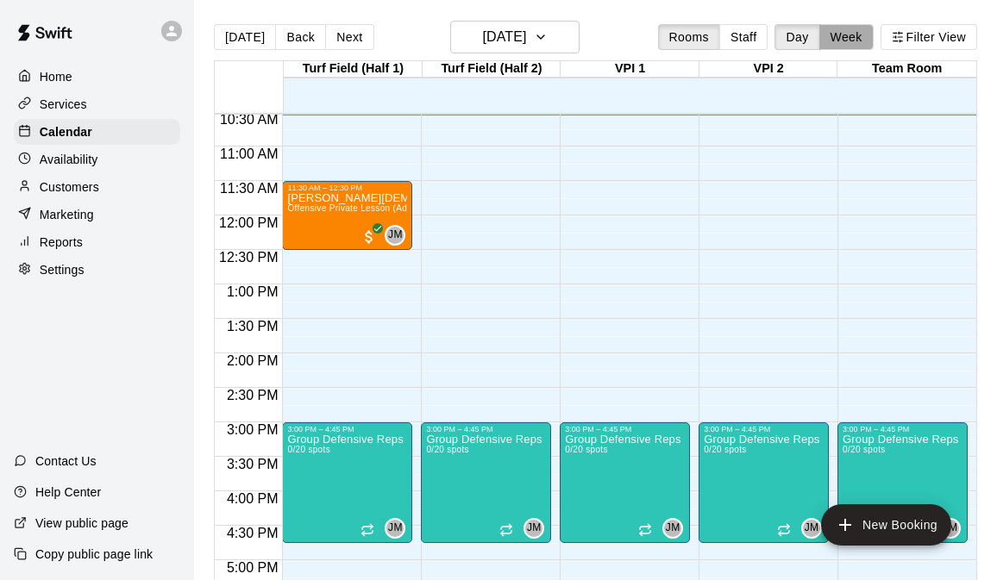
click at [850, 29] on button "Week" at bounding box center [846, 37] width 54 height 26
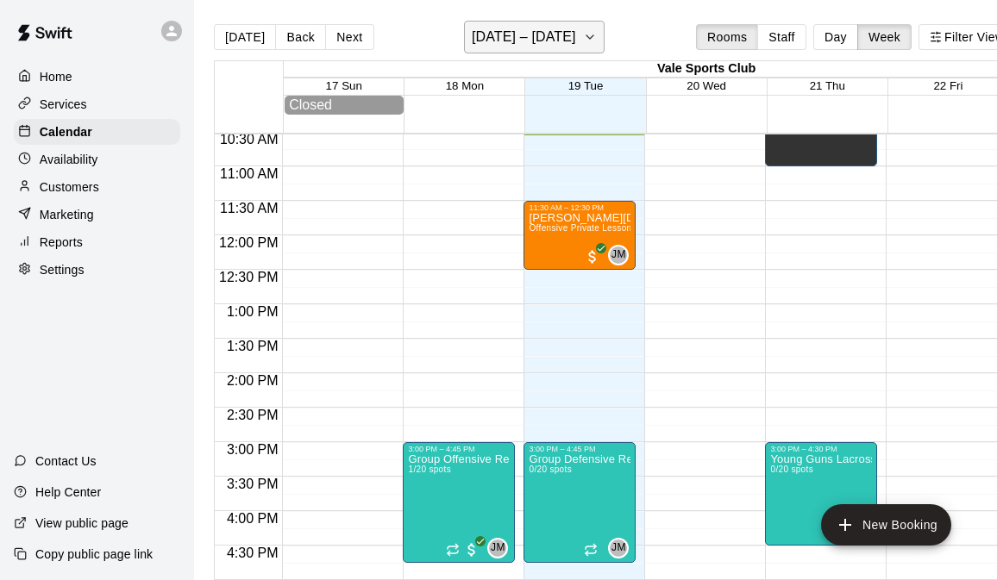
click at [554, 37] on h6 "August 17 – 23" at bounding box center [524, 37] width 104 height 24
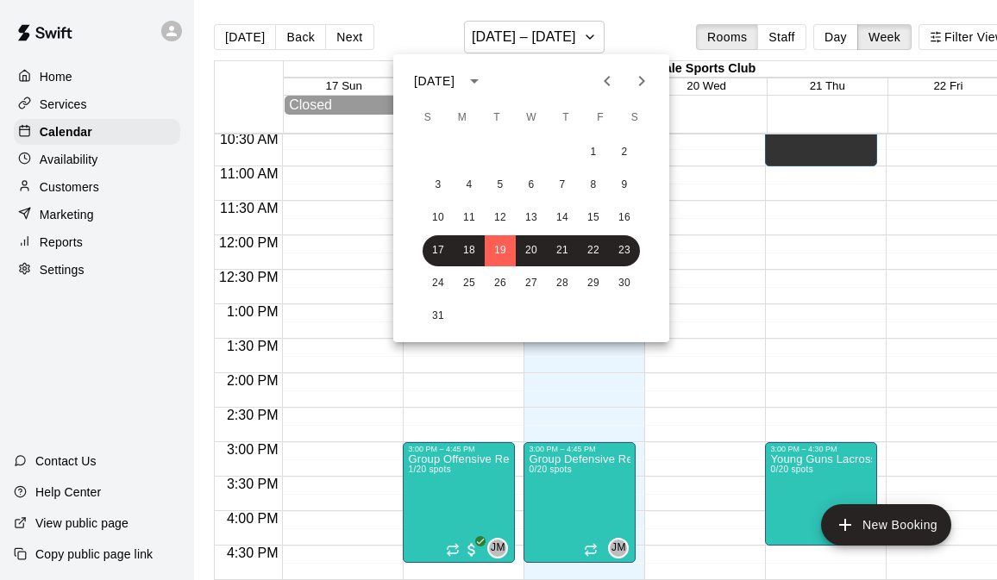
click at [636, 80] on icon "Next month" at bounding box center [641, 81] width 21 height 21
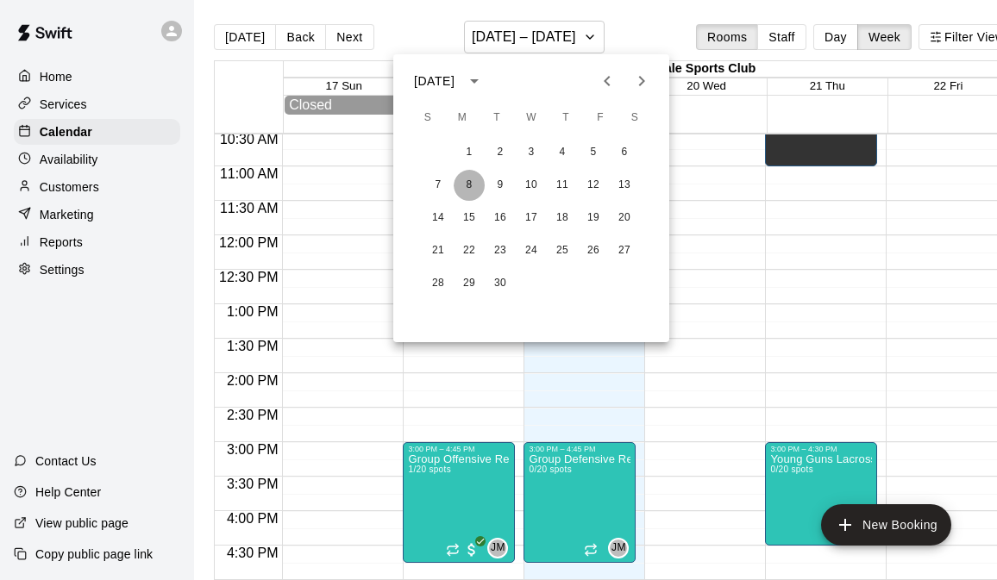
click at [464, 181] on button "8" at bounding box center [469, 185] width 31 height 31
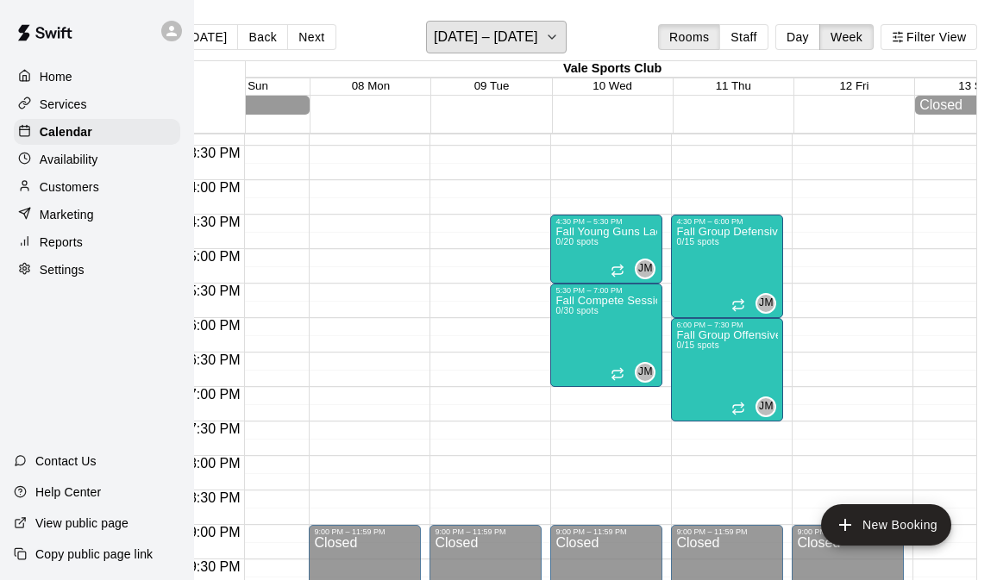
scroll to position [0, 0]
